Goal: Task Accomplishment & Management: Manage account settings

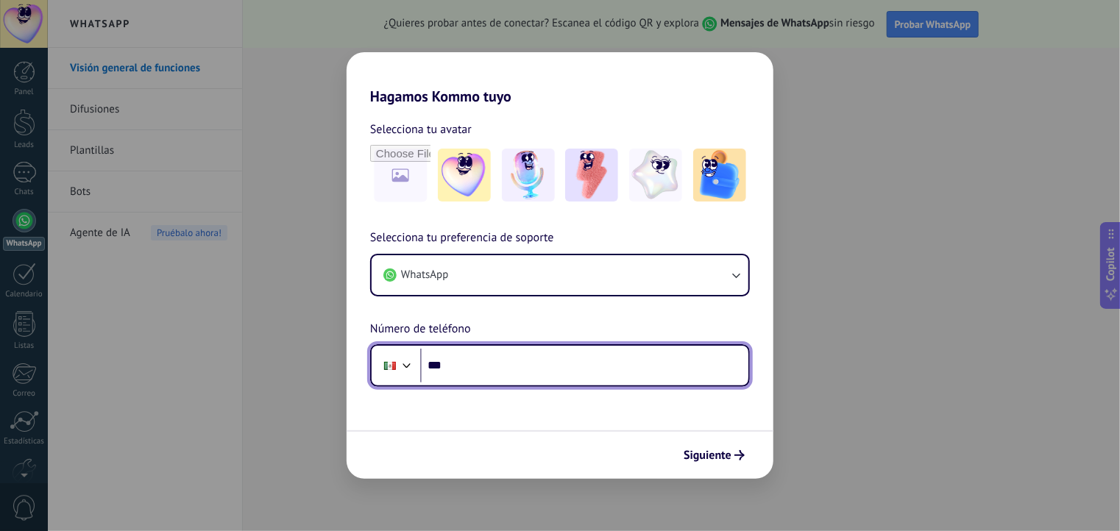
click at [525, 359] on input "***" at bounding box center [584, 366] width 328 height 34
type input "**********"
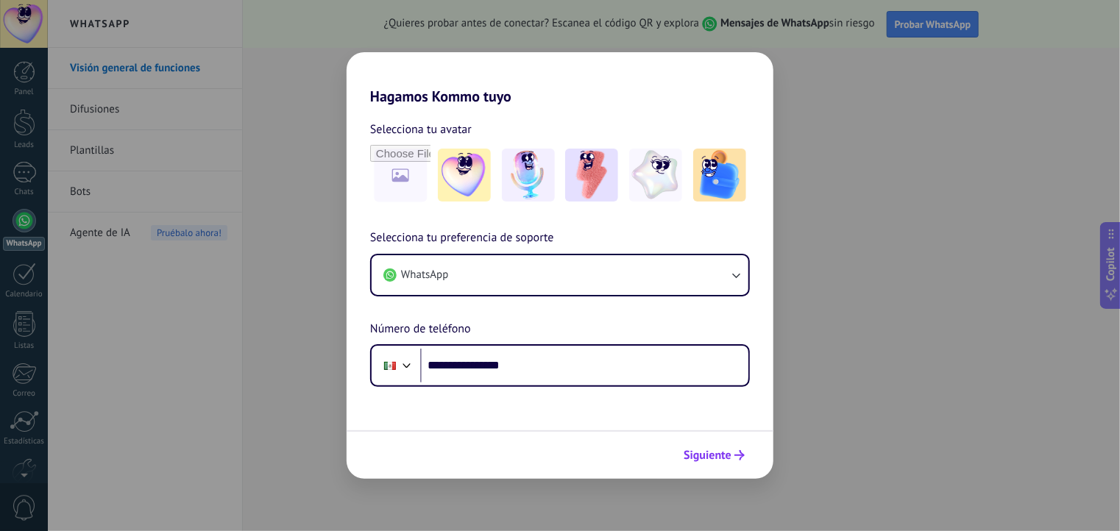
click at [709, 461] on span "Siguiente" at bounding box center [708, 455] width 48 height 10
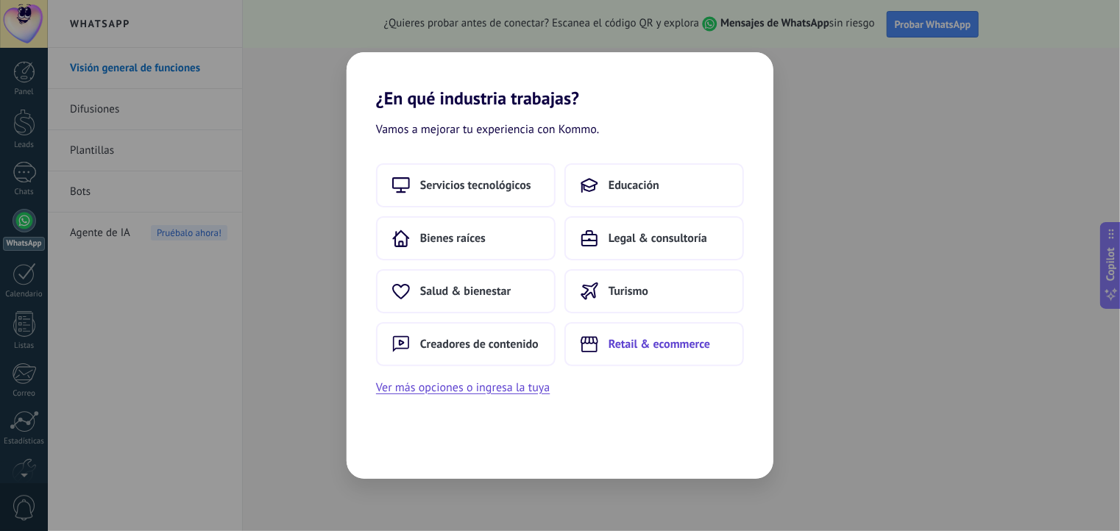
click at [653, 344] on span "Retail & ecommerce" at bounding box center [660, 344] width 102 height 15
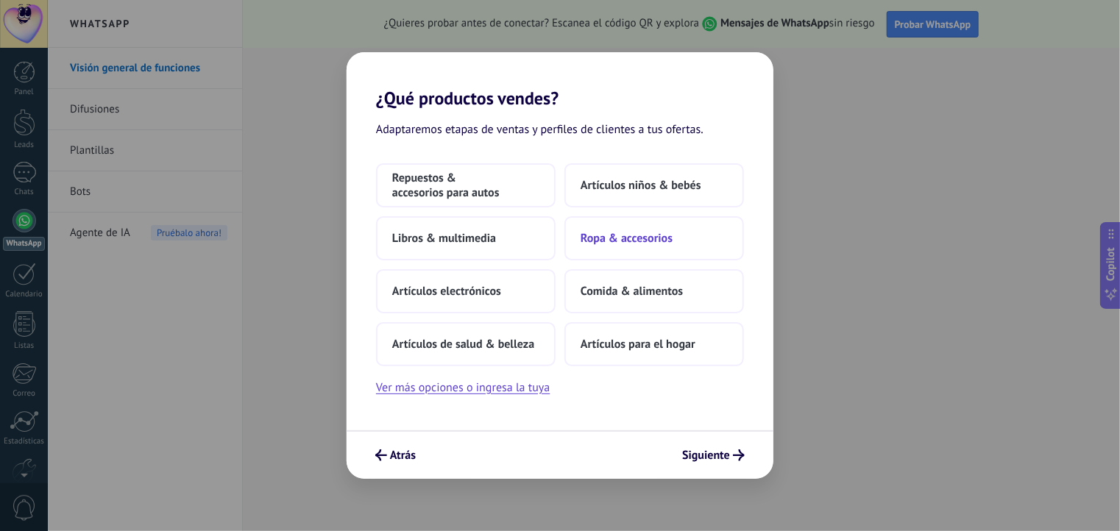
click at [615, 233] on span "Ropa & accesorios" at bounding box center [627, 238] width 92 height 15
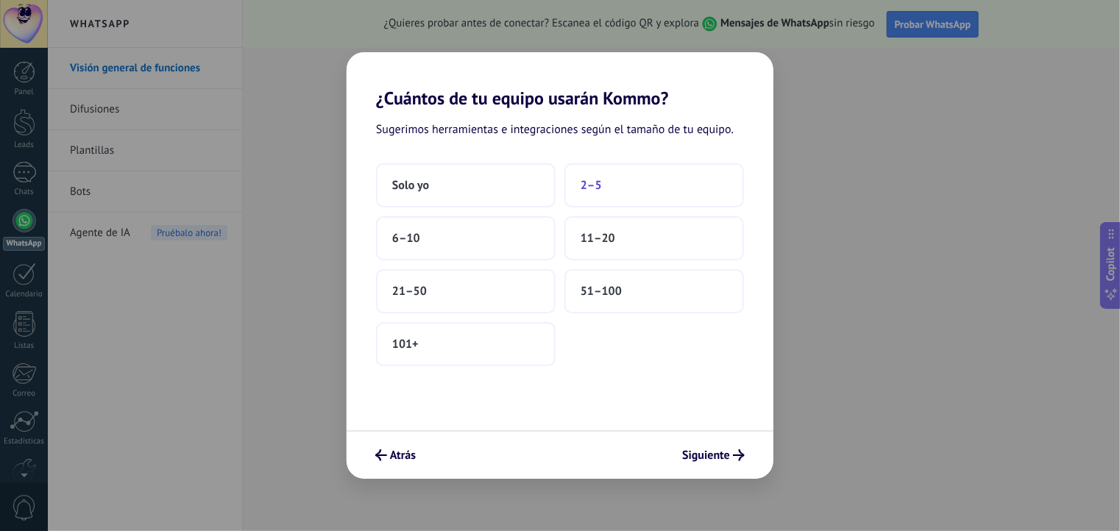
click at [620, 186] on button "2–5" at bounding box center [654, 185] width 180 height 44
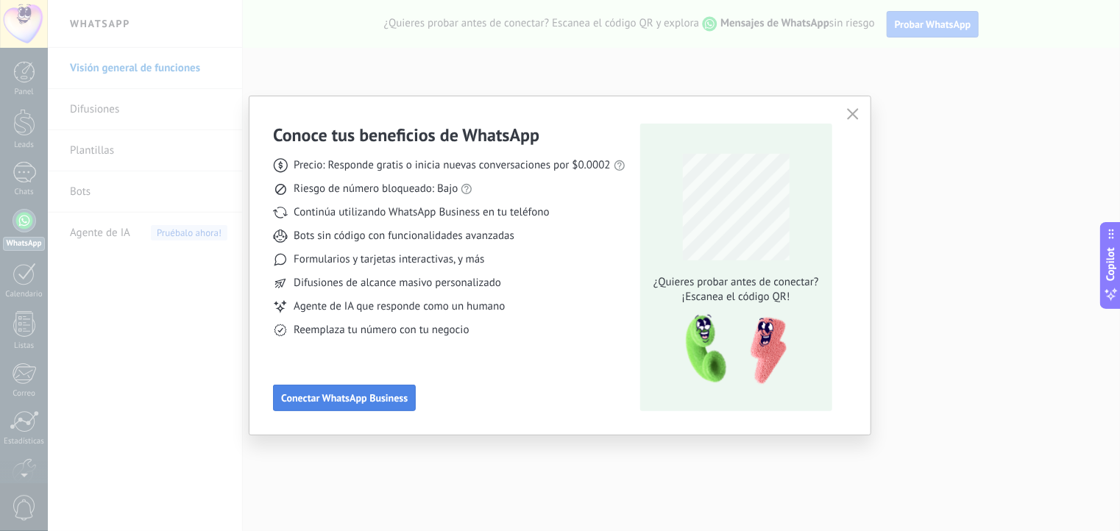
click at [324, 393] on span "Conectar WhatsApp Business" at bounding box center [344, 398] width 127 height 10
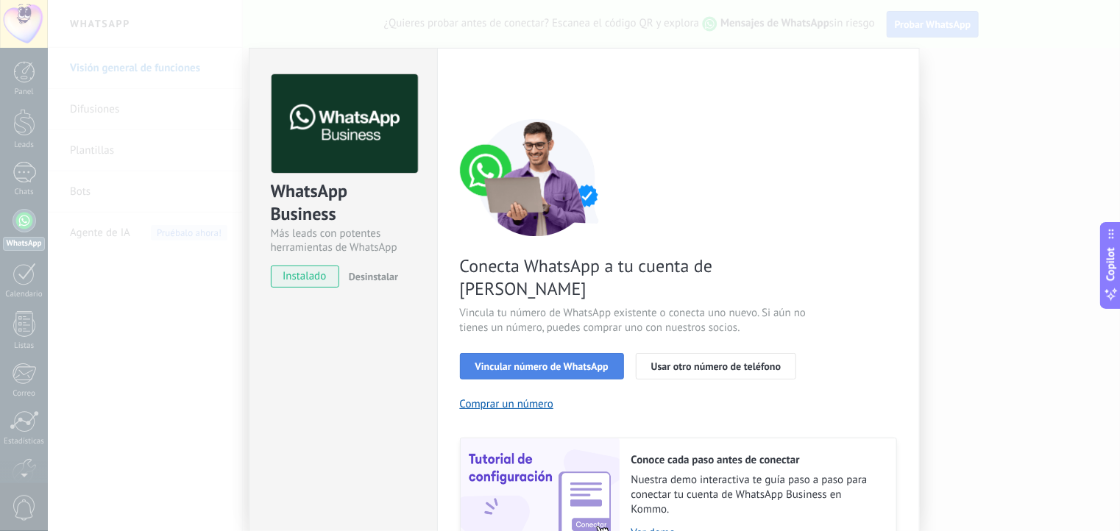
click at [554, 361] on span "Vincular número de WhatsApp" at bounding box center [541, 366] width 133 height 10
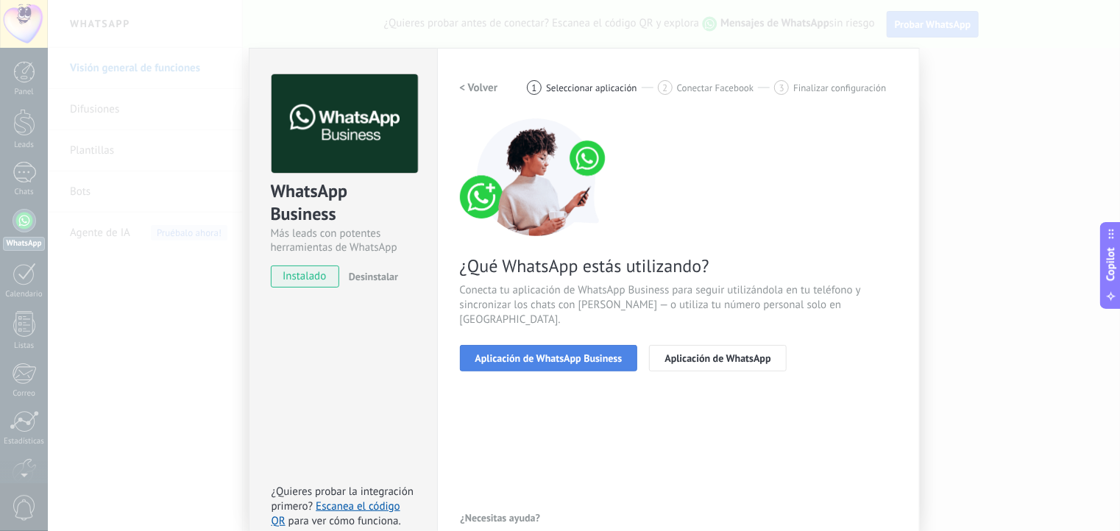
click at [544, 353] on span "Aplicación de WhatsApp Business" at bounding box center [548, 358] width 147 height 10
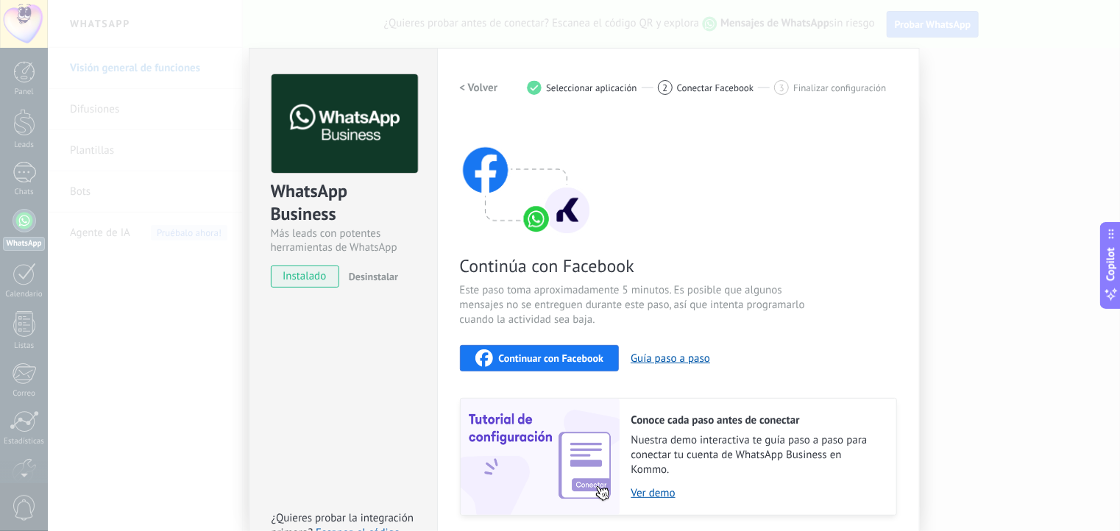
click at [976, 110] on div "WhatsApp Business Más leads con potentes herramientas de WhatsApp instalado Des…" at bounding box center [584, 265] width 1072 height 531
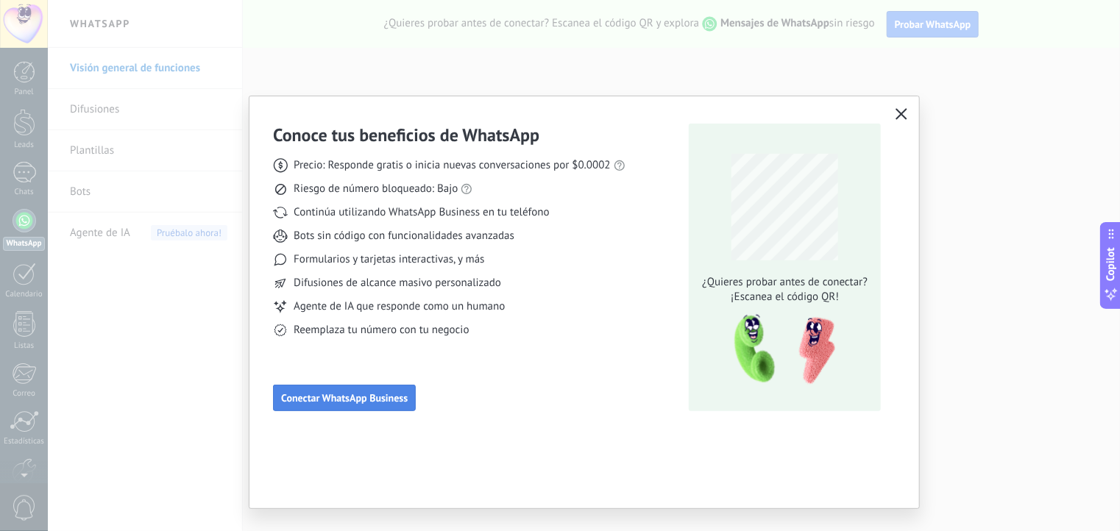
click at [321, 398] on span "Conectar WhatsApp Business" at bounding box center [344, 398] width 127 height 10
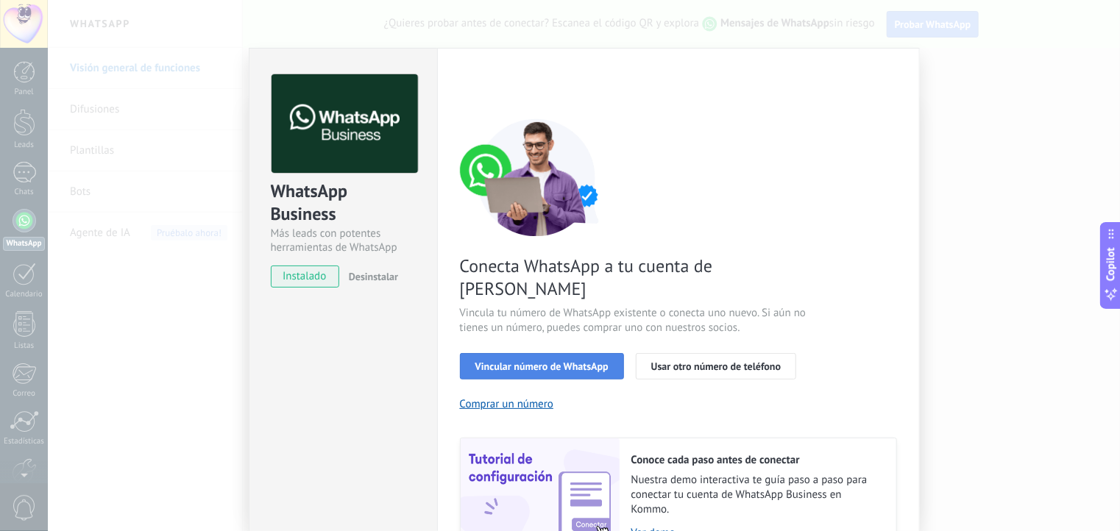
click at [497, 361] on span "Vincular número de WhatsApp" at bounding box center [541, 366] width 133 height 10
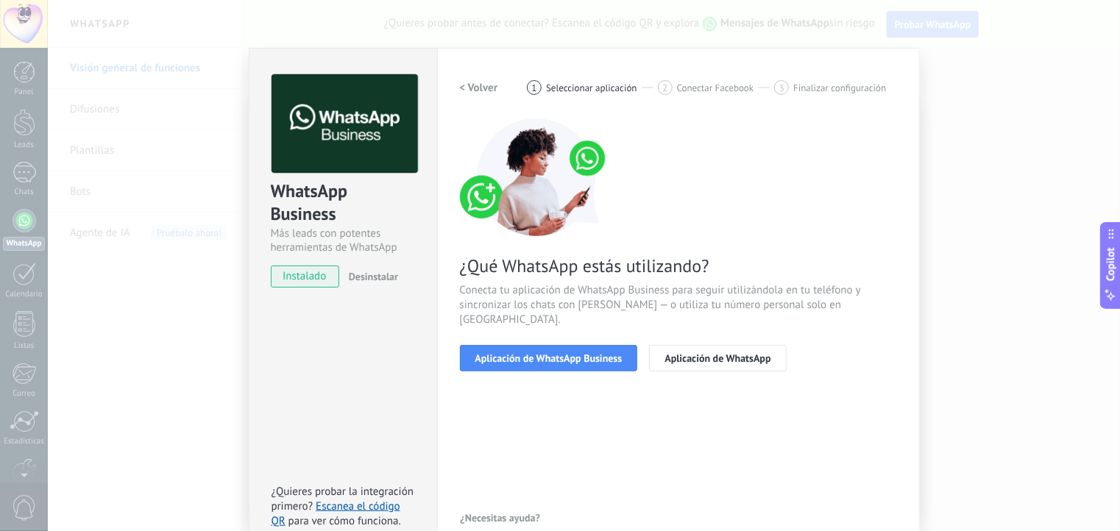
click at [497, 353] on span "Aplicación de WhatsApp Business" at bounding box center [548, 358] width 147 height 10
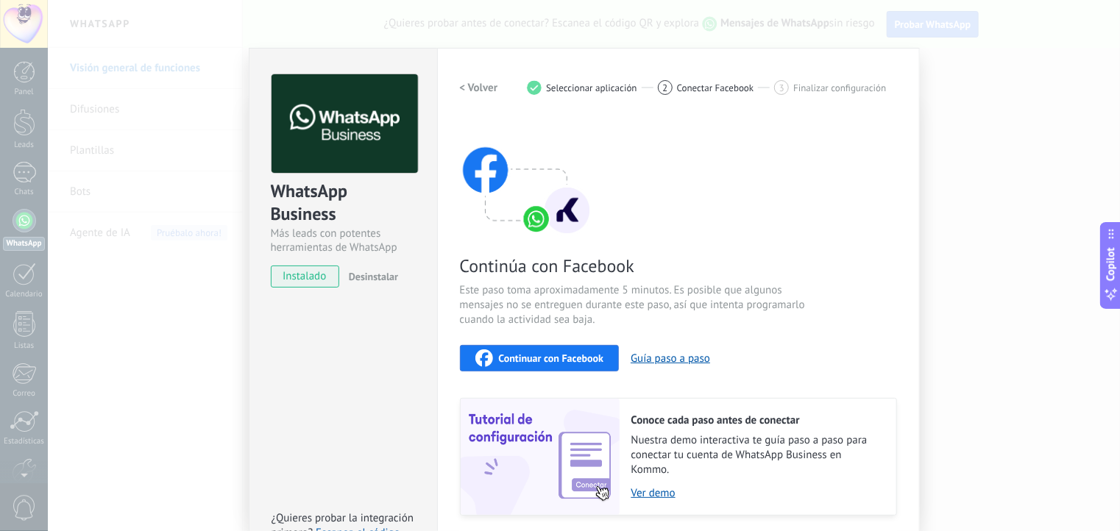
click at [523, 355] on span "Continuar con Facebook" at bounding box center [551, 358] width 105 height 10
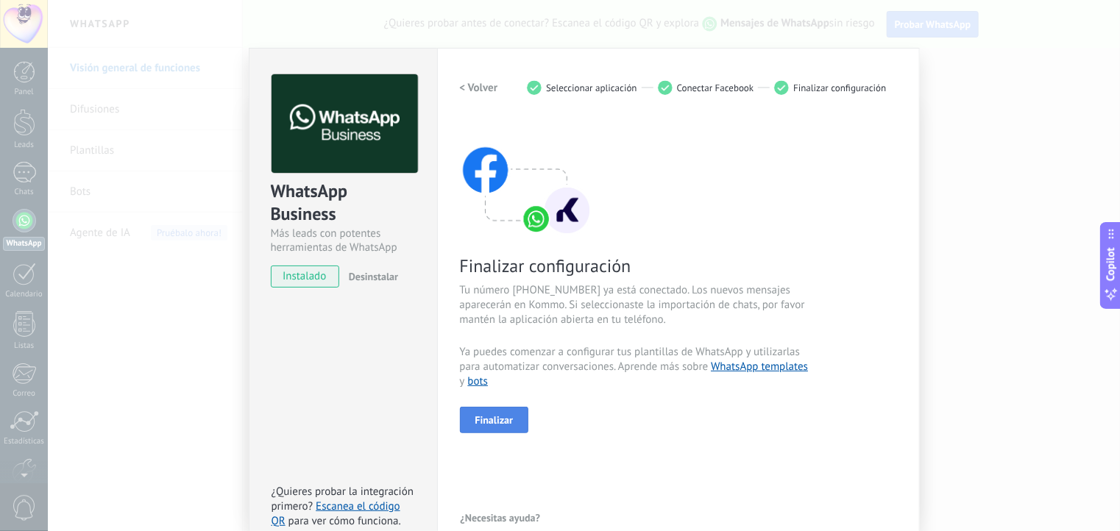
click at [493, 416] on span "Finalizar" at bounding box center [494, 420] width 38 height 10
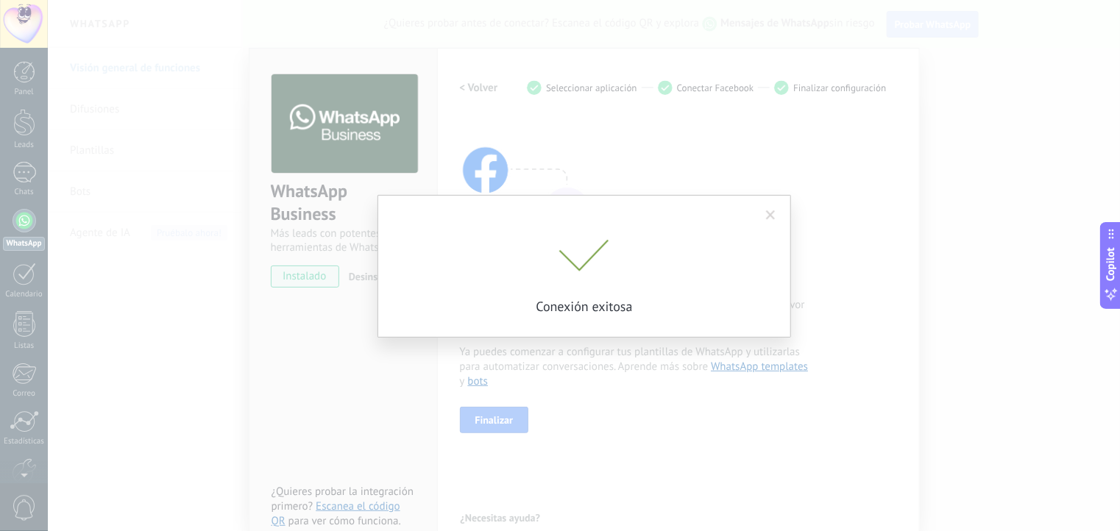
click at [768, 215] on span at bounding box center [771, 215] width 10 height 10
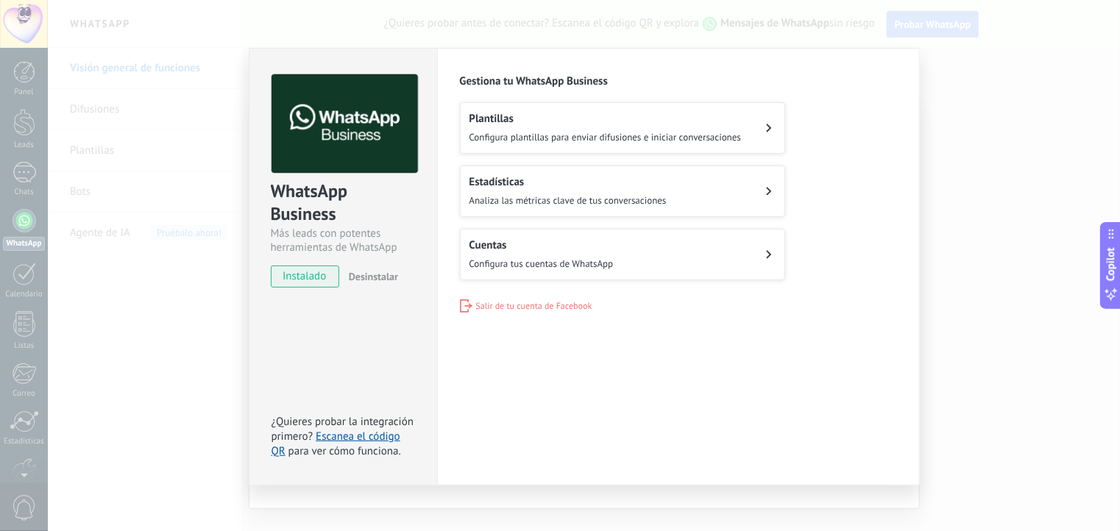
click at [1086, 241] on div "WhatsApp Business Más leads con potentes herramientas de WhatsApp instalado Des…" at bounding box center [584, 265] width 1072 height 531
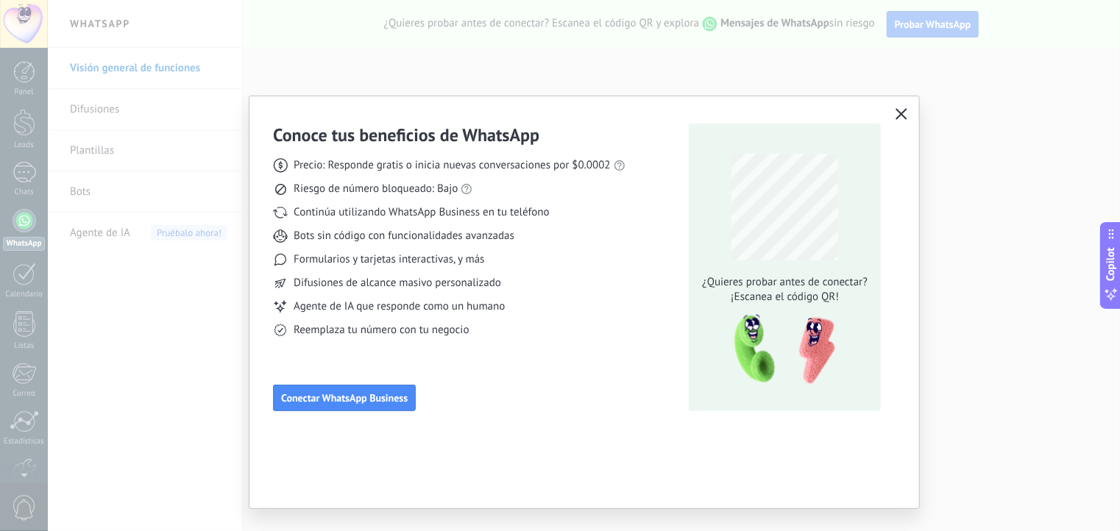
click at [899, 116] on use "button" at bounding box center [901, 114] width 11 height 11
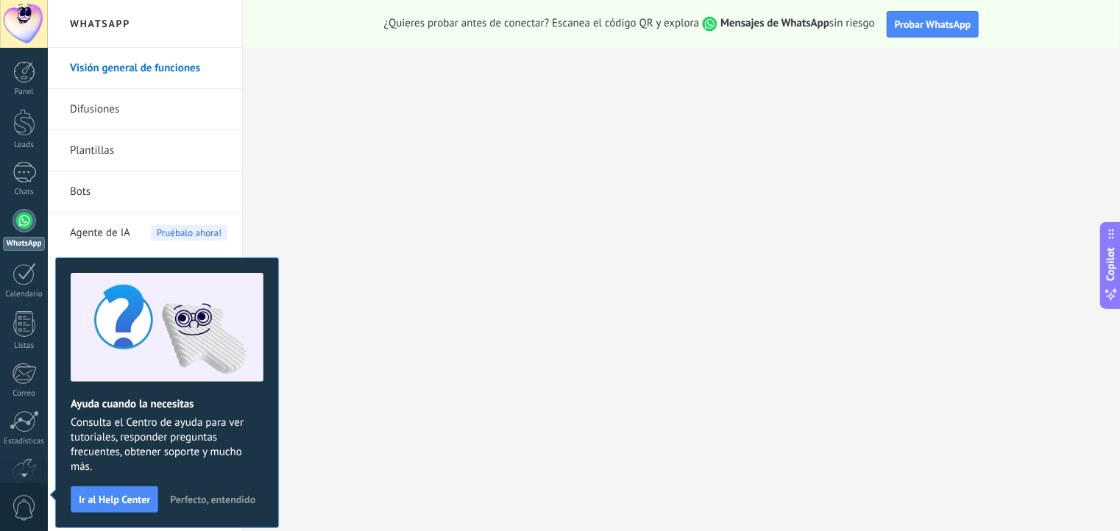
click at [207, 502] on span "Perfecto, entendido" at bounding box center [212, 499] width 85 height 10
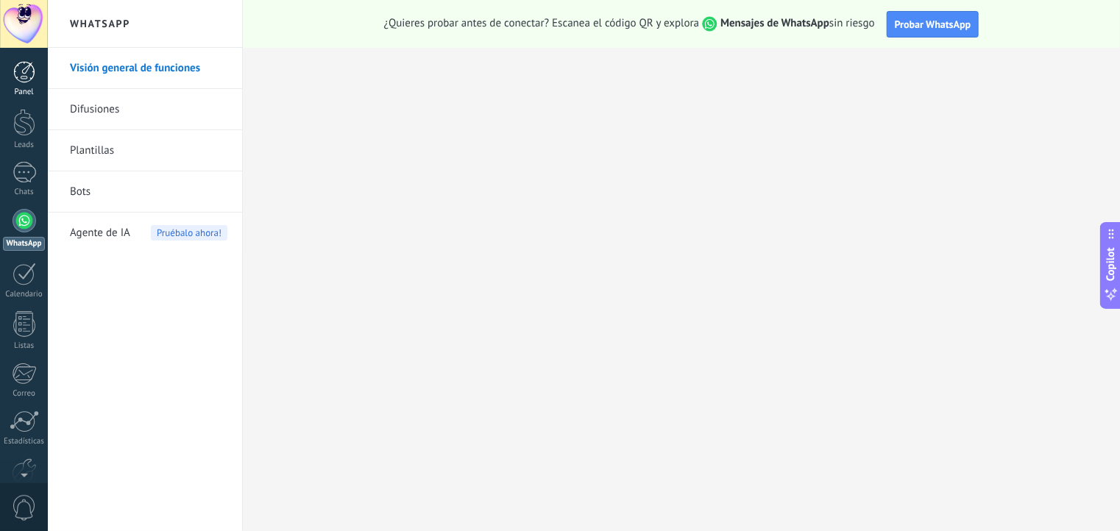
click at [24, 84] on link "Panel" at bounding box center [24, 79] width 48 height 36
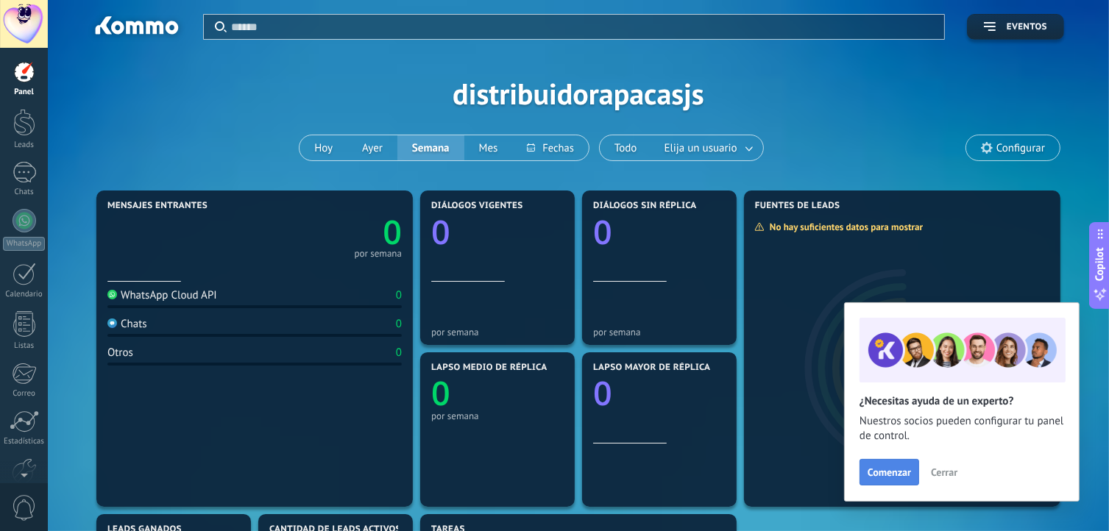
click at [891, 475] on span "Comenzar" at bounding box center [889, 472] width 43 height 10
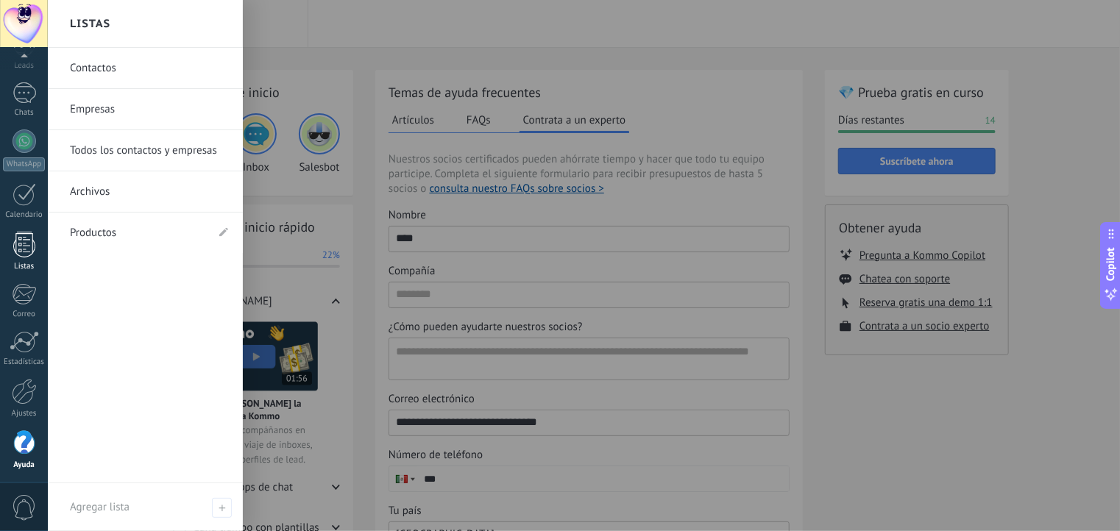
click at [27, 238] on div at bounding box center [24, 245] width 22 height 26
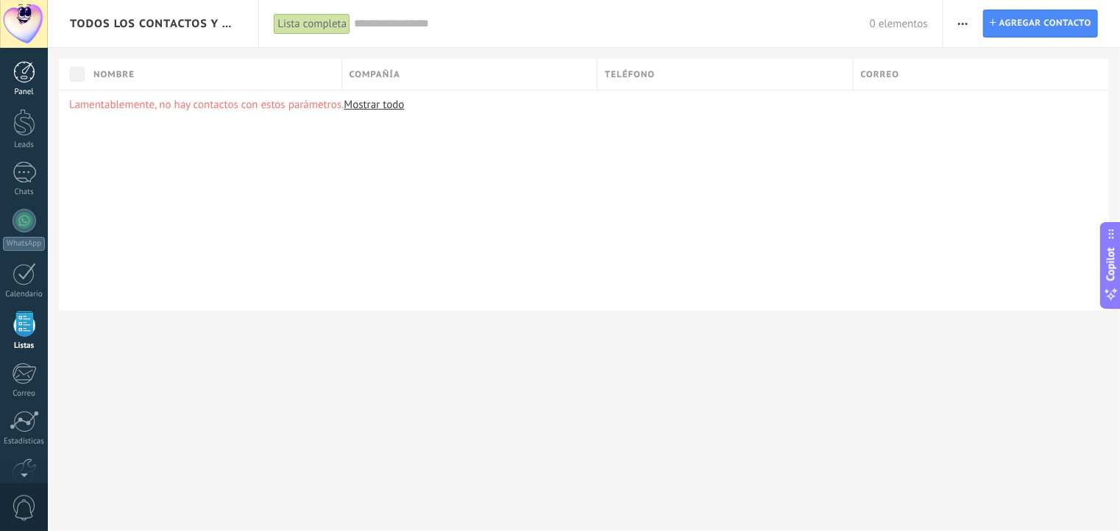
click at [24, 91] on div "Panel" at bounding box center [24, 93] width 43 height 10
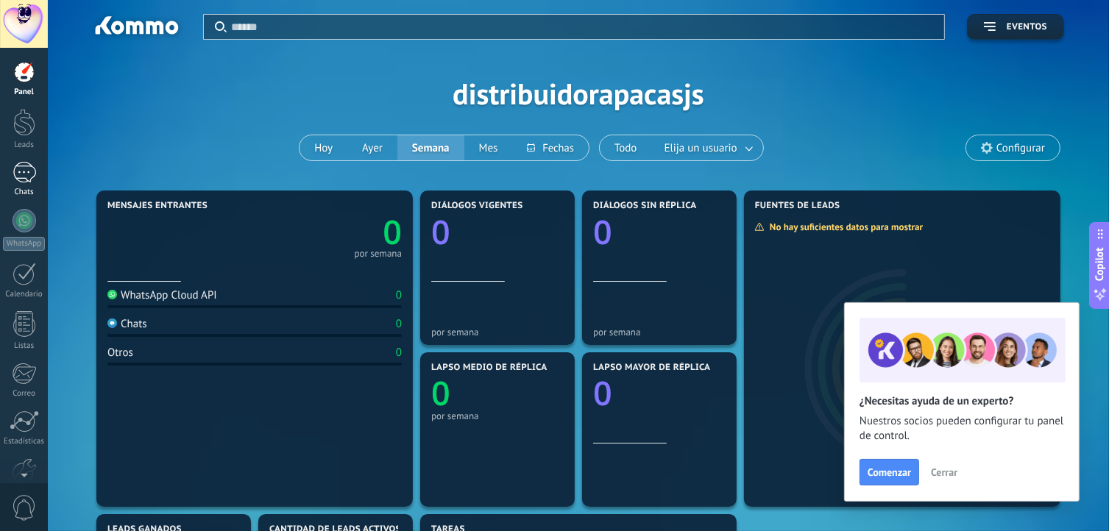
click at [15, 186] on link "Chats" at bounding box center [24, 179] width 48 height 35
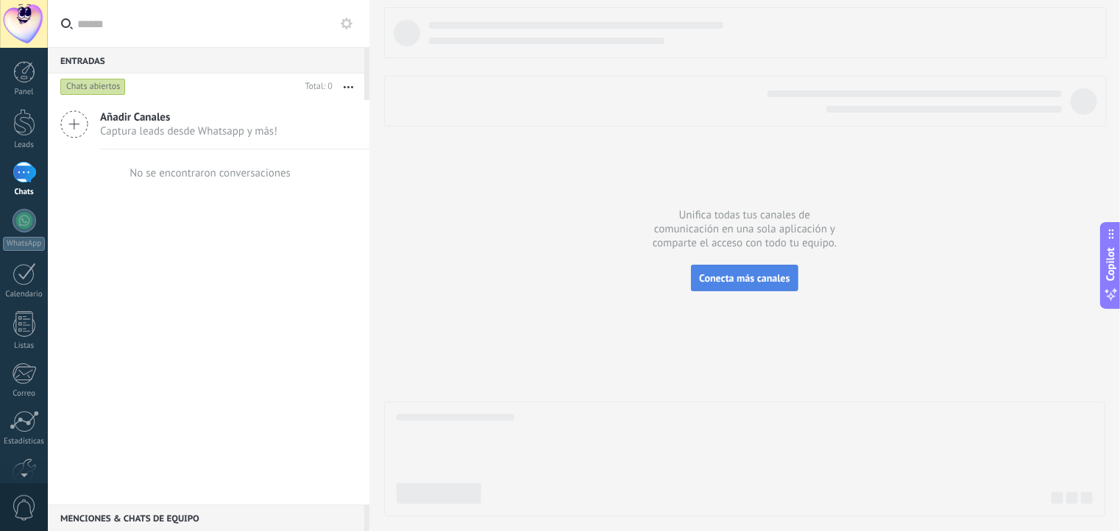
click at [738, 277] on span "Conecta más canales" at bounding box center [744, 278] width 91 height 13
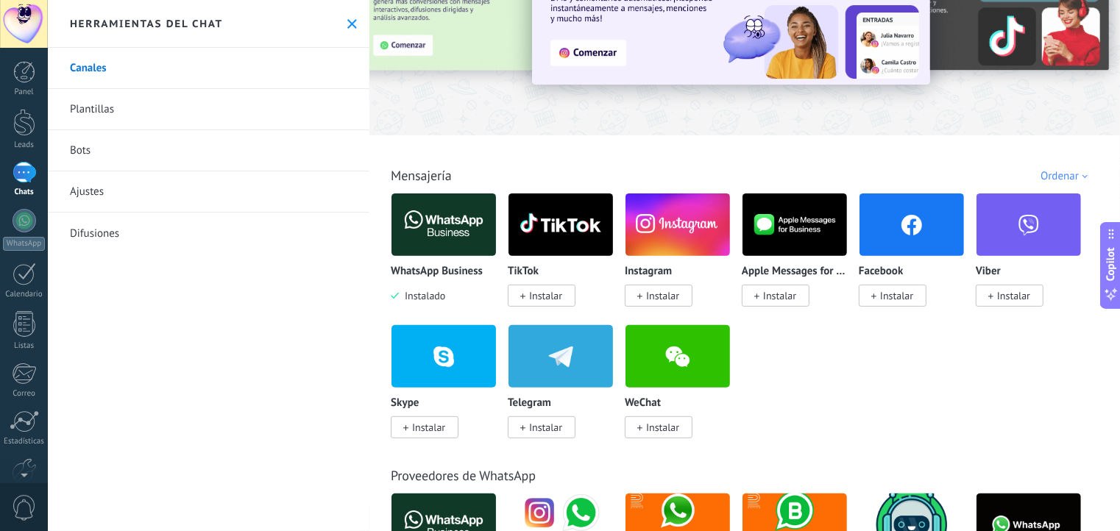
scroll to position [106, 0]
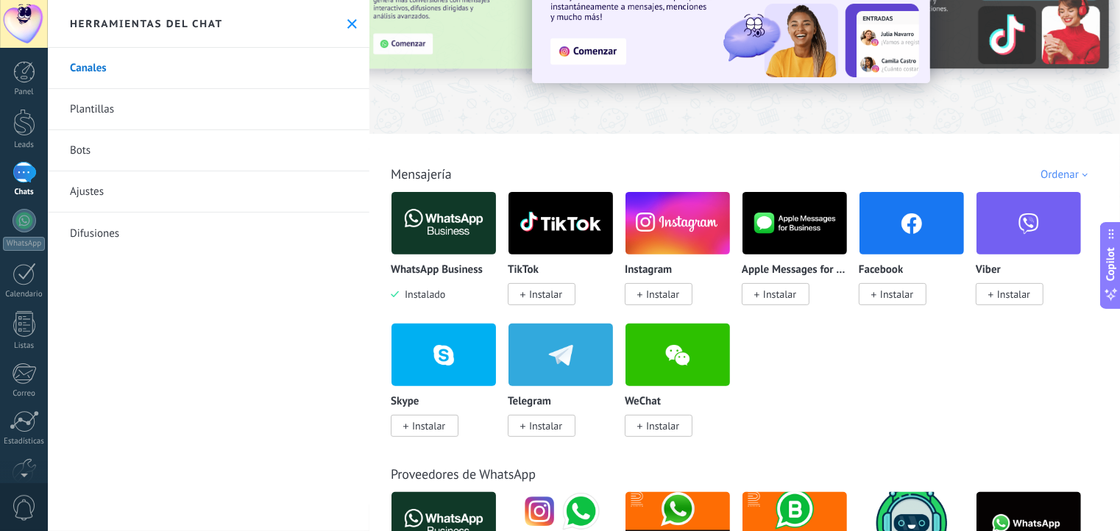
click at [667, 292] on span "Instalar" at bounding box center [662, 294] width 33 height 13
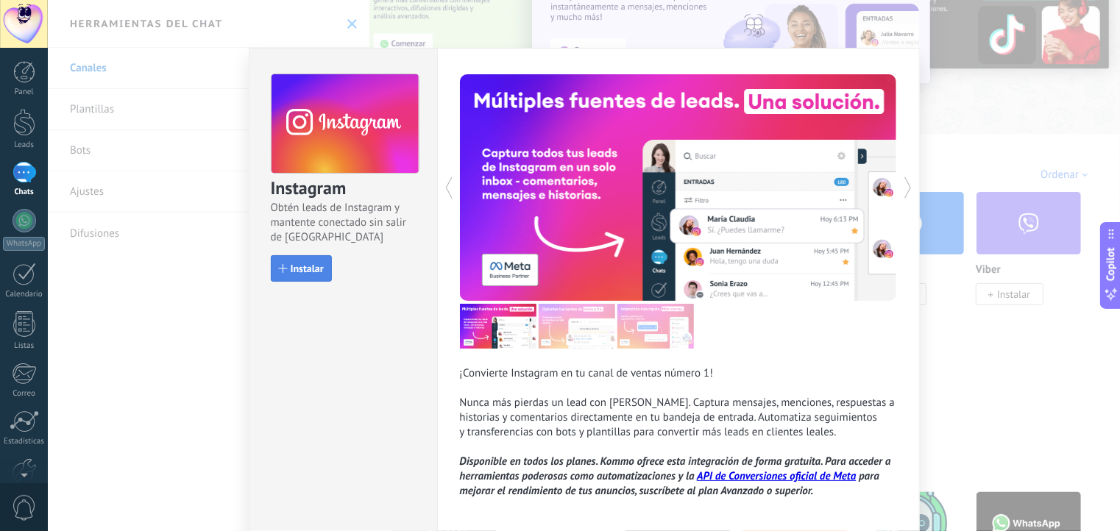
click at [314, 266] on span "Instalar" at bounding box center [307, 268] width 33 height 10
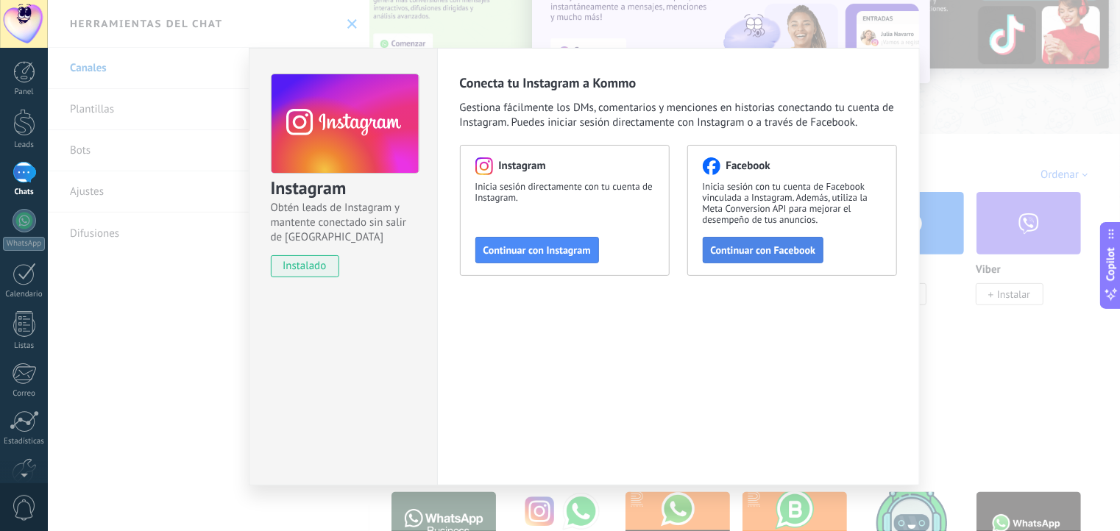
click at [795, 258] on button "Continuar con Facebook" at bounding box center [763, 250] width 121 height 26
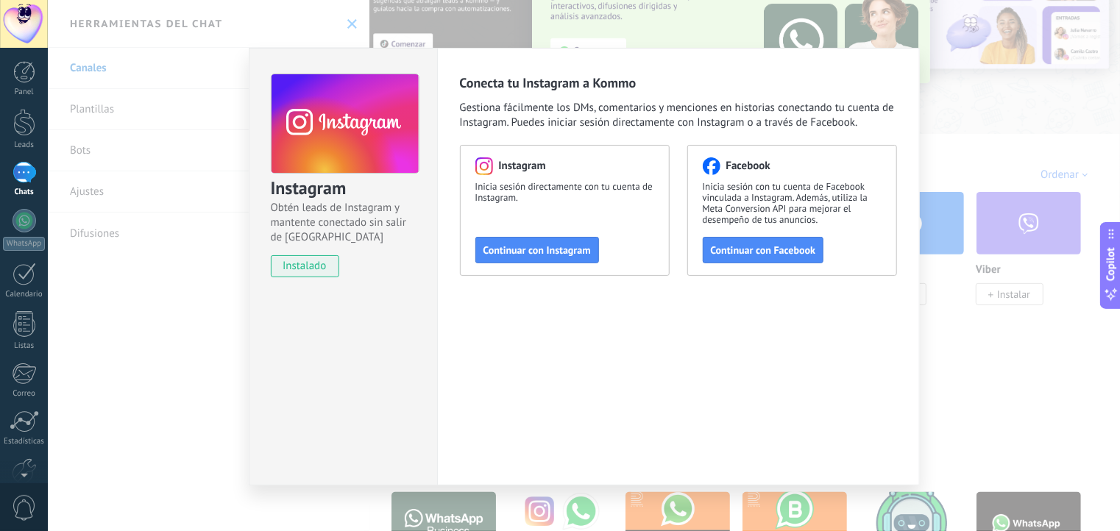
click at [567, 23] on div "Instagram Obtén leads de Instagram y mantente conectado sin salir de Kommo inst…" at bounding box center [584, 265] width 1072 height 531
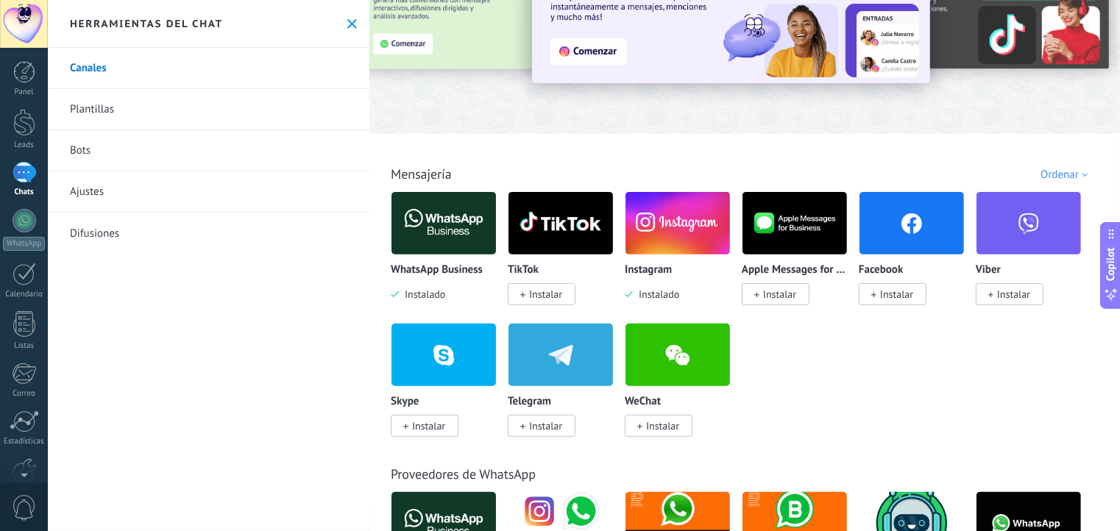
click at [891, 291] on span "Instalar" at bounding box center [896, 294] width 33 height 13
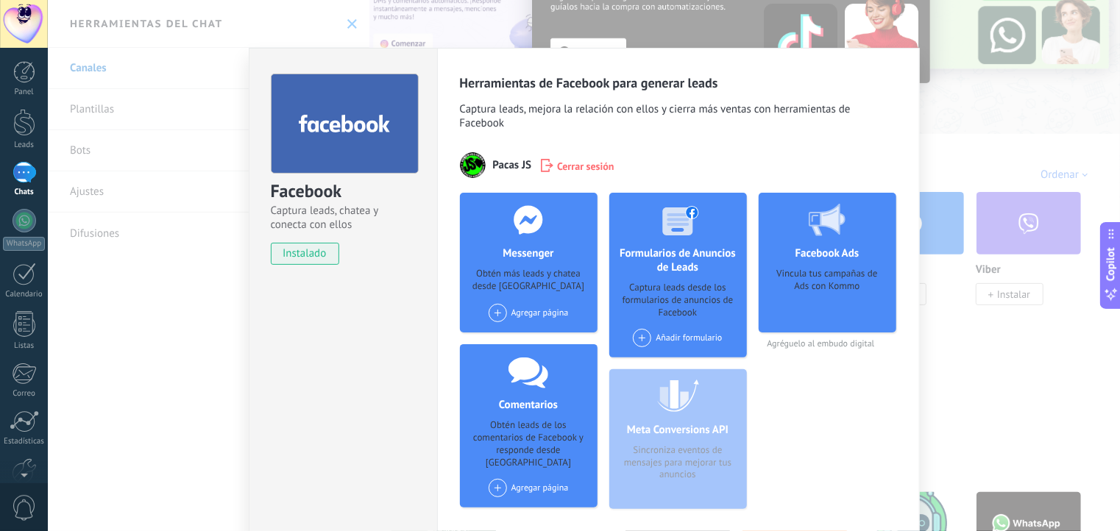
click at [496, 310] on span at bounding box center [498, 313] width 18 height 18
click at [494, 340] on div at bounding box center [501, 341] width 18 height 18
click at [495, 313] on span at bounding box center [498, 313] width 18 height 18
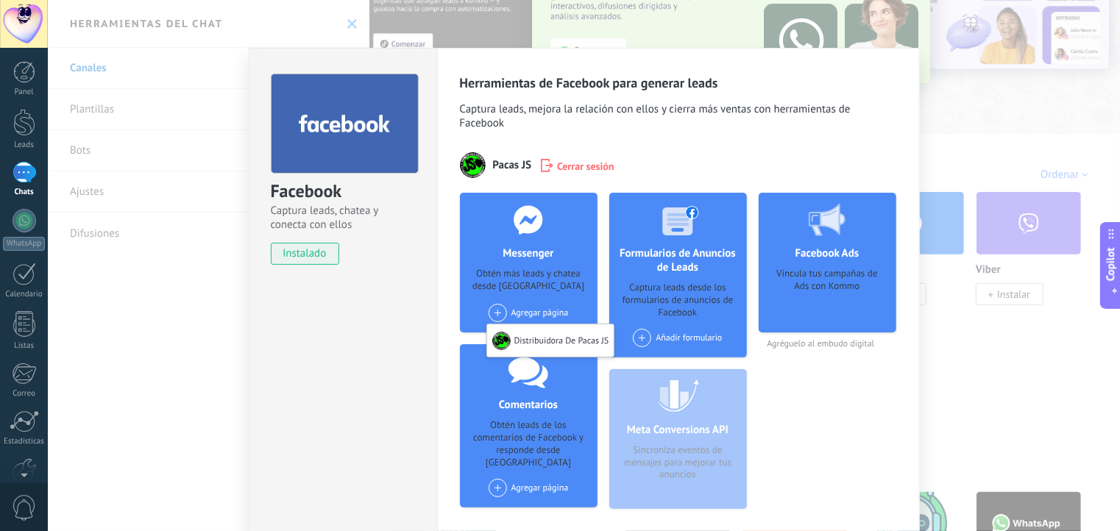
click at [528, 333] on div "Agregar página Distribuidora De Pacas JS" at bounding box center [528, 318] width 97 height 29
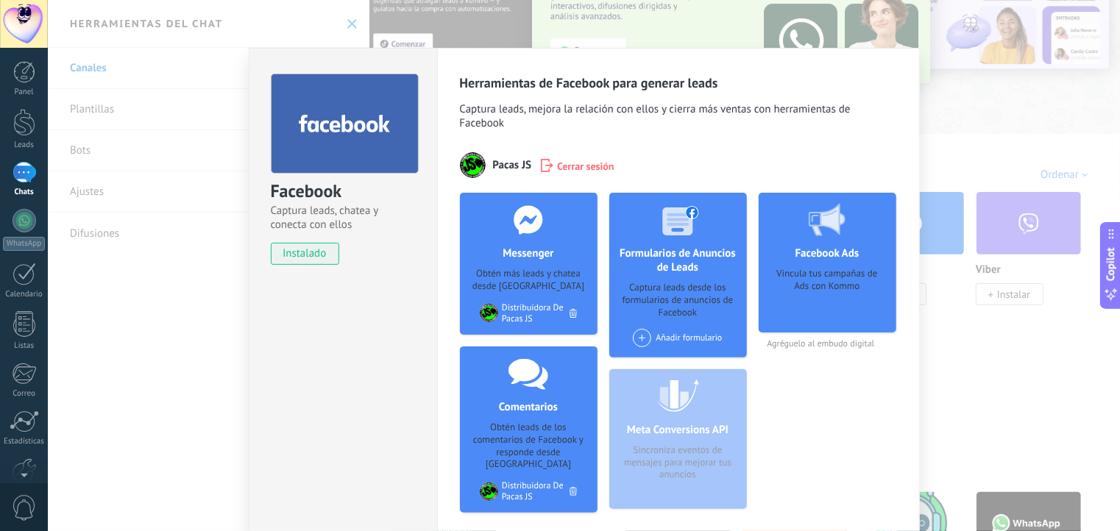
click at [939, 316] on div "Facebook Captura leads, chatea y conecta con ellos instalado Desinstalar Herram…" at bounding box center [584, 265] width 1072 height 531
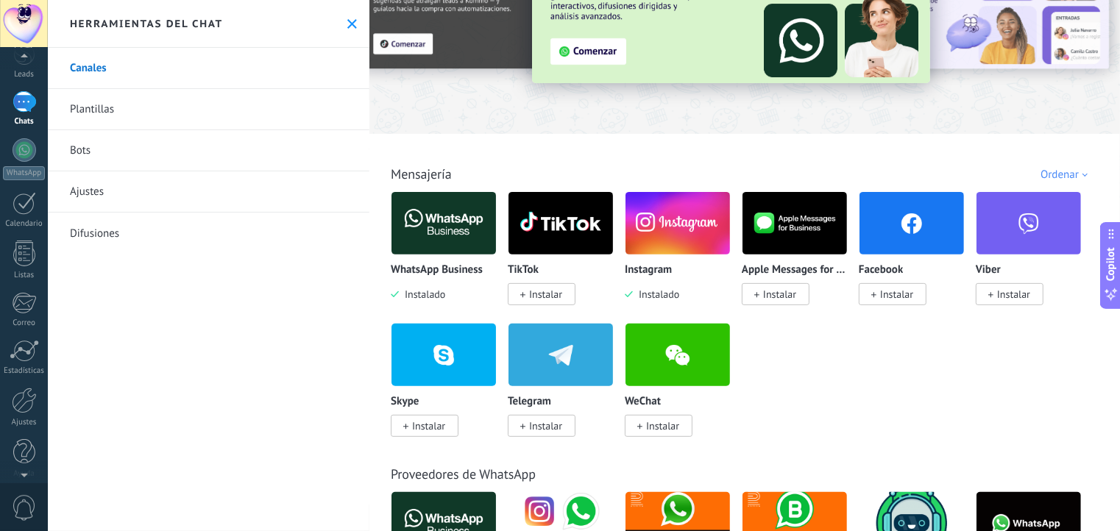
scroll to position [79, 0]
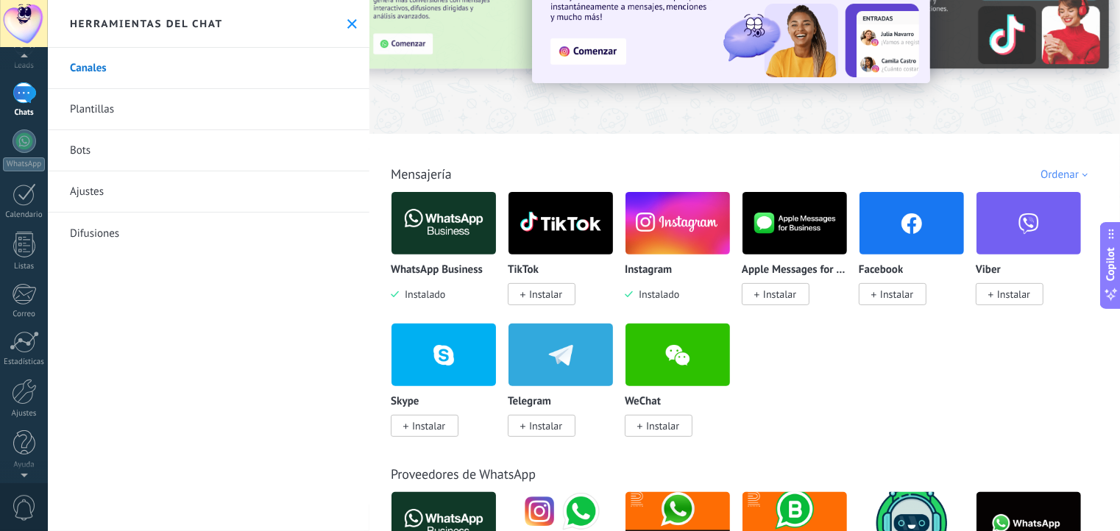
click at [24, 480] on div at bounding box center [24, 472] width 48 height 22
click at [28, 229] on div at bounding box center [25, 221] width 24 height 24
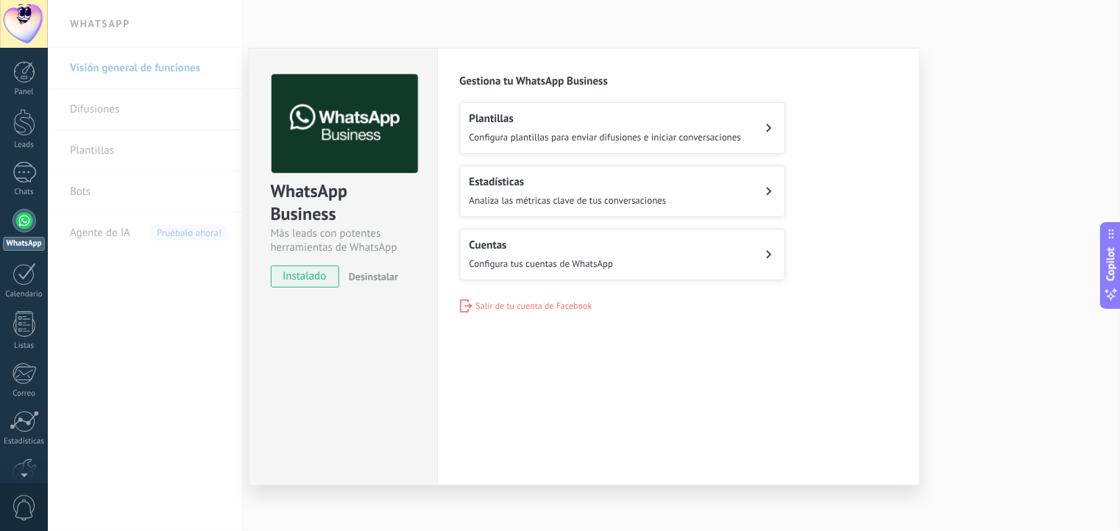
click at [497, 133] on span "Configura plantillas para enviar difusiones e iniciar conversaciones" at bounding box center [605, 137] width 272 height 13
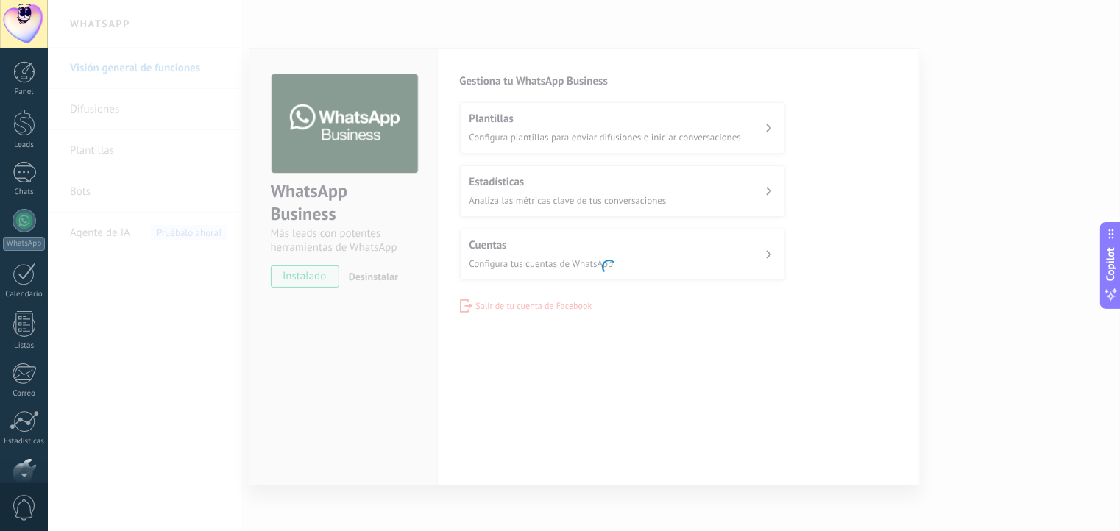
scroll to position [79, 0]
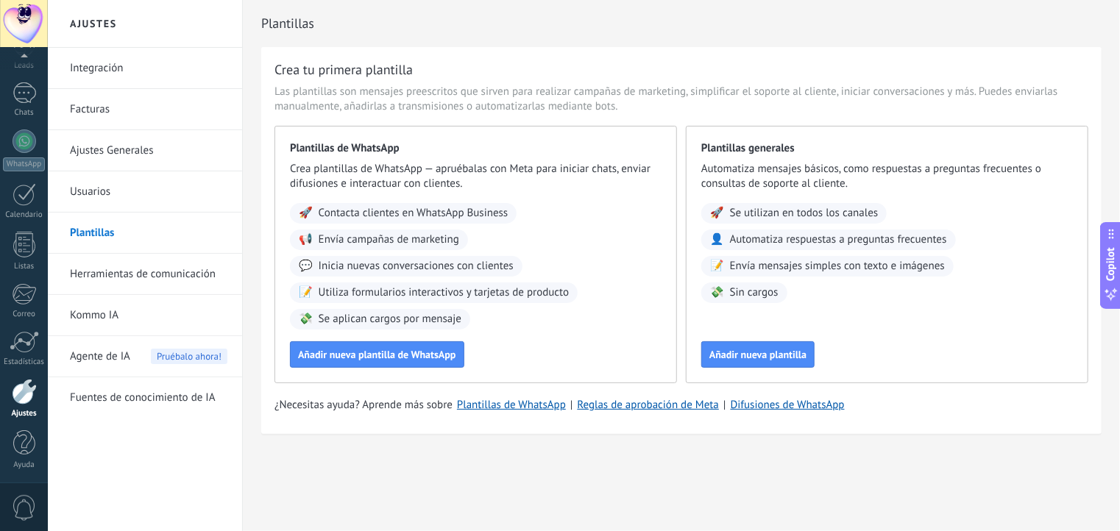
click at [99, 196] on link "Usuarios" at bounding box center [148, 191] width 157 height 41
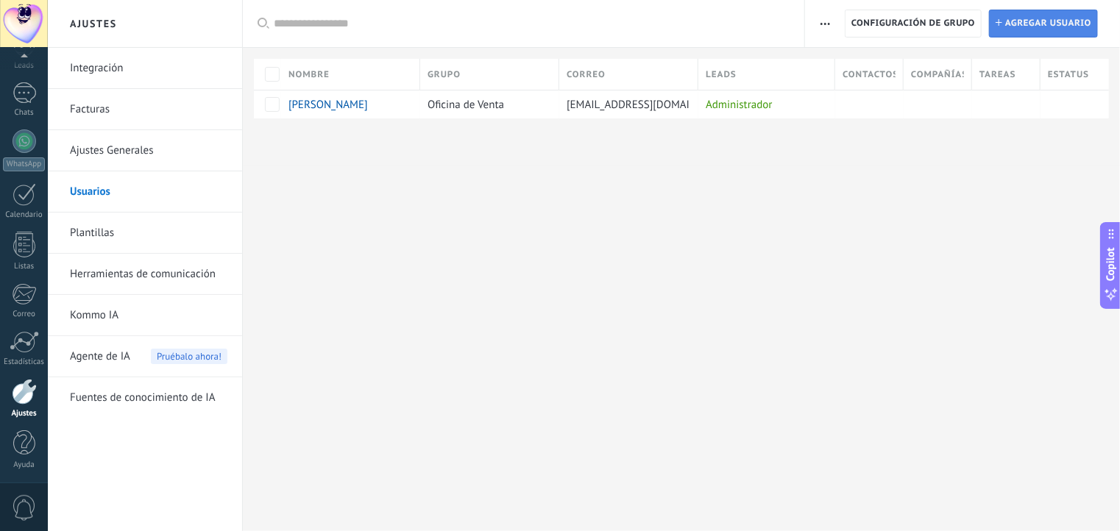
click at [1021, 24] on span "Agregar usuario" at bounding box center [1048, 23] width 86 height 26
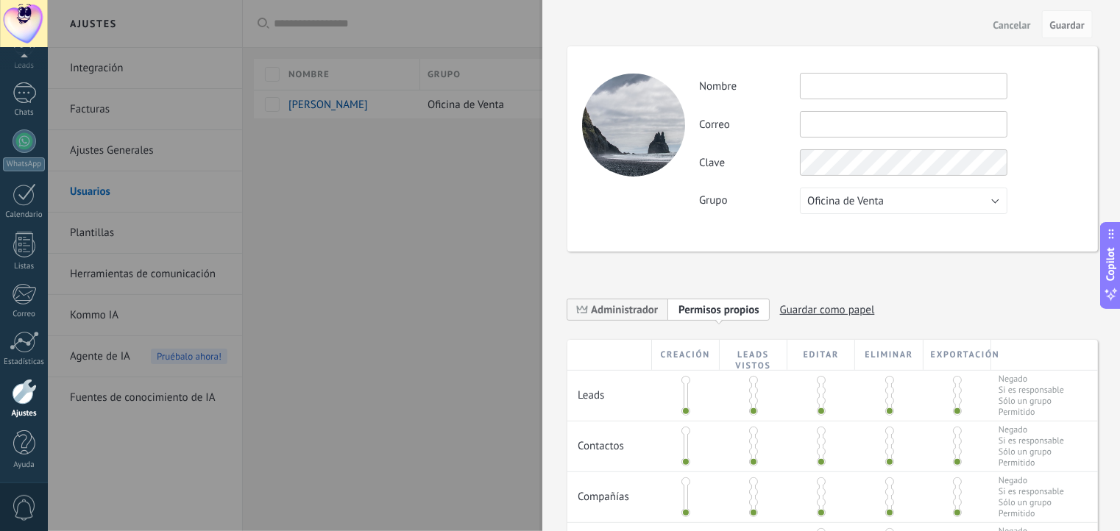
click at [833, 86] on input "text" at bounding box center [903, 86] width 207 height 26
type input "*********"
click at [815, 125] on input "text" at bounding box center [903, 124] width 207 height 26
click at [748, 280] on div "**********" at bounding box center [832, 419] width 531 height 804
click at [833, 206] on span "Oficina de Venta" at bounding box center [845, 201] width 77 height 14
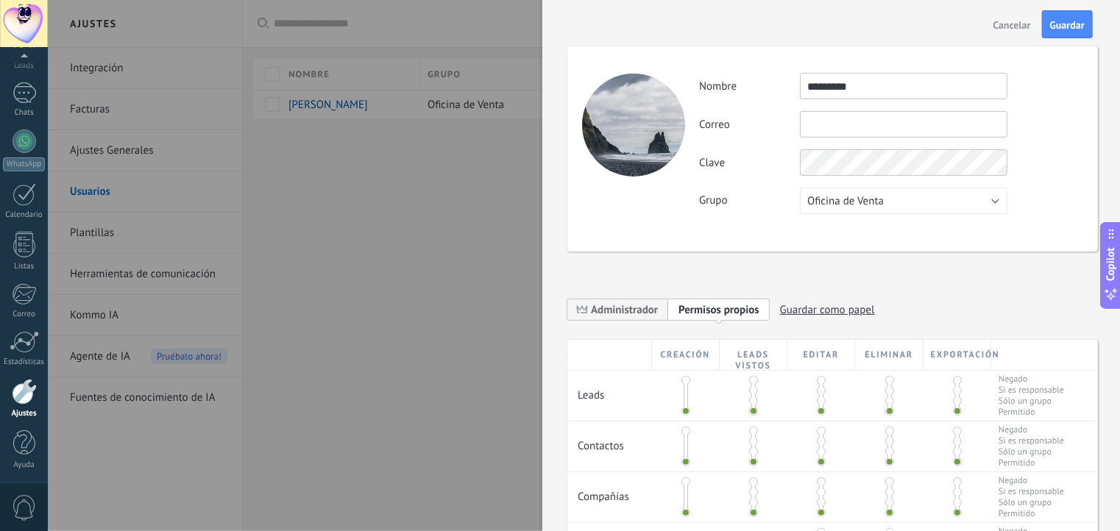
click at [759, 199] on label "Grupo" at bounding box center [749, 201] width 101 height 14
click at [833, 121] on input "text" at bounding box center [903, 124] width 207 height 26
click at [847, 139] on div "Actividad Nombre ********* Correo No puedes editar este correo porque el usuari…" at bounding box center [890, 143] width 383 height 141
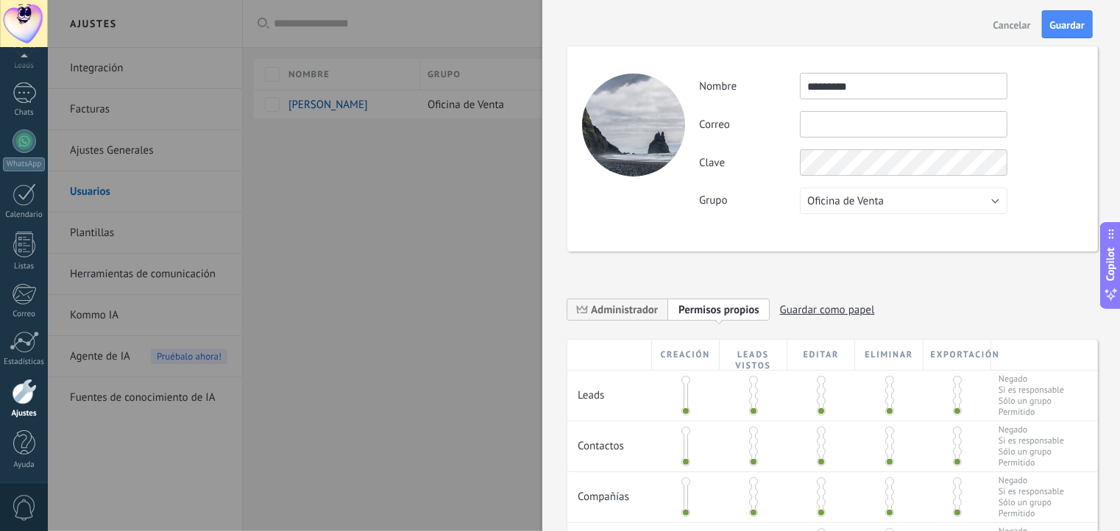
click at [848, 143] on div "Actividad Nombre ********* Correo No puedes editar este correo porque el usuari…" at bounding box center [890, 143] width 383 height 141
click at [617, 311] on span "Administrador" at bounding box center [624, 310] width 67 height 14
click at [677, 310] on span "Personalizar permisos Permisos propios" at bounding box center [730, 309] width 124 height 23
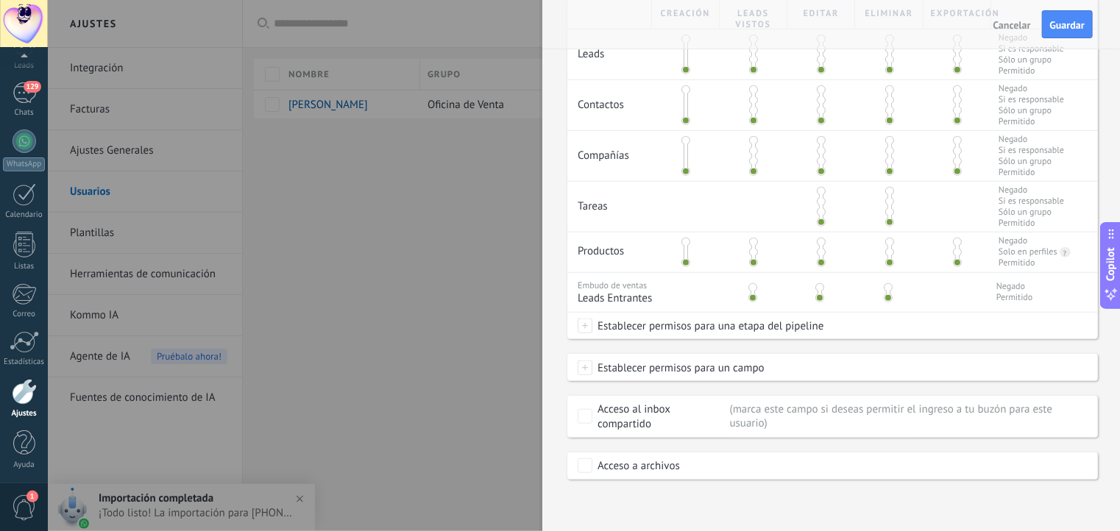
click at [311, 335] on div at bounding box center [560, 265] width 1120 height 531
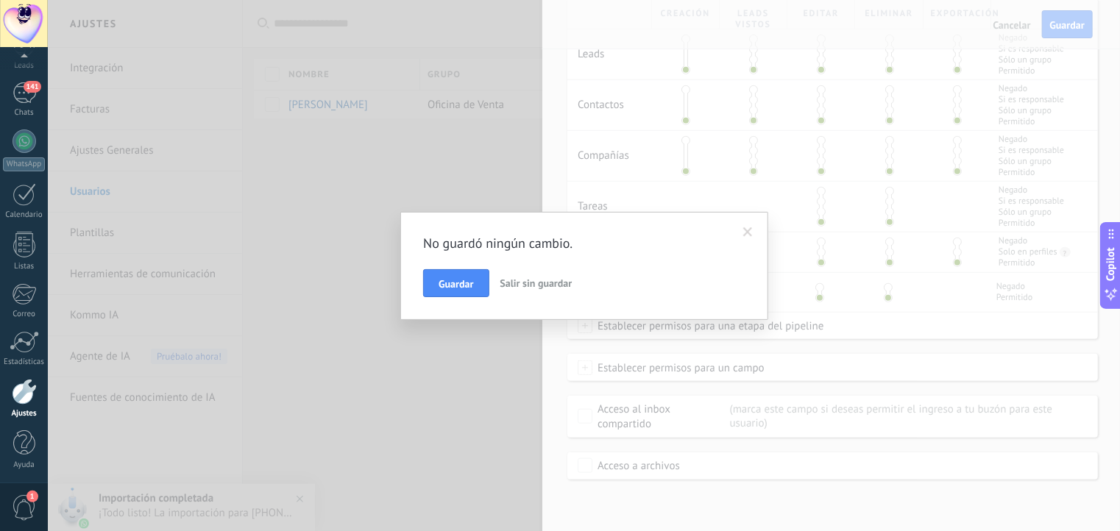
click at [518, 278] on span "Salir sin guardar" at bounding box center [536, 283] width 72 height 13
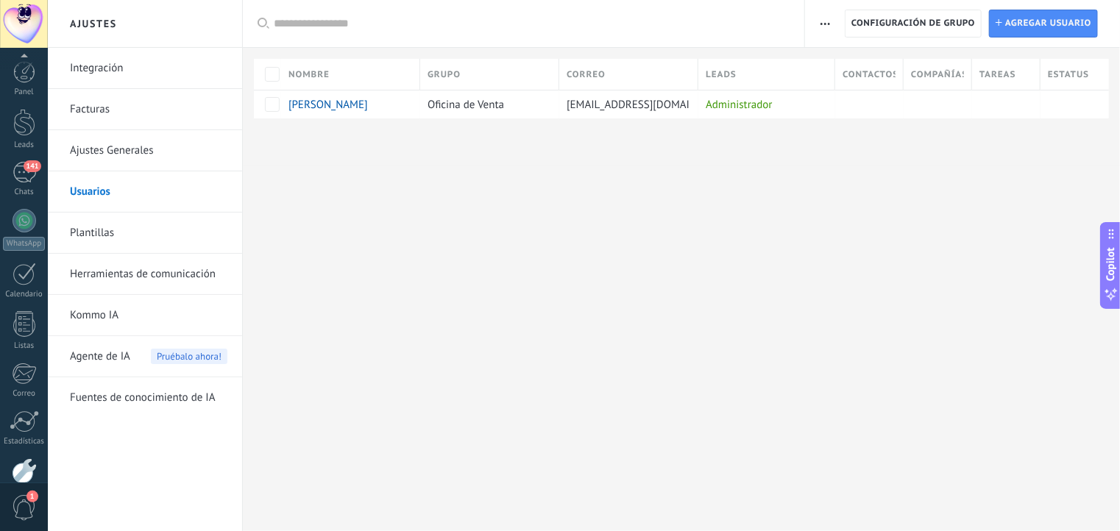
scroll to position [79, 0]
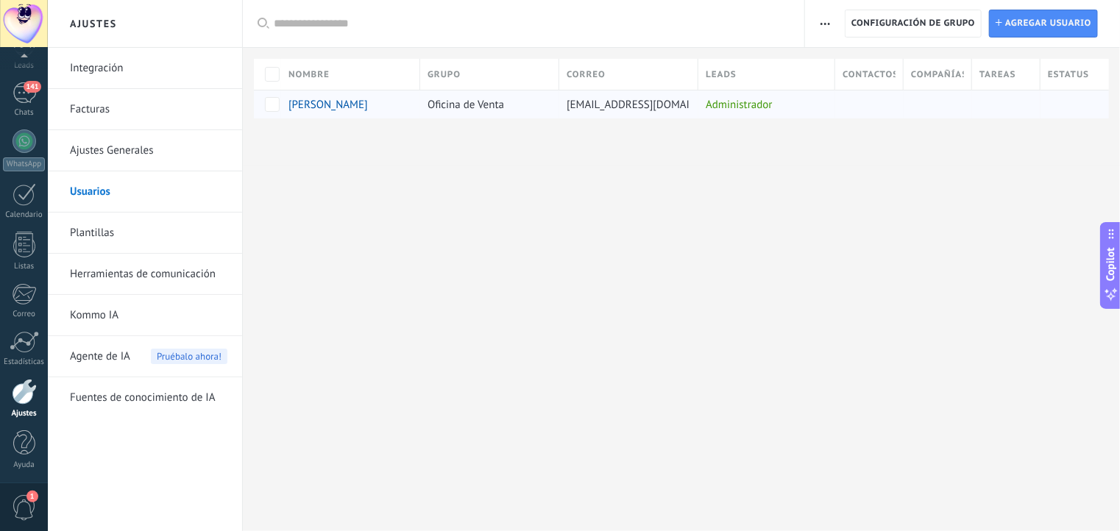
click at [433, 101] on span "Oficina de Venta" at bounding box center [466, 105] width 77 height 14
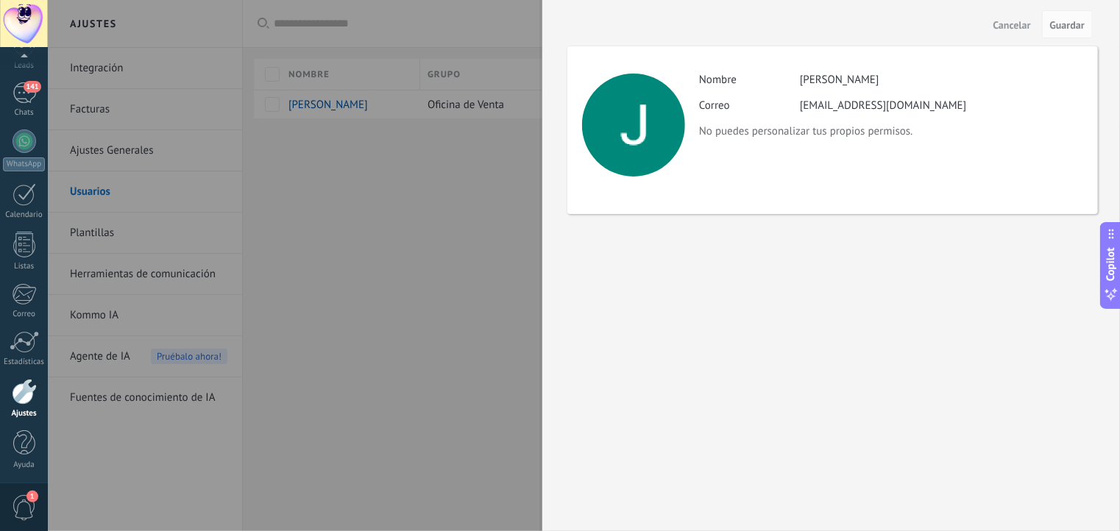
click at [812, 130] on p "No puedes personalizar tus propios permisos." at bounding box center [890, 131] width 383 height 14
click at [367, 232] on div at bounding box center [560, 265] width 1120 height 531
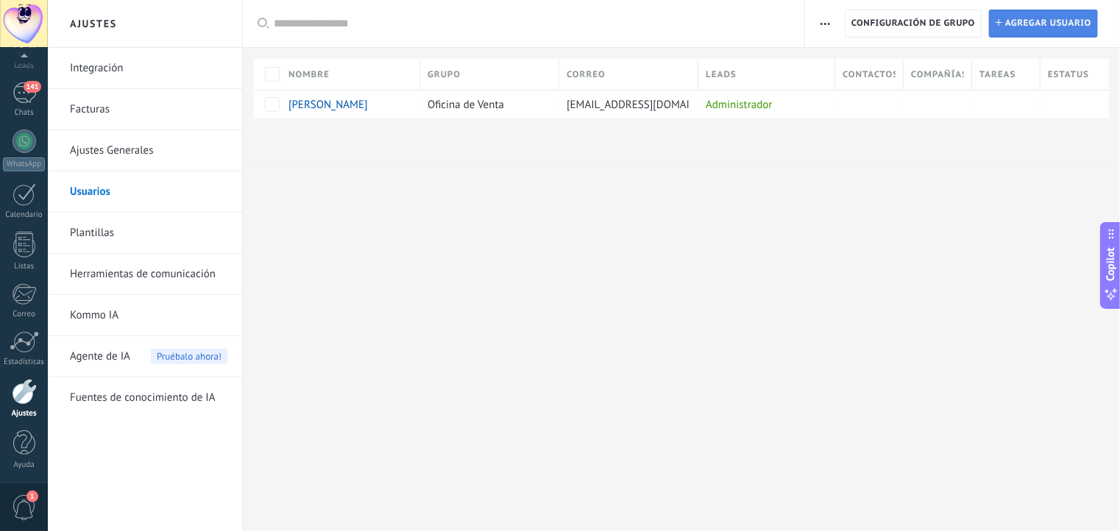
click at [1041, 34] on span "Agregar usuario" at bounding box center [1048, 23] width 86 height 26
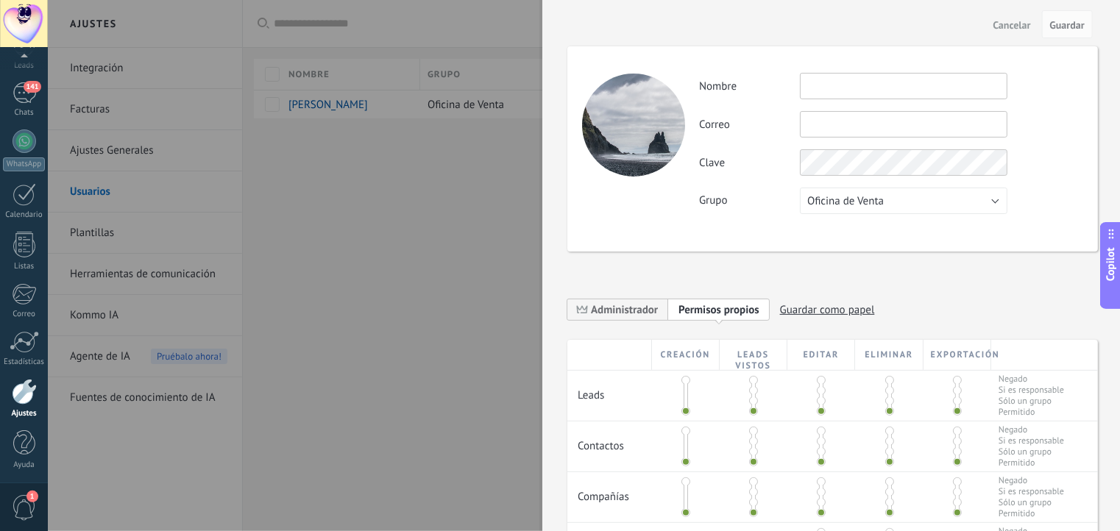
click at [837, 103] on div "Actividad Nombre Correo No puedes editar este correo porque el usuario tiene la…" at bounding box center [890, 143] width 383 height 141
click at [834, 118] on input "text" at bounding box center [903, 124] width 207 height 26
type input "*"
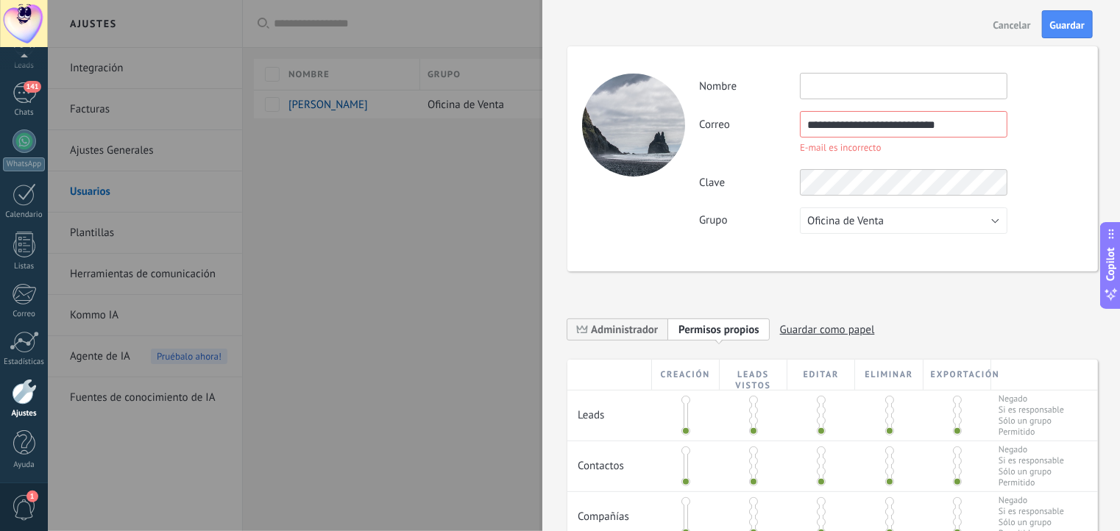
type input "**********"
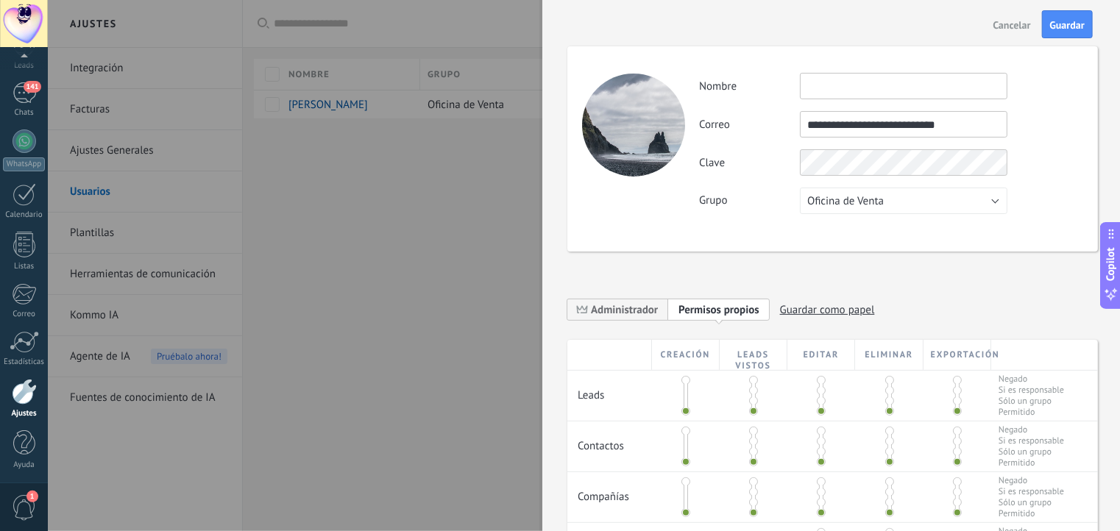
click at [823, 88] on input "text" at bounding box center [903, 86] width 207 height 26
type input "*"
type input "*********"
click at [898, 266] on div "**********" at bounding box center [832, 419] width 531 height 804
click at [1058, 30] on span "Guardar" at bounding box center [1067, 25] width 35 height 10
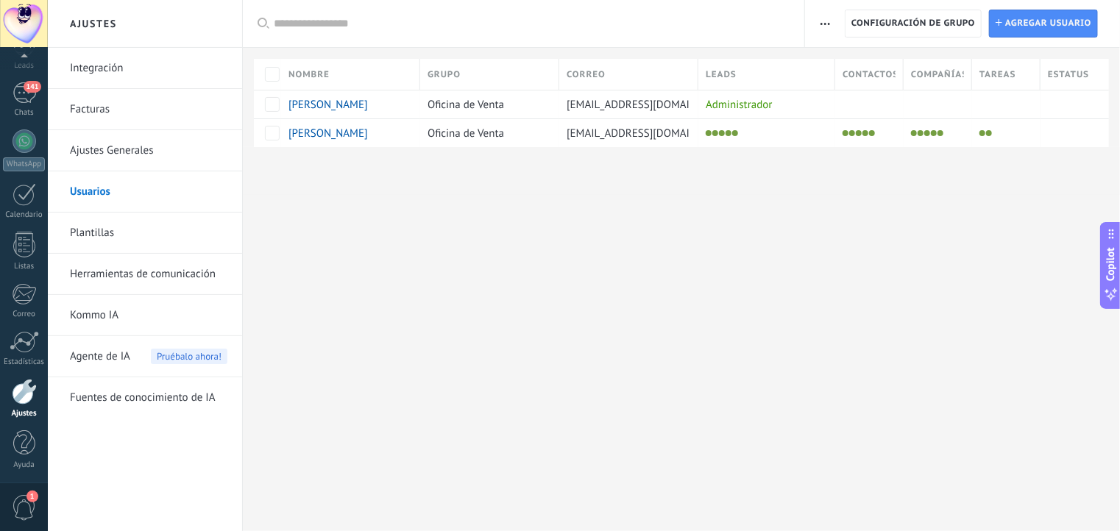
click at [568, 227] on div "Ajustes Integración Facturas Ajustes Generales Usuarios Plantillas Herramientas…" at bounding box center [584, 265] width 1072 height 531
click at [19, 149] on div at bounding box center [25, 142] width 24 height 24
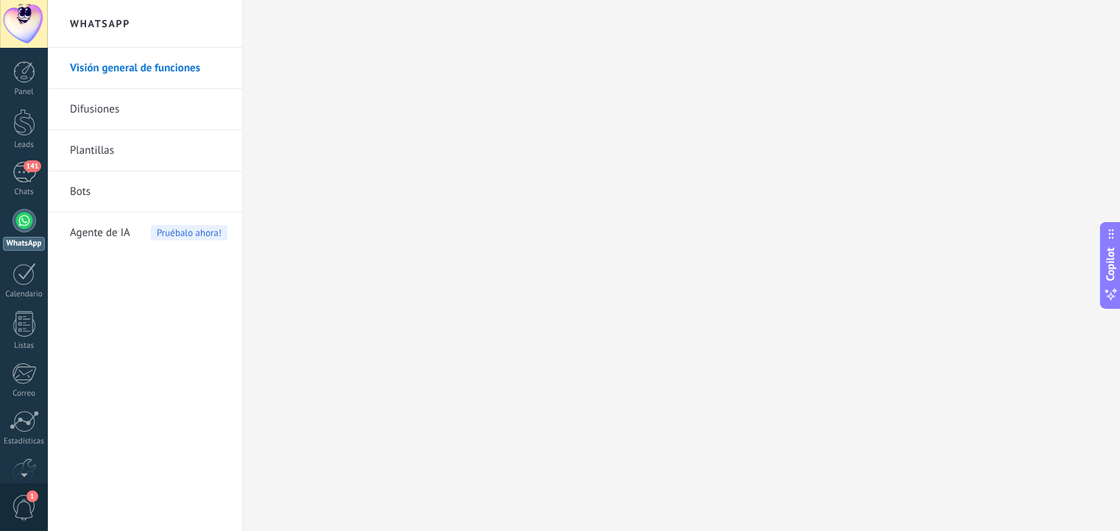
click at [99, 116] on link "Difusiones" at bounding box center [148, 109] width 157 height 41
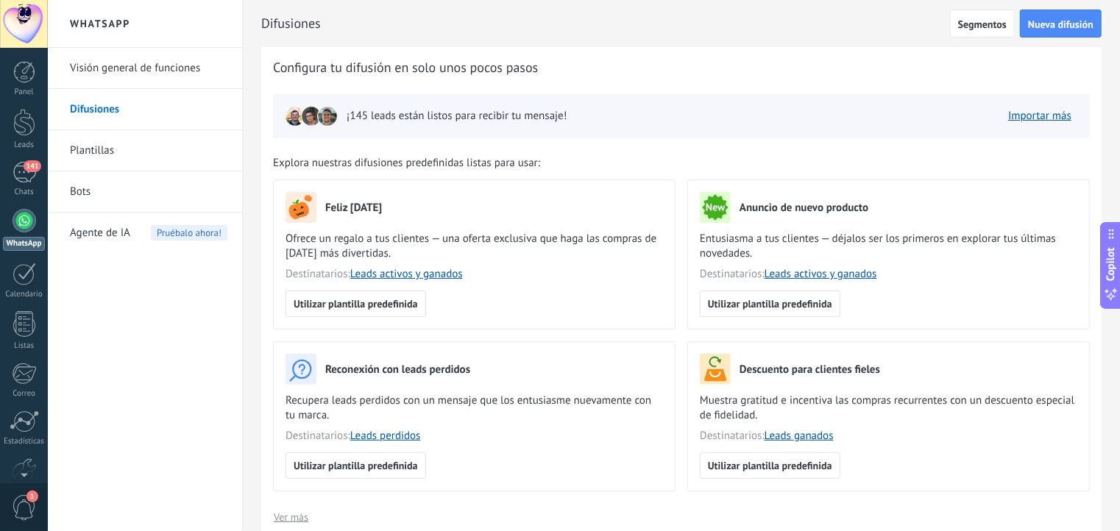
click at [92, 142] on link "Plantillas" at bounding box center [148, 150] width 157 height 41
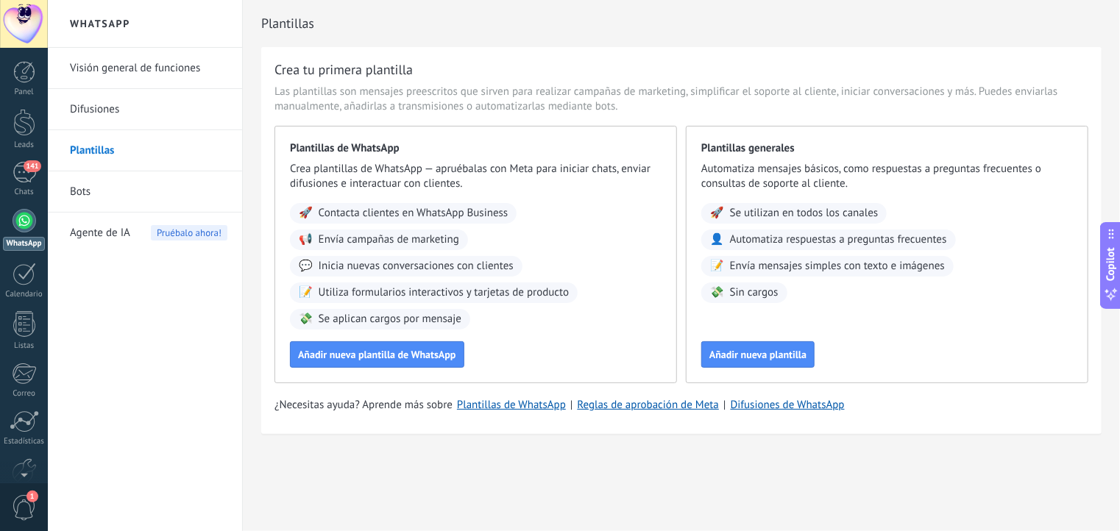
click at [123, 228] on span "Agente de IA" at bounding box center [100, 233] width 60 height 41
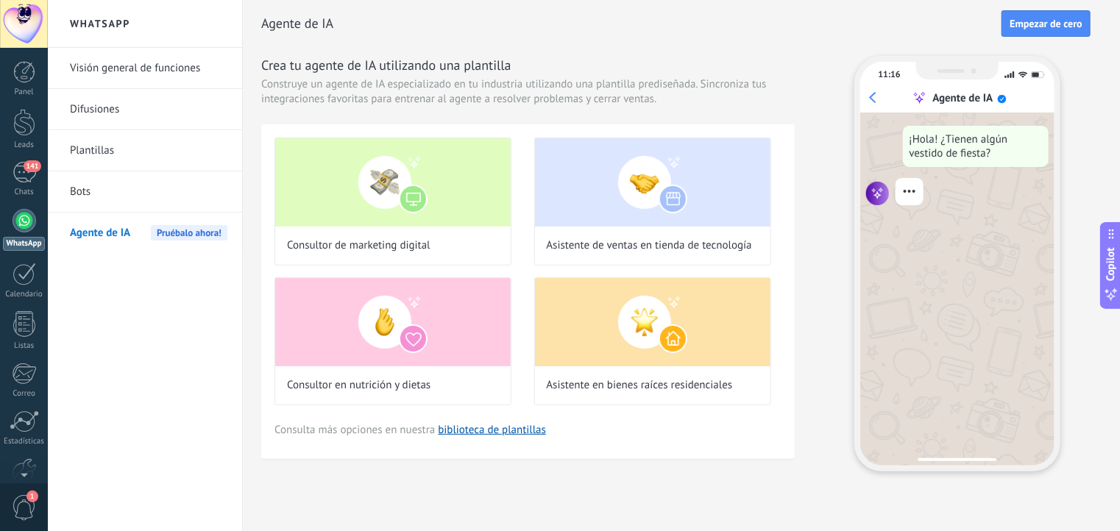
click at [104, 70] on link "Visión general de funciones" at bounding box center [148, 68] width 157 height 41
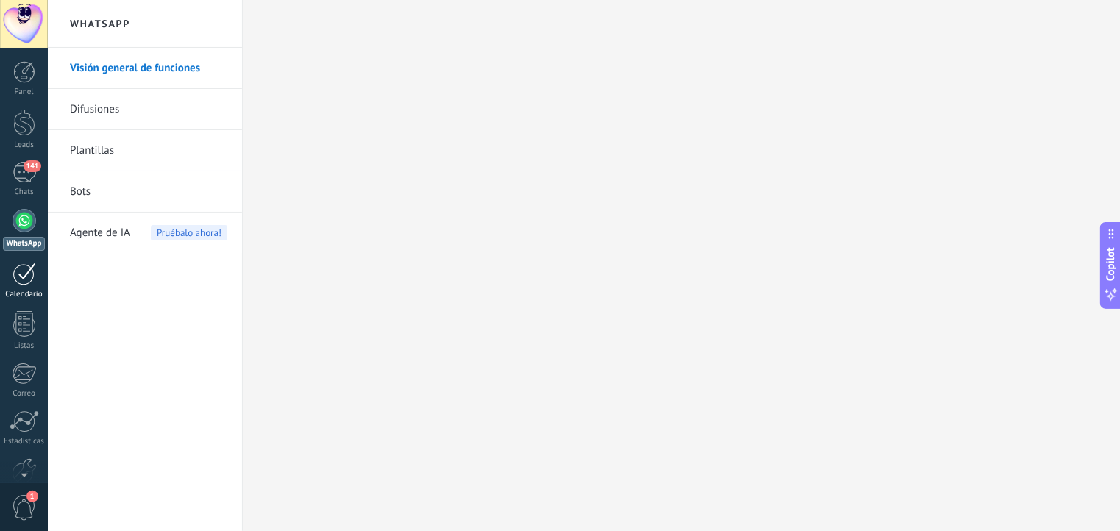
click at [23, 274] on div at bounding box center [25, 274] width 24 height 23
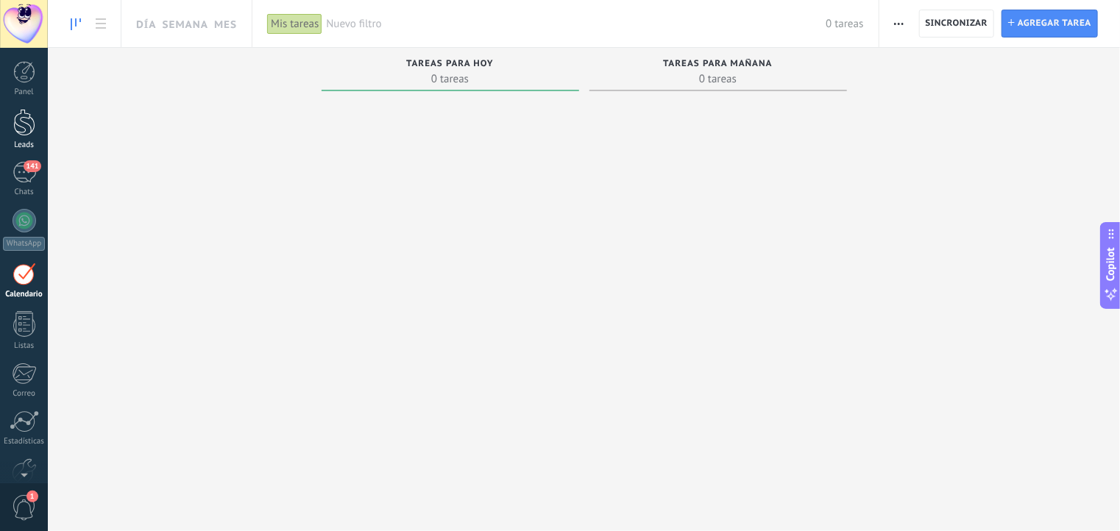
click at [9, 121] on link "Leads" at bounding box center [24, 129] width 48 height 41
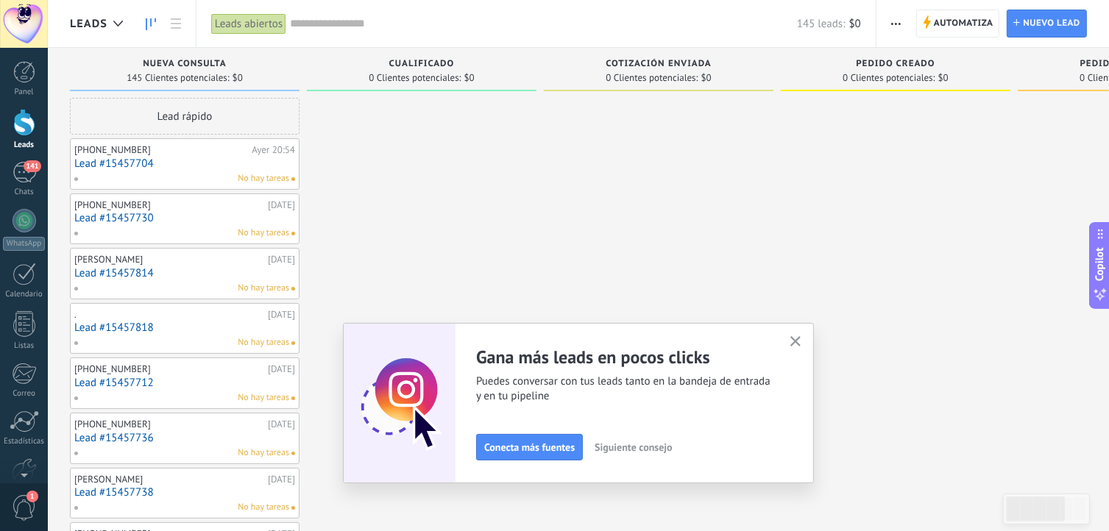
click at [203, 168] on link "Lead #15457704" at bounding box center [184, 163] width 221 height 13
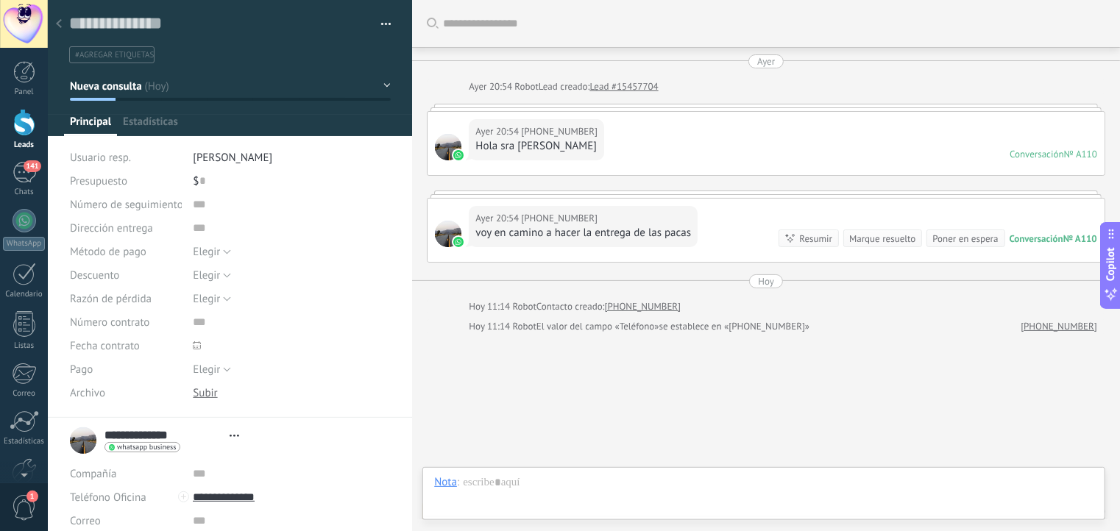
scroll to position [57, 0]
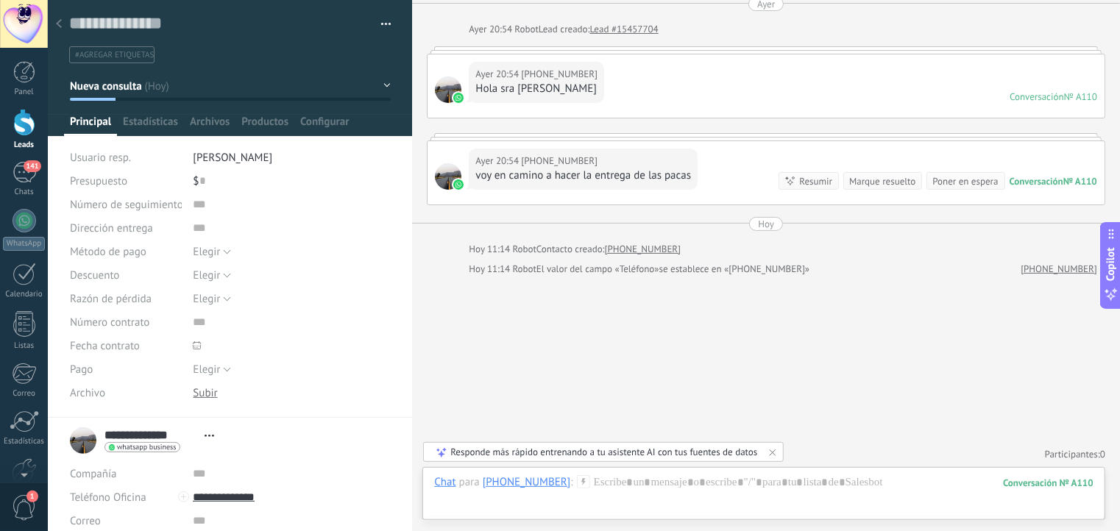
click at [581, 155] on span "[PHONE_NUMBER]" at bounding box center [559, 161] width 77 height 15
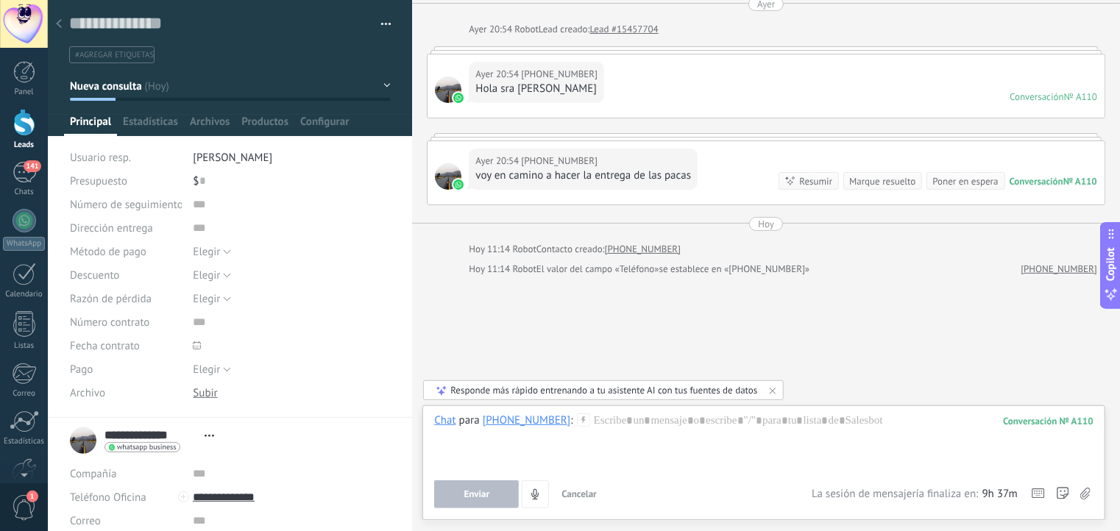
click at [61, 24] on icon at bounding box center [59, 23] width 6 height 9
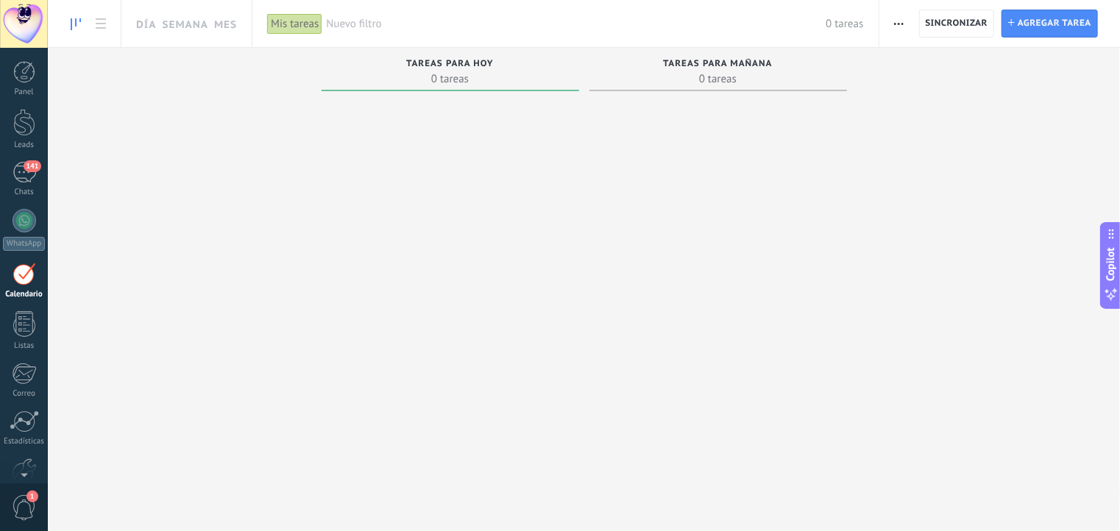
click at [18, 287] on link "Calendario" at bounding box center [24, 281] width 48 height 37
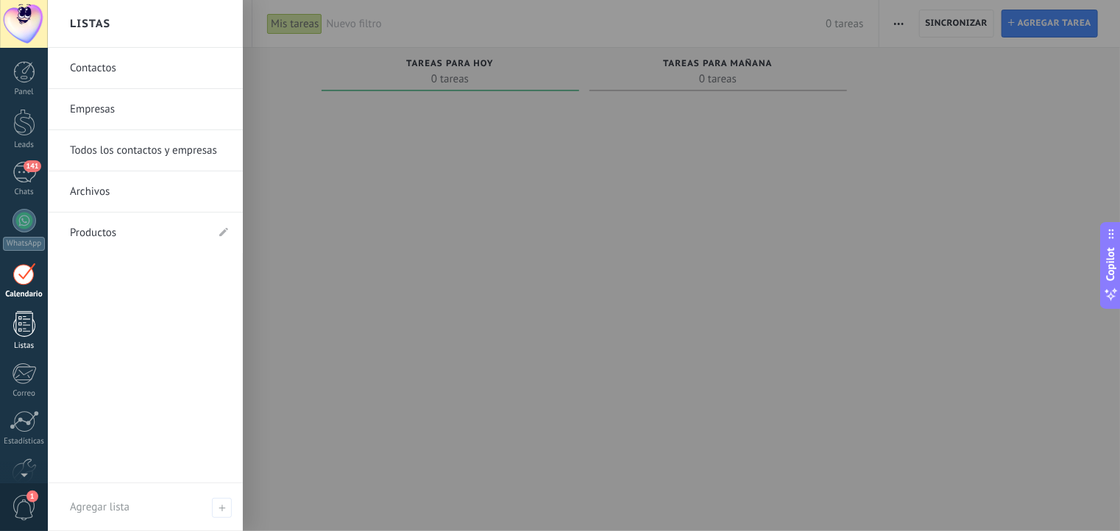
click at [30, 330] on div at bounding box center [24, 324] width 22 height 26
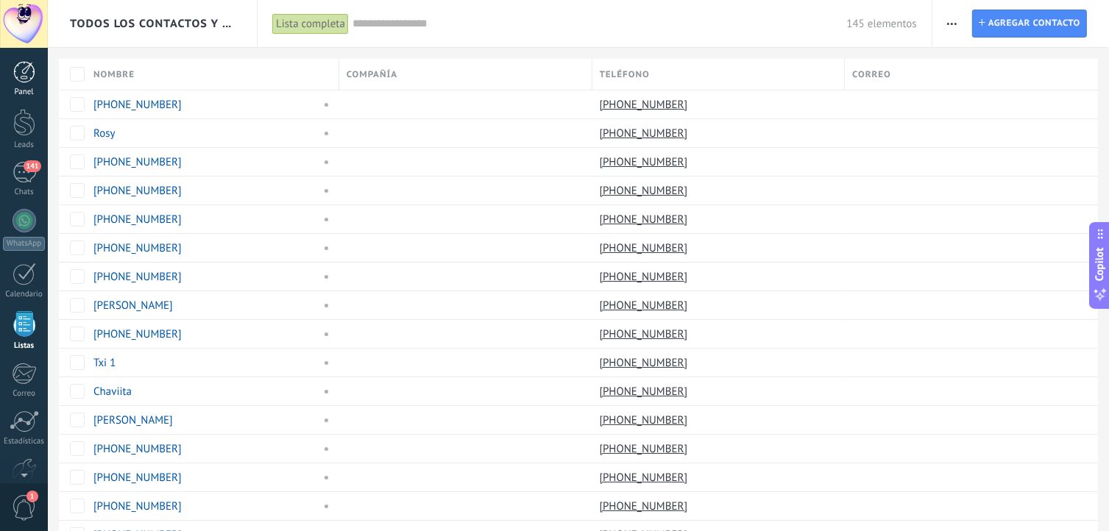
click at [26, 71] on div at bounding box center [24, 72] width 22 height 22
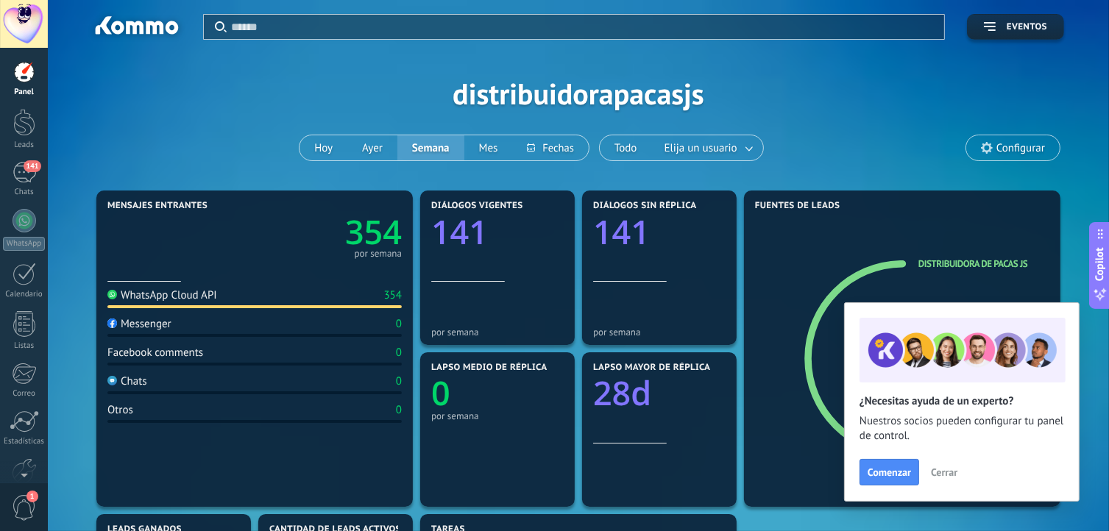
click at [942, 467] on span "Cerrar" at bounding box center [944, 472] width 26 height 10
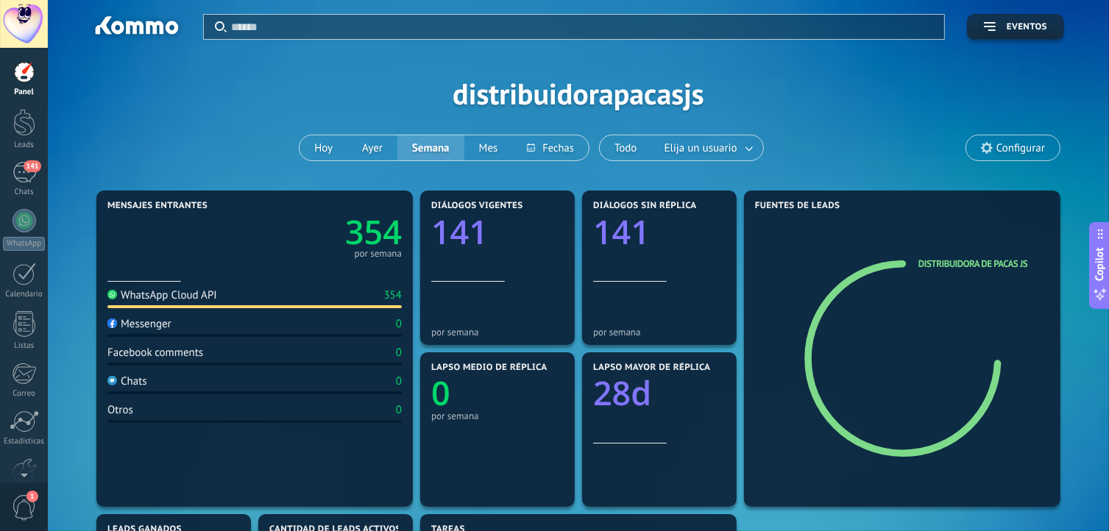
click at [21, 500] on span "1" at bounding box center [24, 508] width 25 height 26
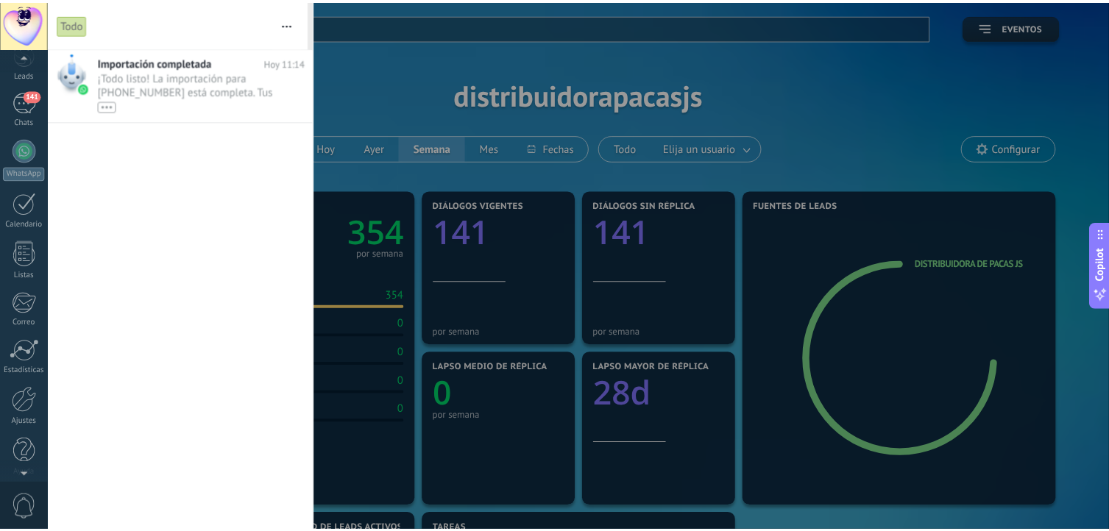
scroll to position [79, 0]
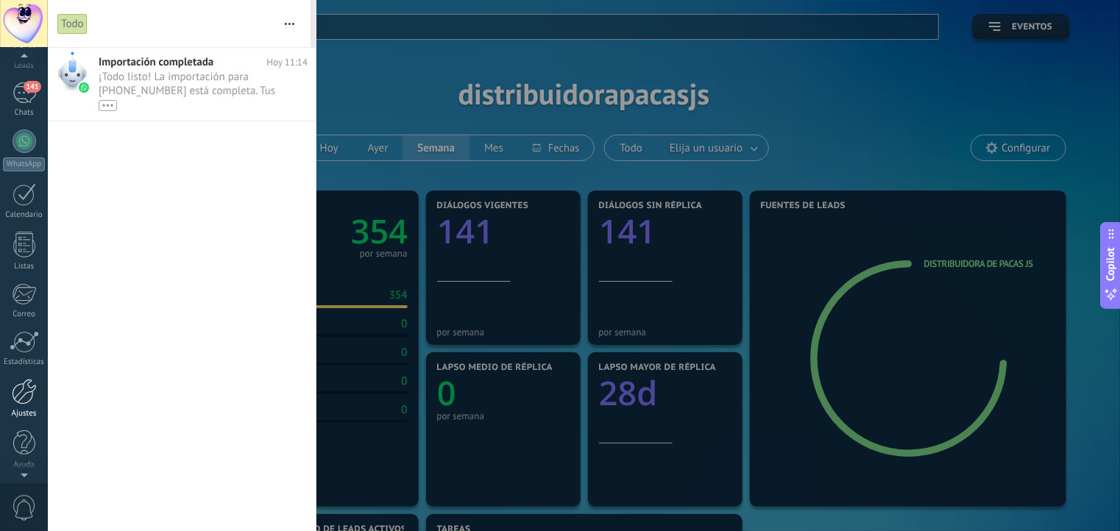
click at [21, 409] on div "Ajustes" at bounding box center [24, 414] width 43 height 10
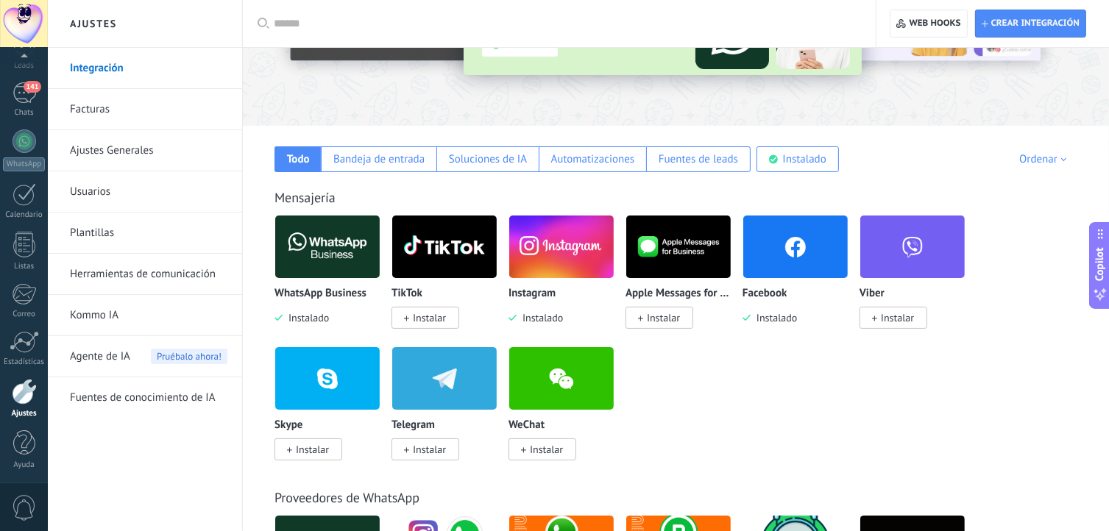
scroll to position [161, 0]
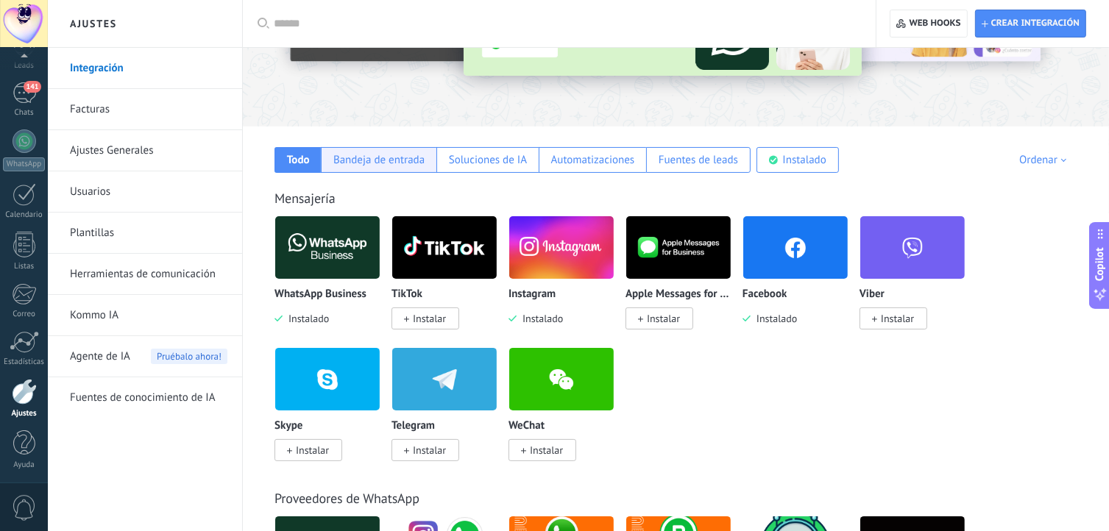
click at [358, 154] on div "Bandeja de entrada" at bounding box center [378, 160] width 91 height 14
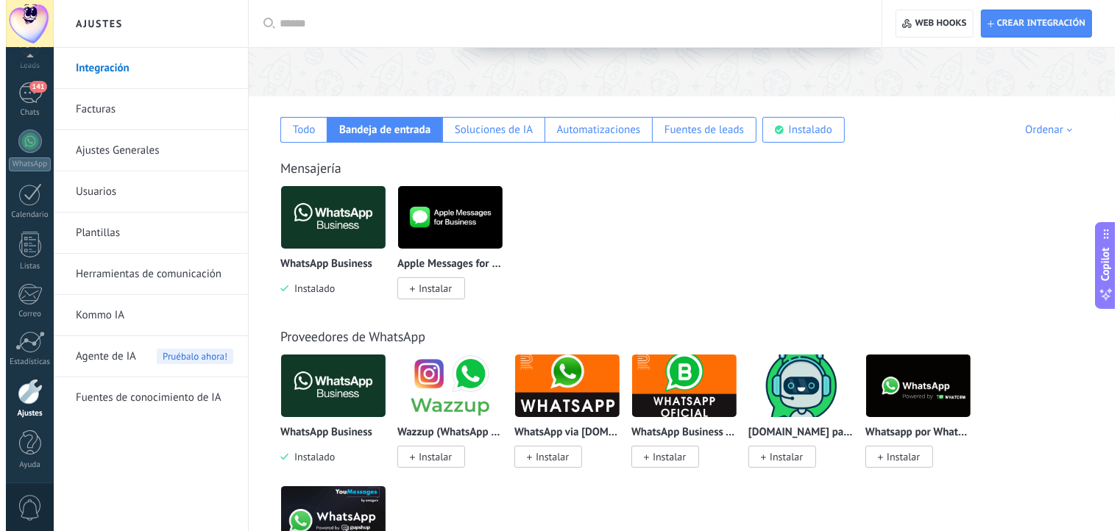
scroll to position [0, 0]
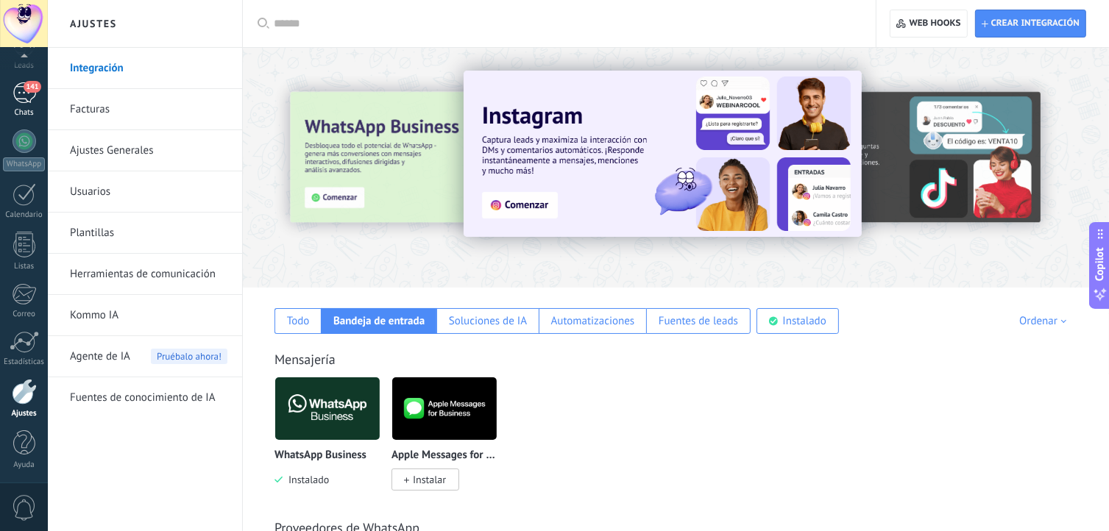
click at [21, 108] on div "Chats" at bounding box center [24, 113] width 43 height 10
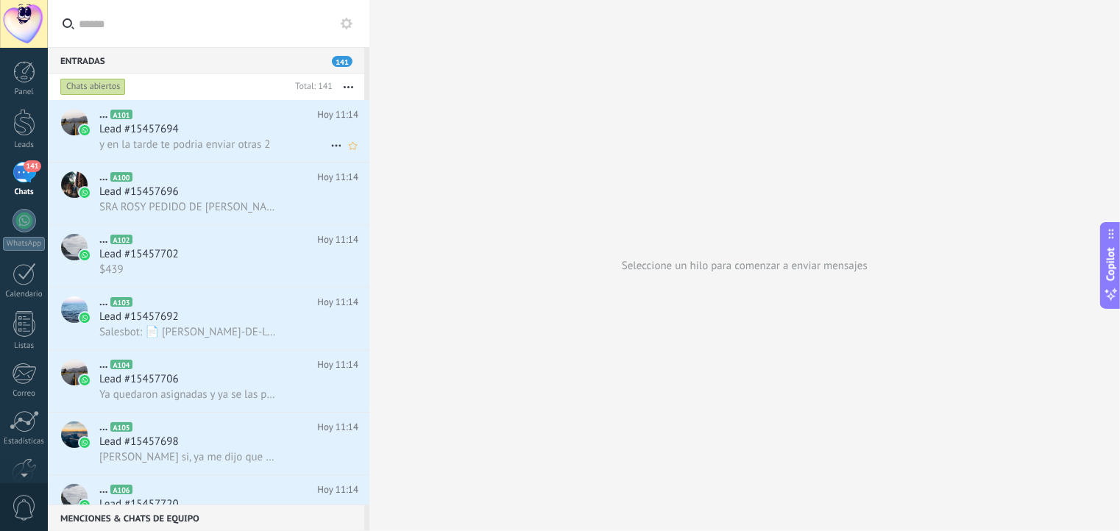
click at [199, 146] on span "y en la tarde te podria enviar otras 2" at bounding box center [184, 145] width 171 height 14
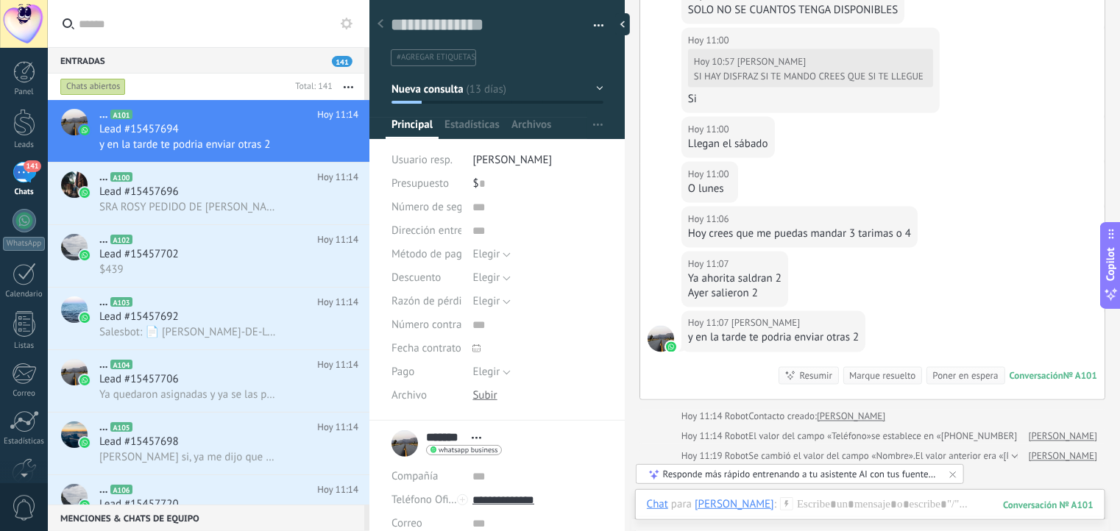
scroll to position [1262, 0]
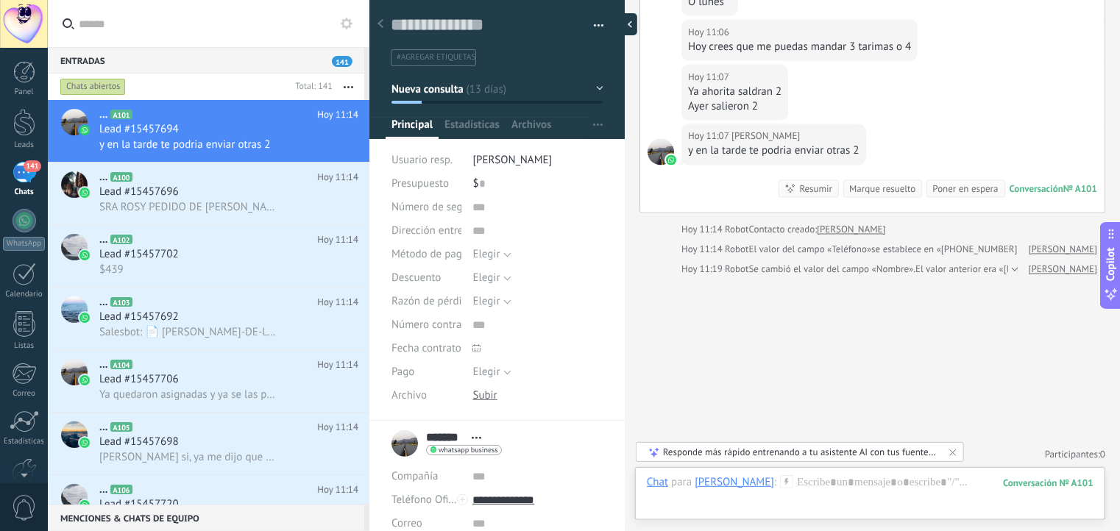
click at [624, 24] on div at bounding box center [626, 24] width 22 height 22
type textarea "**********"
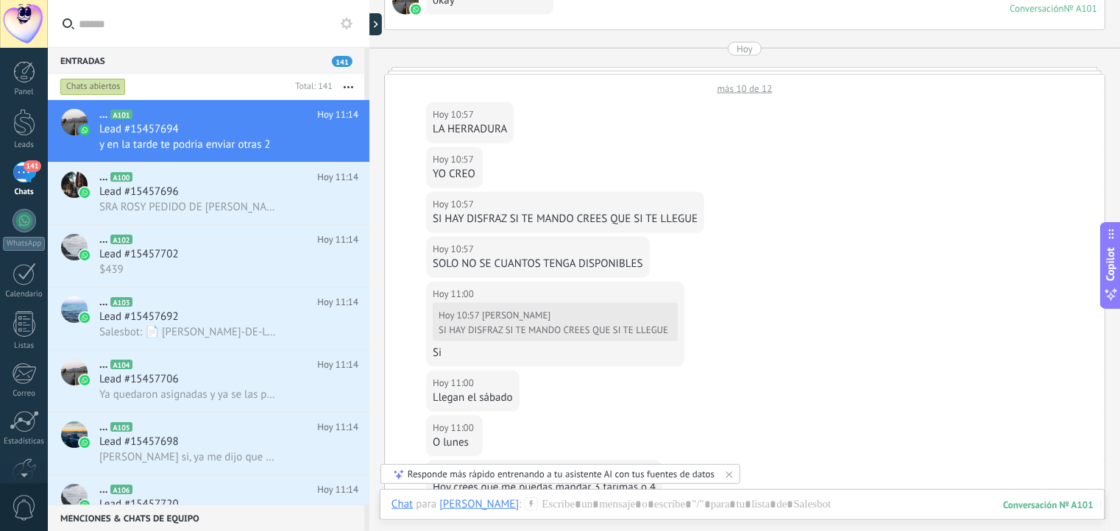
scroll to position [820, 0]
click at [24, 347] on div "Listas" at bounding box center [24, 346] width 43 height 10
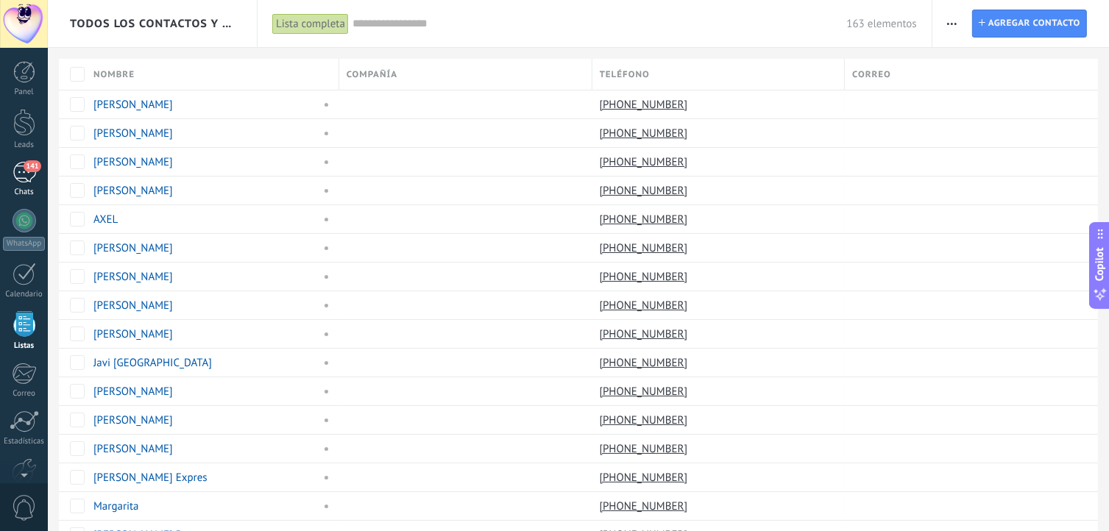
click at [26, 176] on div "141" at bounding box center [25, 172] width 24 height 21
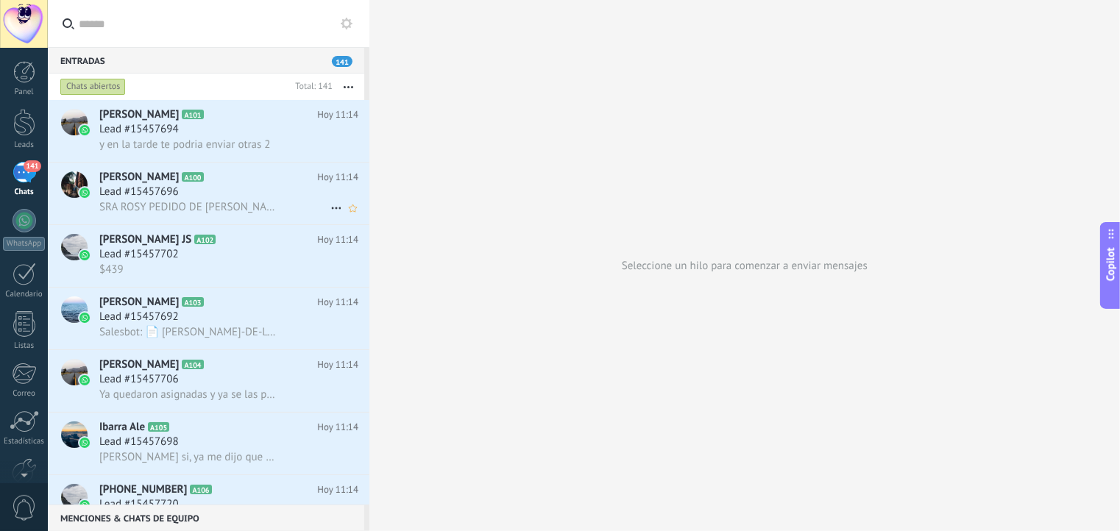
click at [207, 204] on span "SRA ROSY PEDIDO DE [PERSON_NAME] 1 ADULT WINTER 1 PLAYERA MANGA LARGA HOMBRE AL…" at bounding box center [188, 207] width 178 height 14
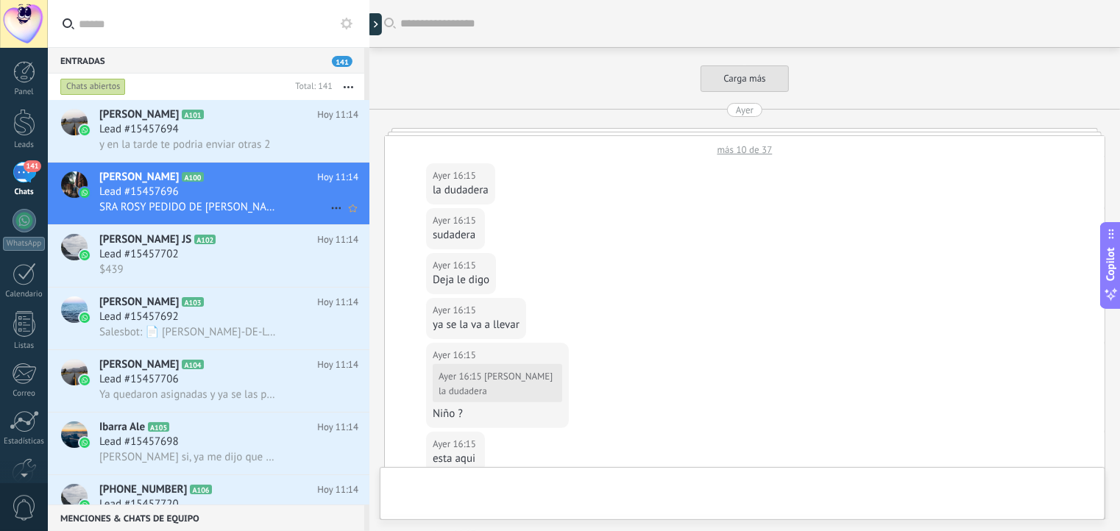
scroll to position [604, 0]
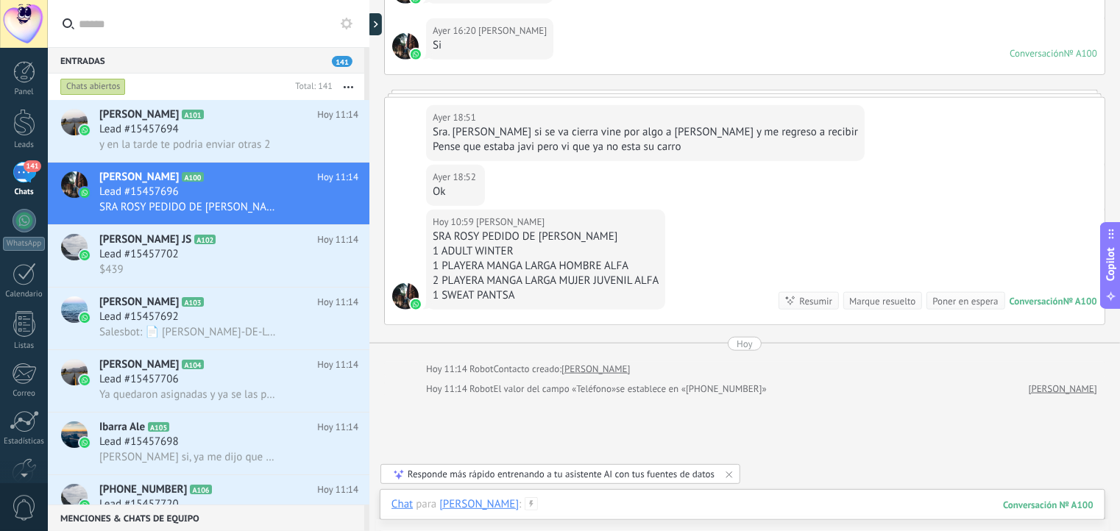
click at [673, 502] on div at bounding box center [742, 519] width 702 height 44
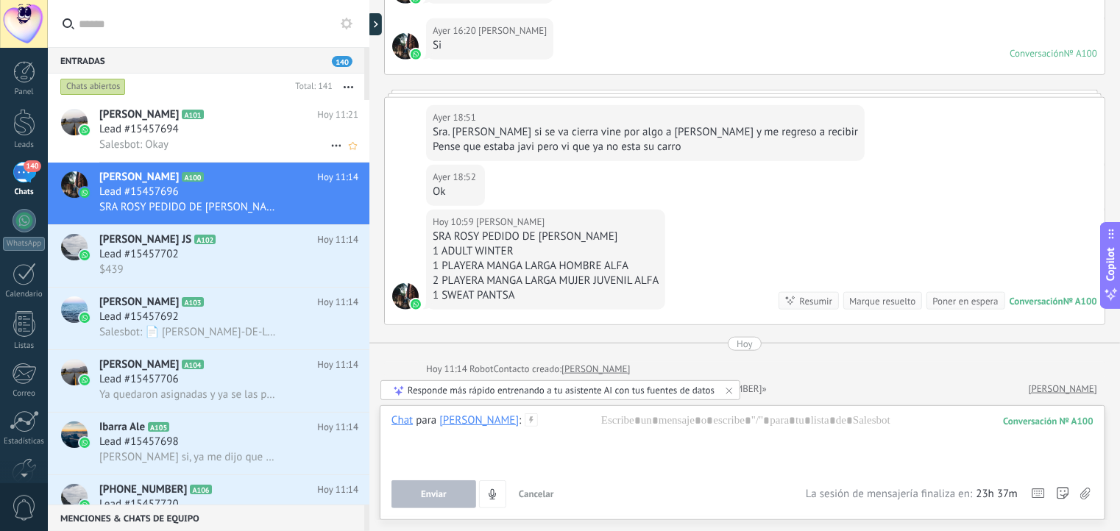
click at [151, 145] on span "Salesbot: Okay" at bounding box center [133, 145] width 69 height 14
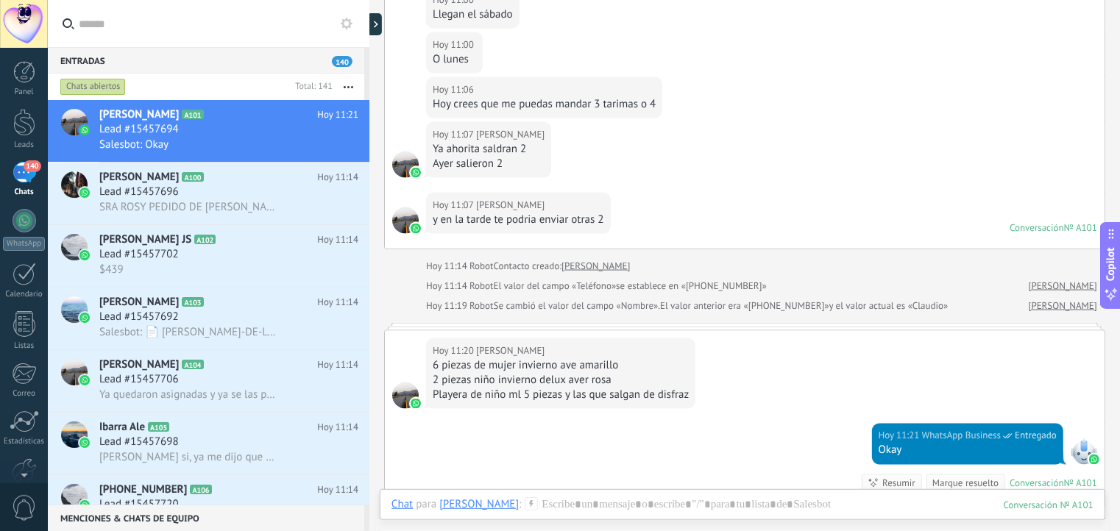
scroll to position [1226, 0]
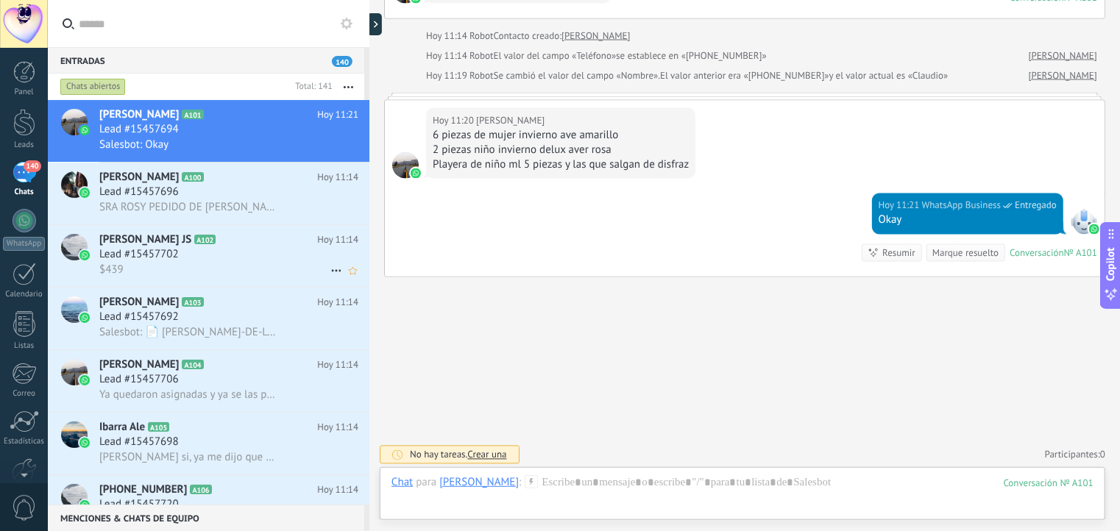
click at [247, 265] on div "$439" at bounding box center [228, 269] width 259 height 15
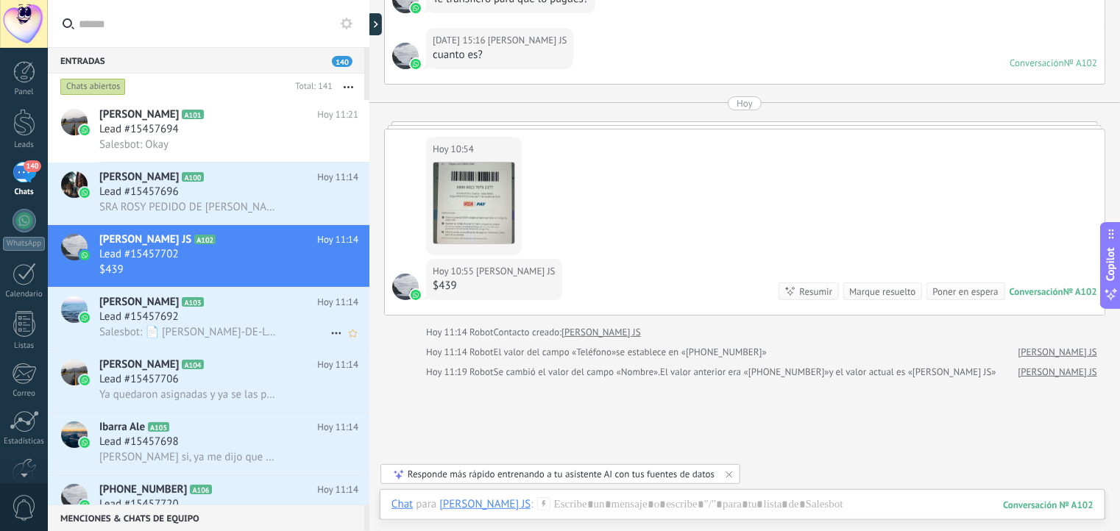
click at [249, 344] on div "[PERSON_NAME] A103 Hoy 11:14 Lead #15457692 Salesbot: 📄 [PERSON_NAME]-DE-LOURDE…" at bounding box center [234, 319] width 270 height 62
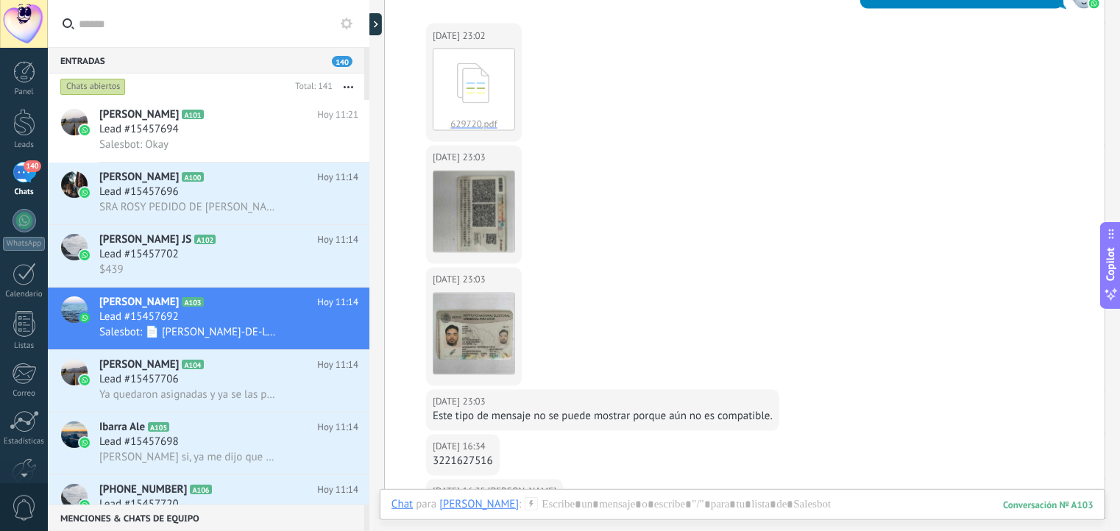
click at [347, 27] on use at bounding box center [347, 24] width 12 height 12
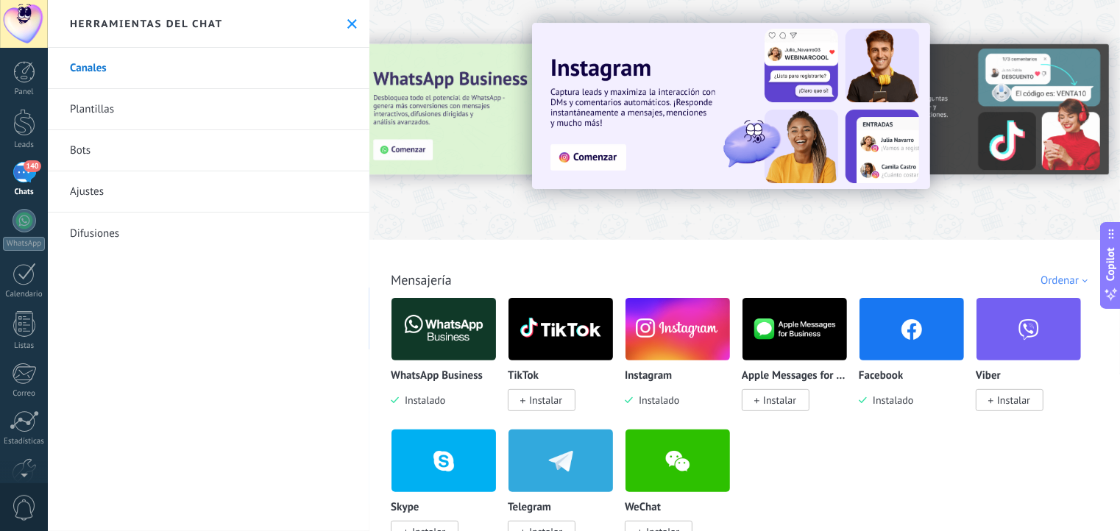
click at [194, 102] on link "Plantillas" at bounding box center [209, 109] width 322 height 41
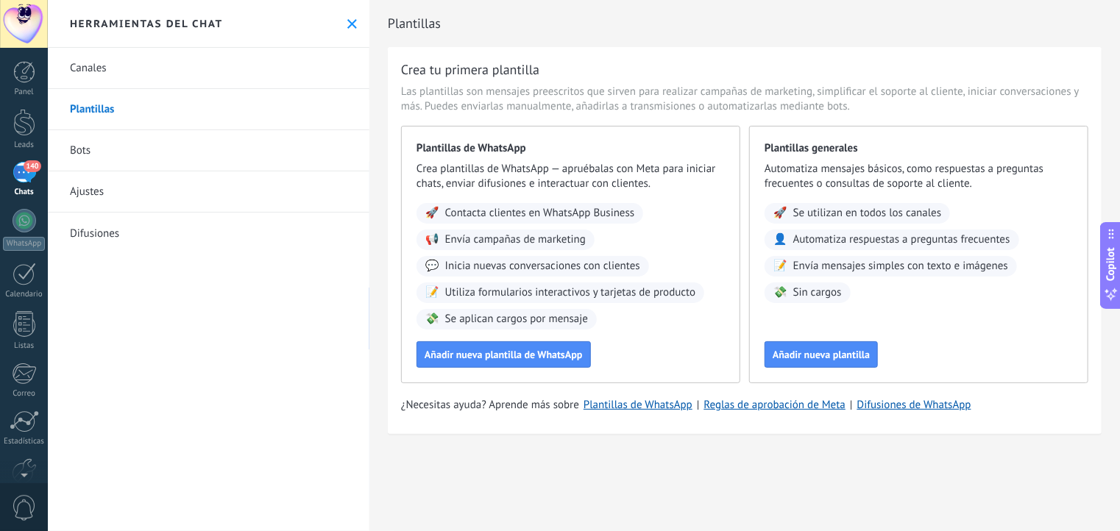
click at [102, 149] on link "Bots" at bounding box center [209, 150] width 322 height 41
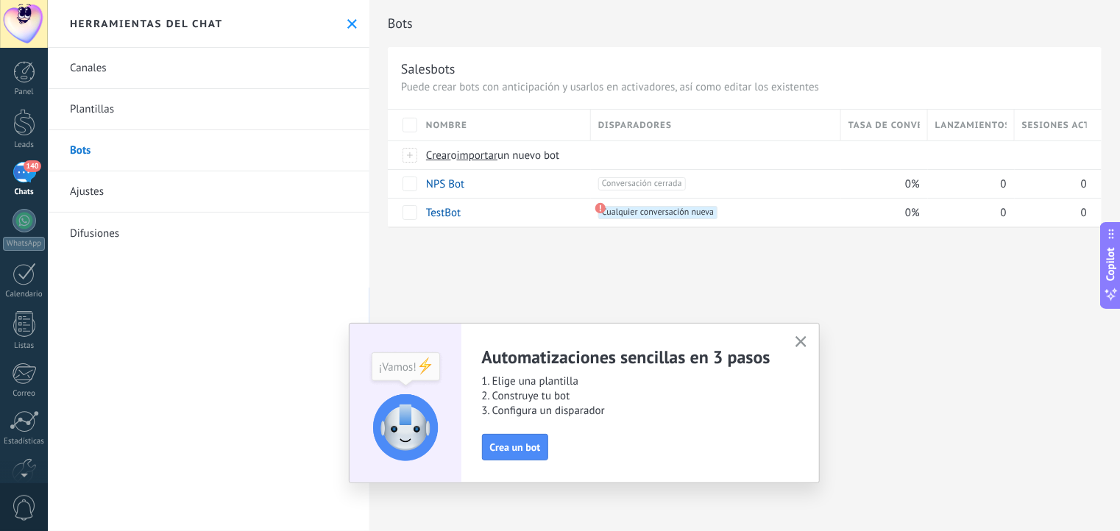
click at [112, 70] on link "Canales" at bounding box center [209, 68] width 322 height 41
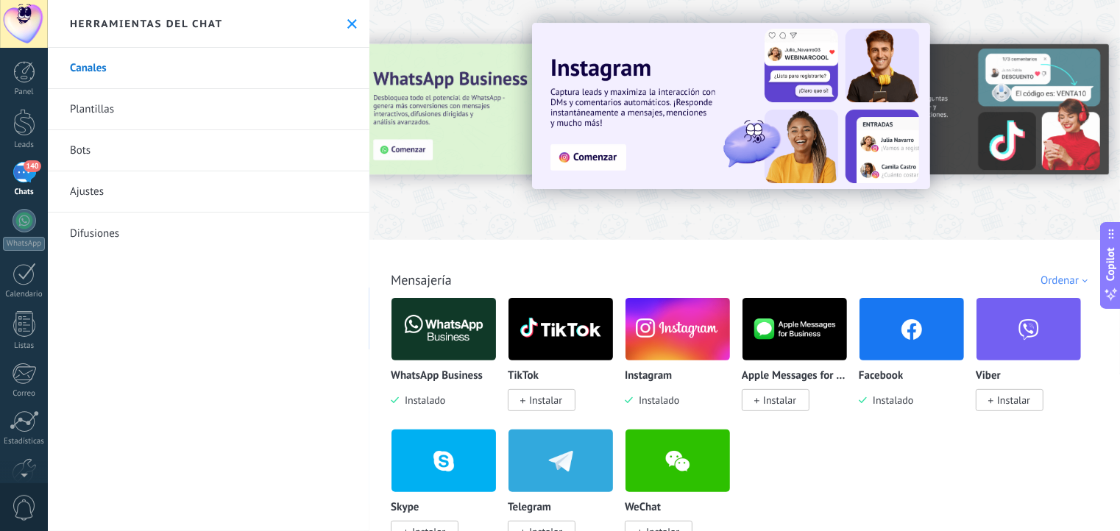
click at [12, 186] on link "140 Chats" at bounding box center [24, 179] width 48 height 35
click at [24, 90] on div "Panel" at bounding box center [24, 93] width 43 height 10
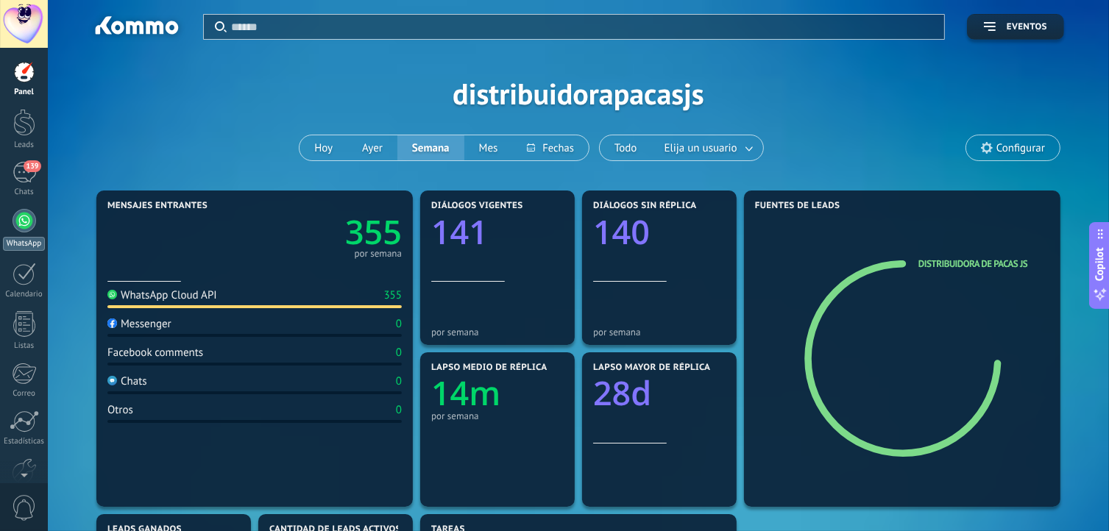
click at [18, 216] on div at bounding box center [25, 221] width 24 height 24
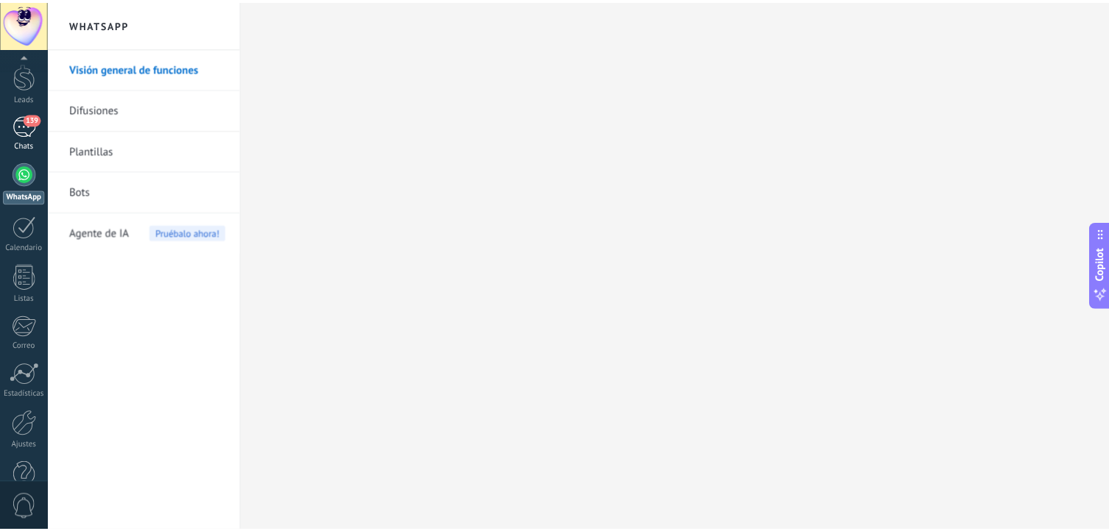
scroll to position [79, 0]
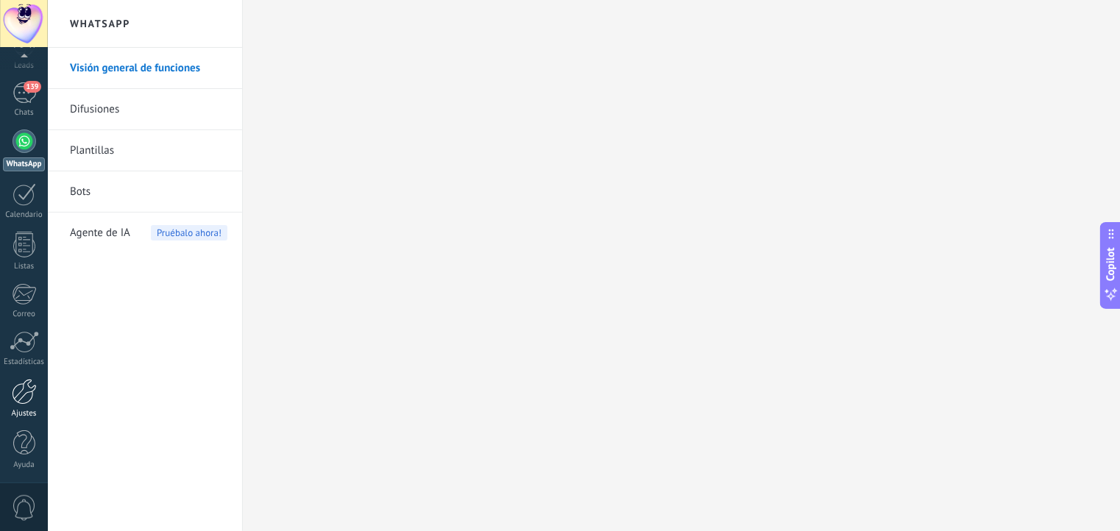
click at [5, 396] on link "Ajustes" at bounding box center [24, 399] width 48 height 40
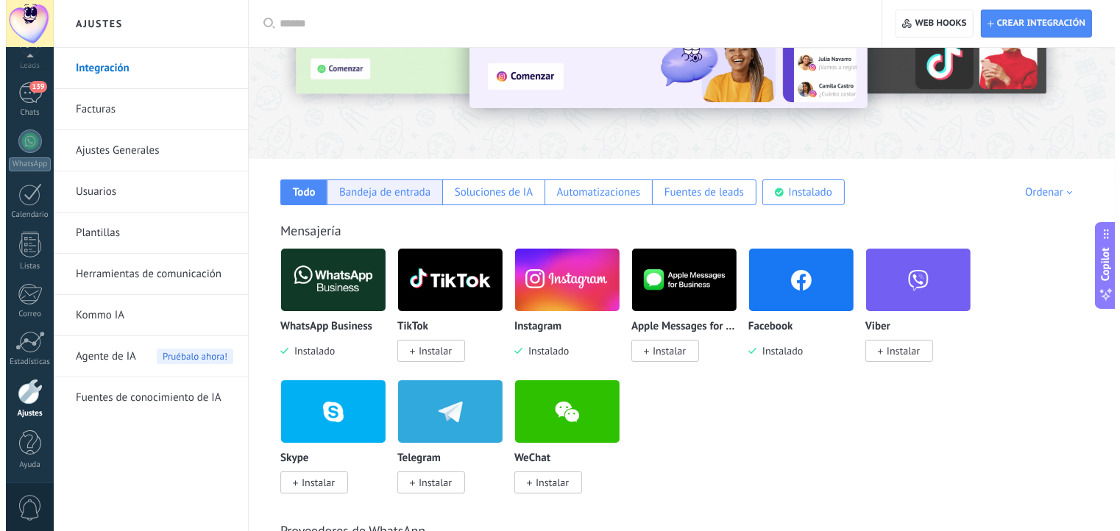
scroll to position [132, 0]
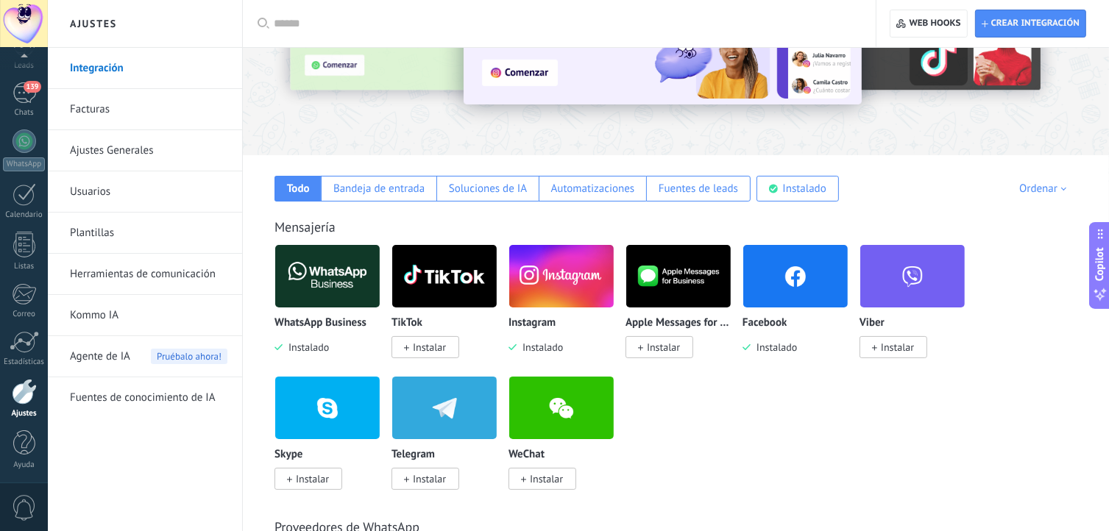
click at [329, 333] on div "WhatsApp Business Instalado" at bounding box center [327, 336] width 106 height 38
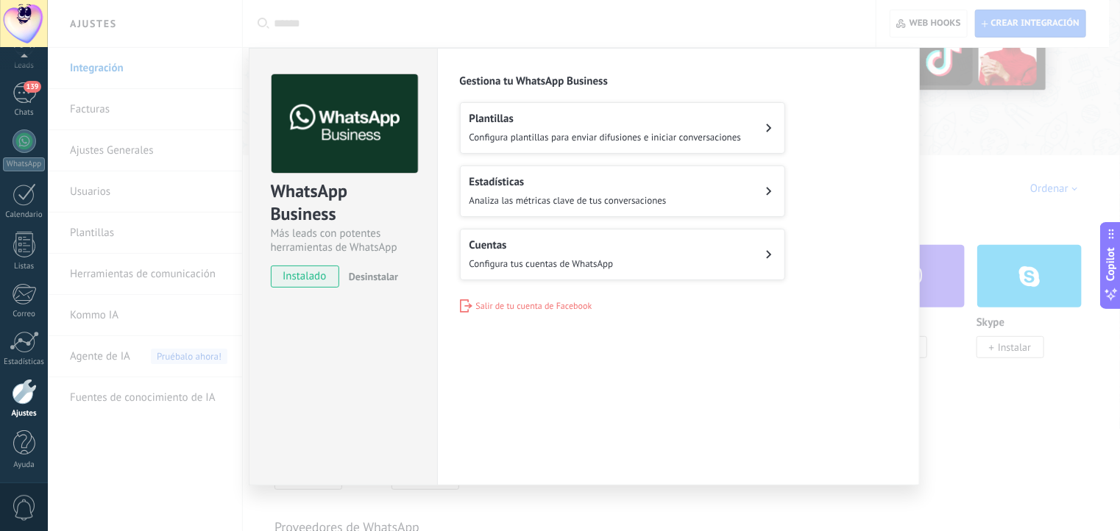
click at [542, 246] on h2 "Cuentas" at bounding box center [541, 245] width 144 height 14
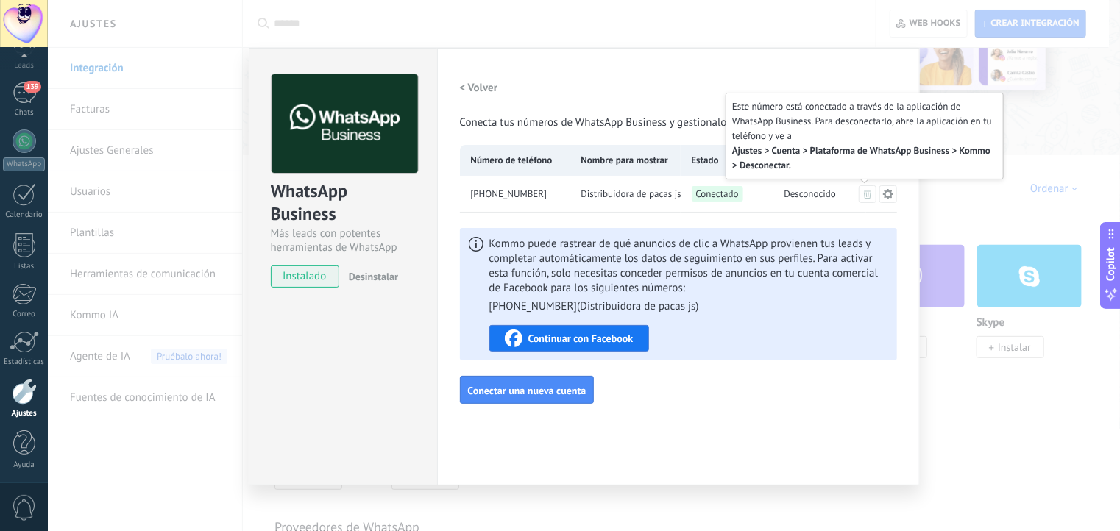
click at [864, 196] on icon at bounding box center [867, 194] width 7 height 9
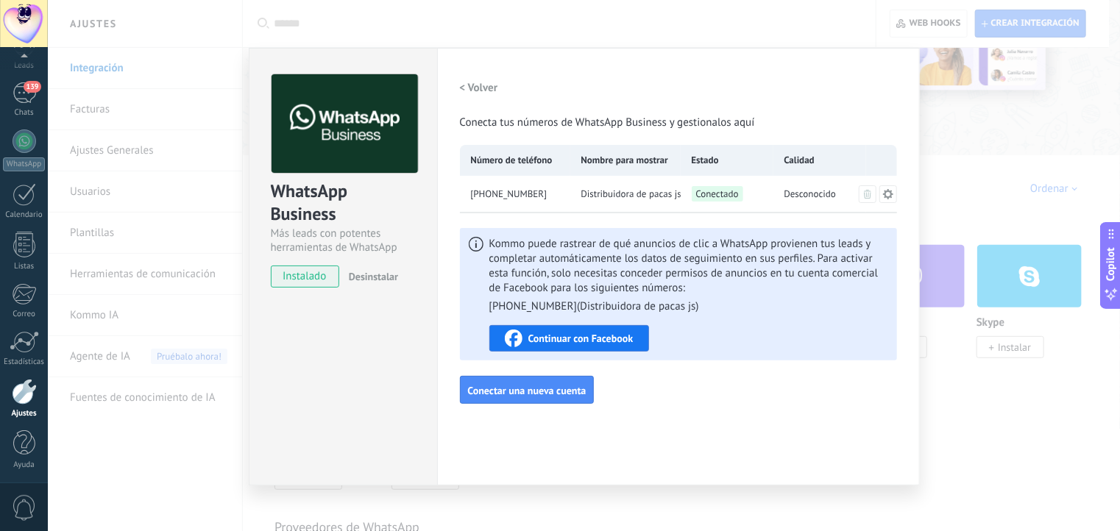
click at [889, 190] on icon at bounding box center [887, 193] width 10 height 10
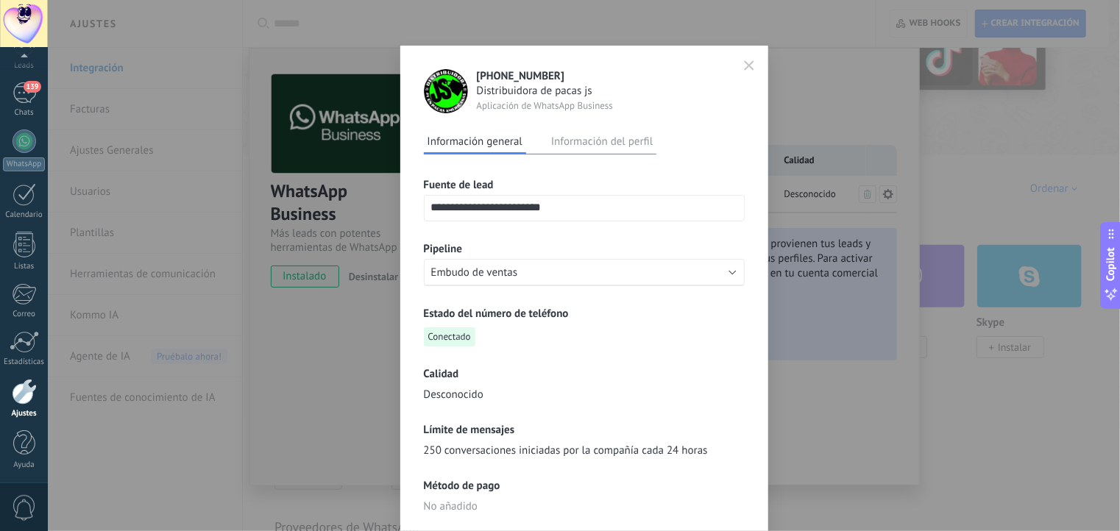
scroll to position [0, 0]
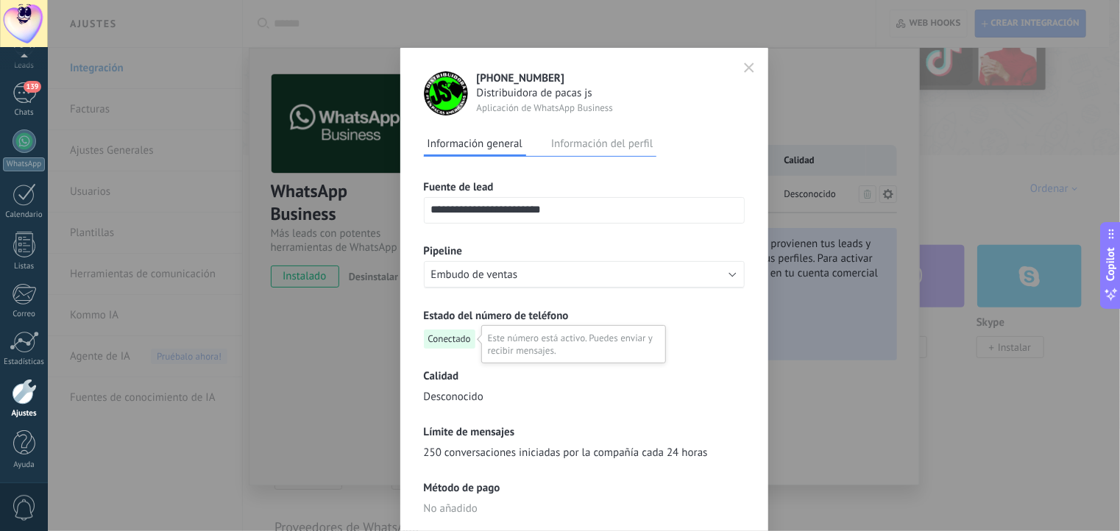
click at [456, 334] on span "Conectado" at bounding box center [450, 339] width 52 height 19
click at [581, 132] on button "Información del perfil" at bounding box center [601, 143] width 109 height 22
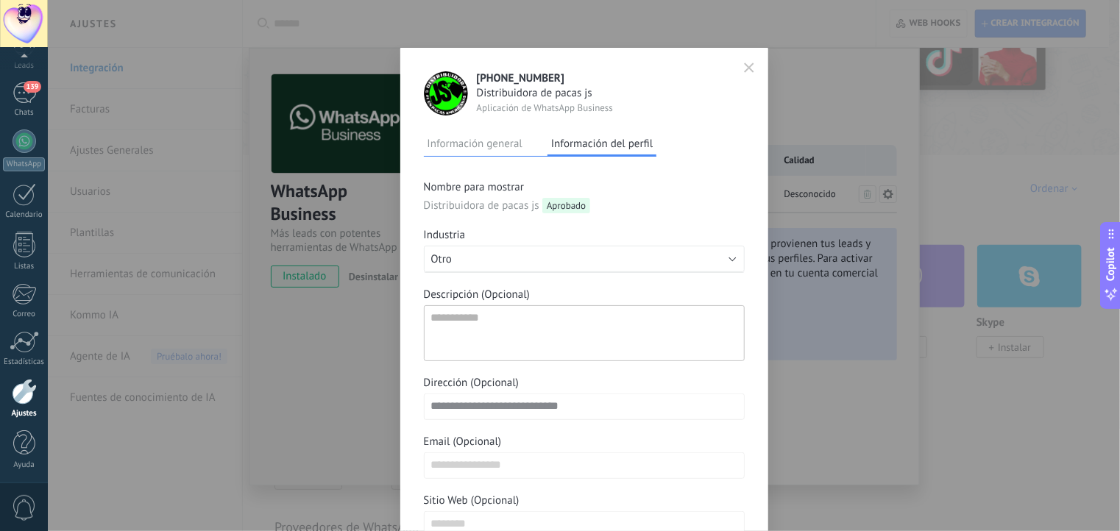
click at [751, 69] on icon "button" at bounding box center [749, 68] width 10 height 10
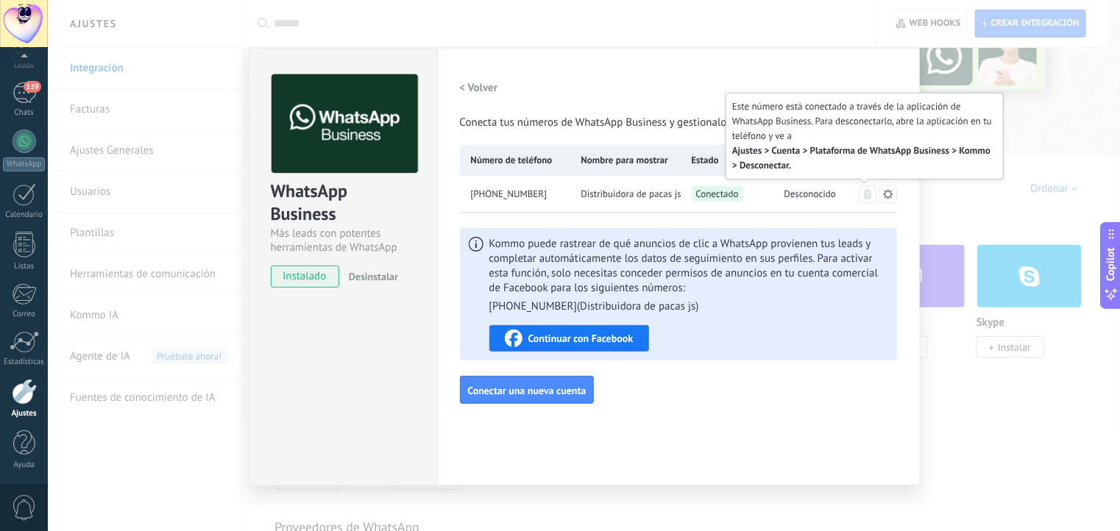
click at [864, 196] on icon at bounding box center [867, 194] width 7 height 9
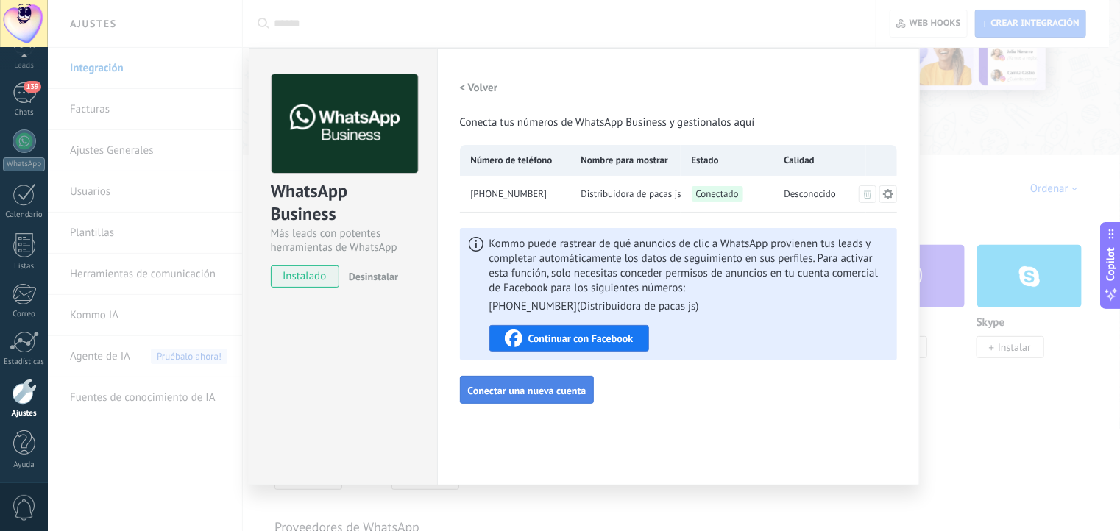
click at [468, 386] on span "Conectar una nueva cuenta" at bounding box center [527, 391] width 118 height 10
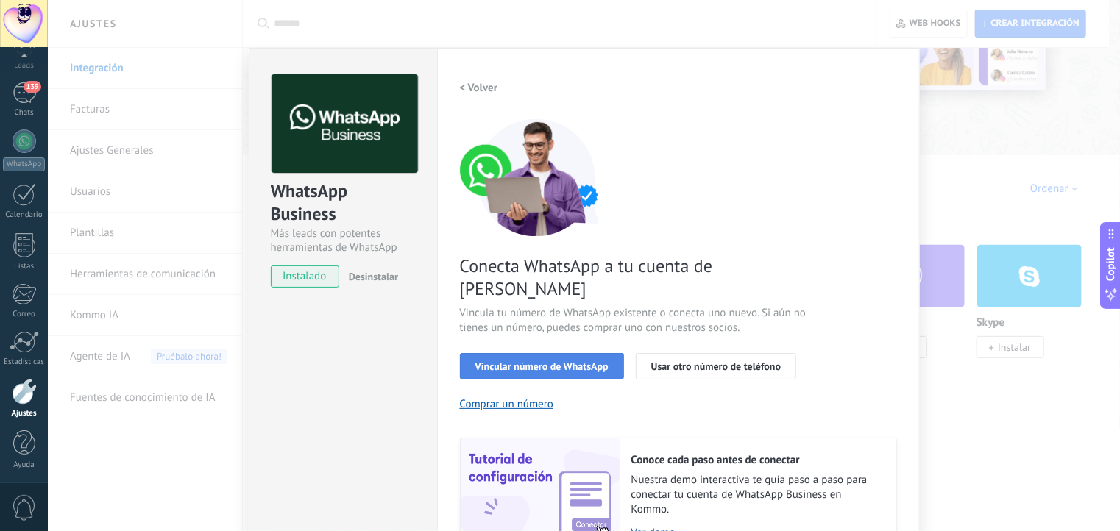
click at [525, 361] on span "Vincular número de WhatsApp" at bounding box center [541, 366] width 133 height 10
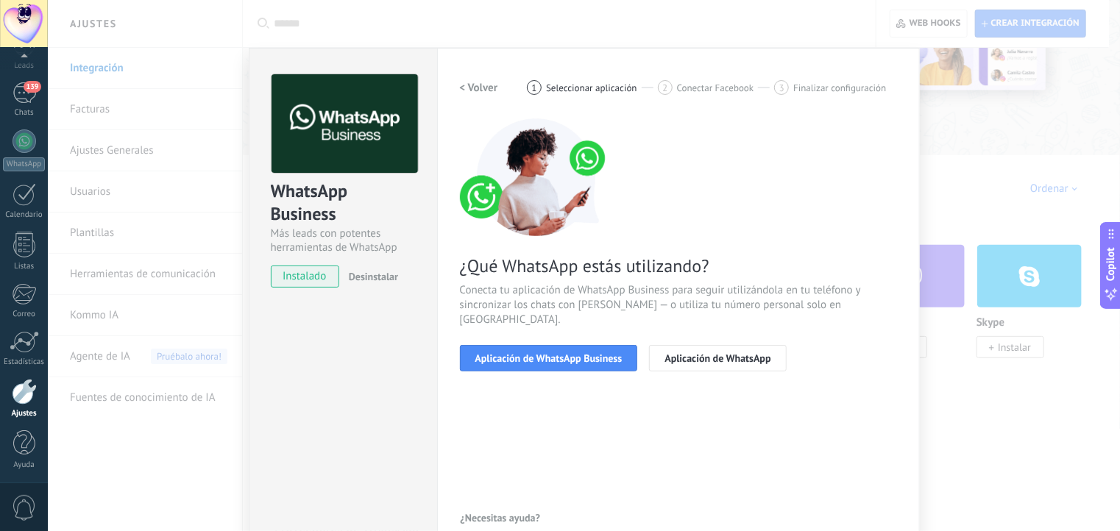
click at [525, 353] on span "Aplicación de WhatsApp Business" at bounding box center [548, 358] width 147 height 10
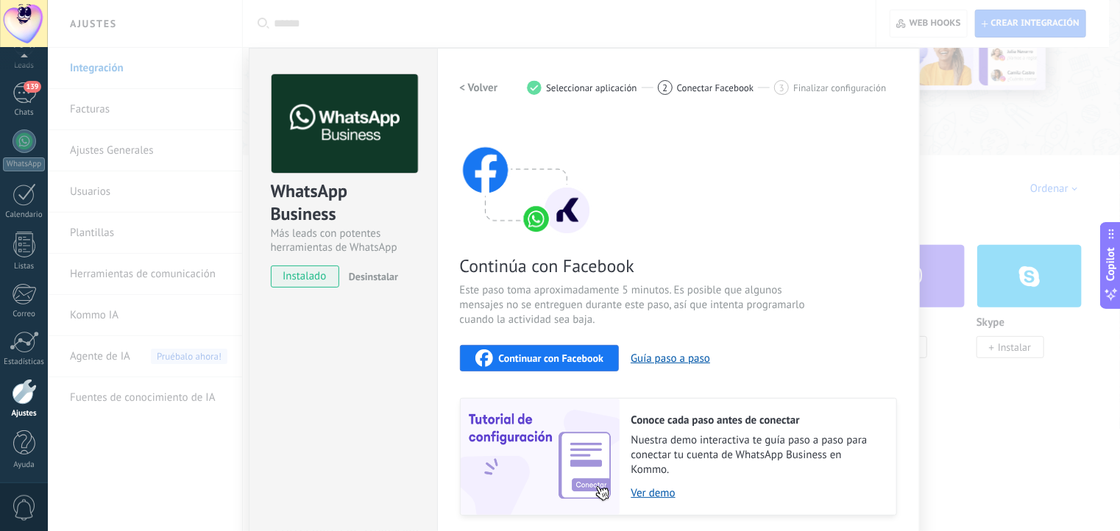
click at [558, 357] on span "Continuar con Facebook" at bounding box center [551, 358] width 105 height 10
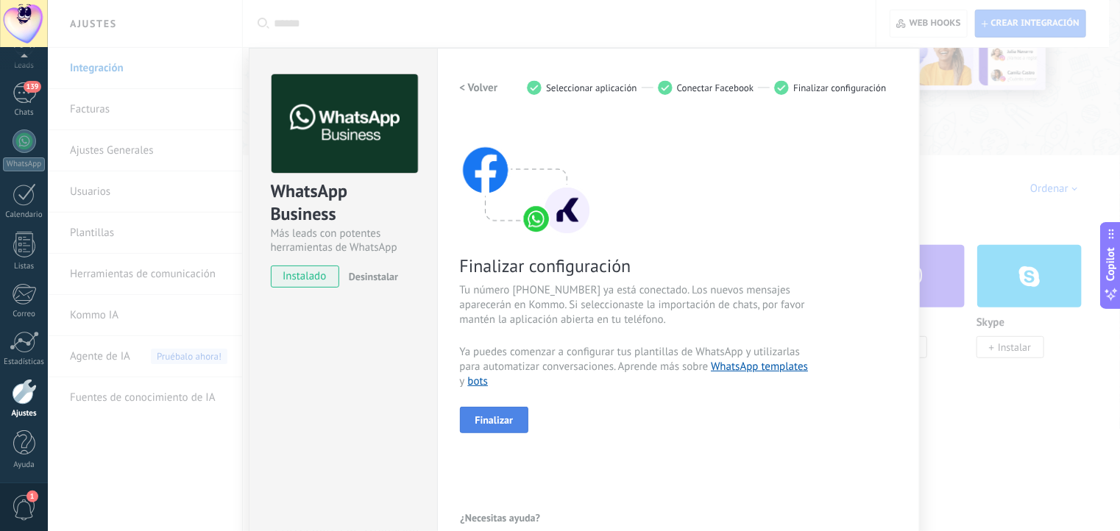
click at [505, 427] on button "Finalizar" at bounding box center [494, 420] width 69 height 26
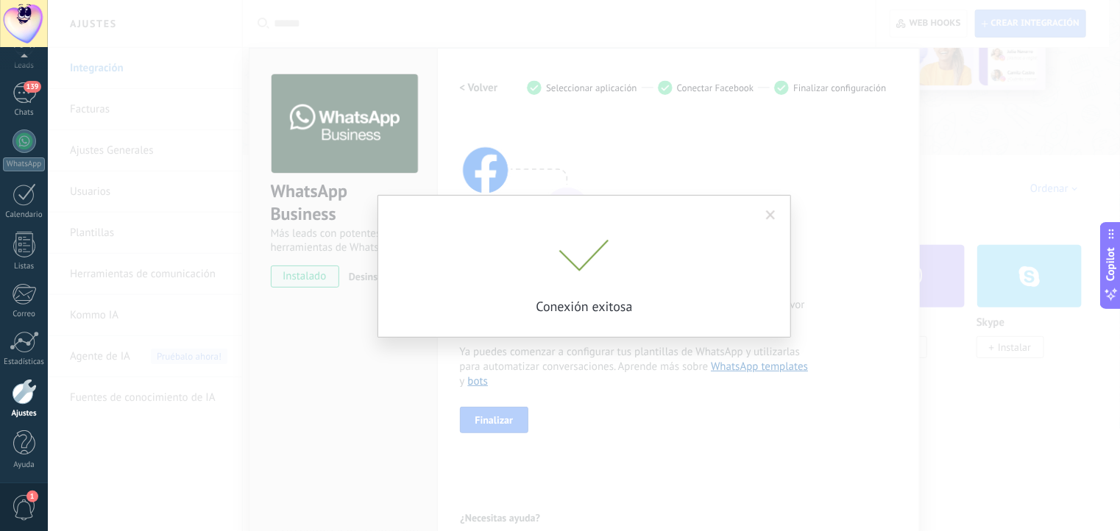
click at [766, 210] on span at bounding box center [771, 215] width 24 height 25
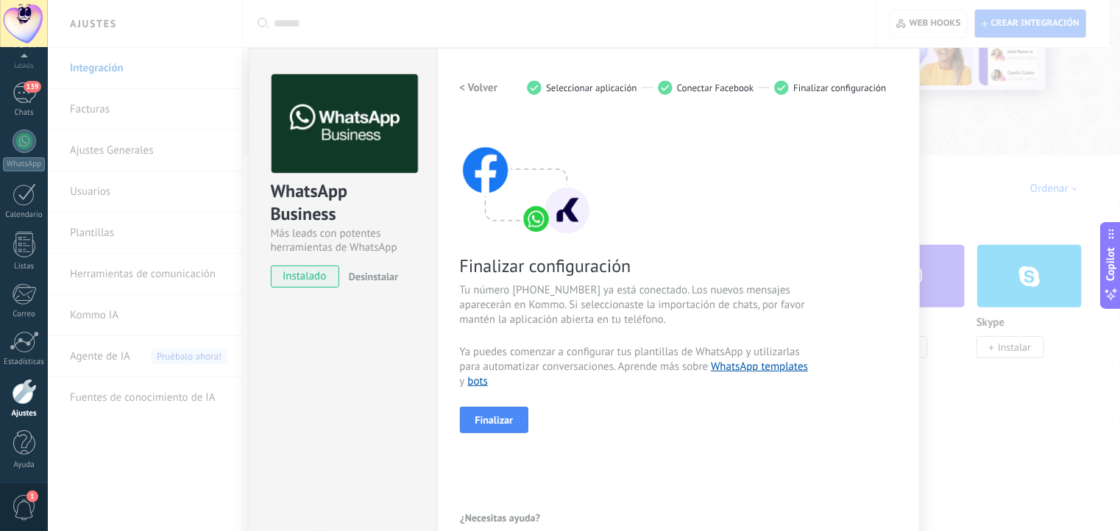
click at [946, 183] on div "WhatsApp Business Más leads con potentes herramientas de WhatsApp instalado Des…" at bounding box center [584, 265] width 1072 height 531
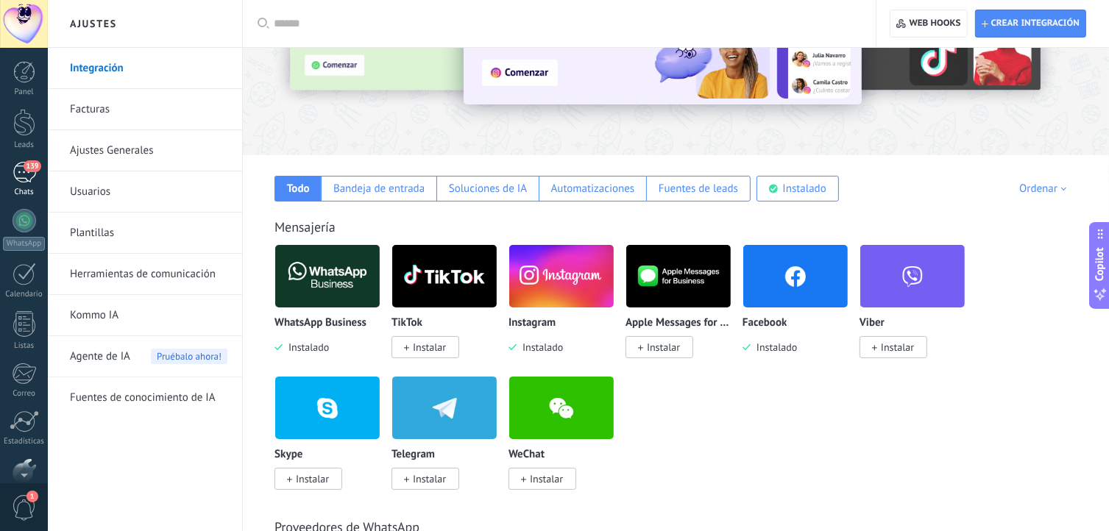
click at [29, 174] on div "139" at bounding box center [25, 172] width 24 height 21
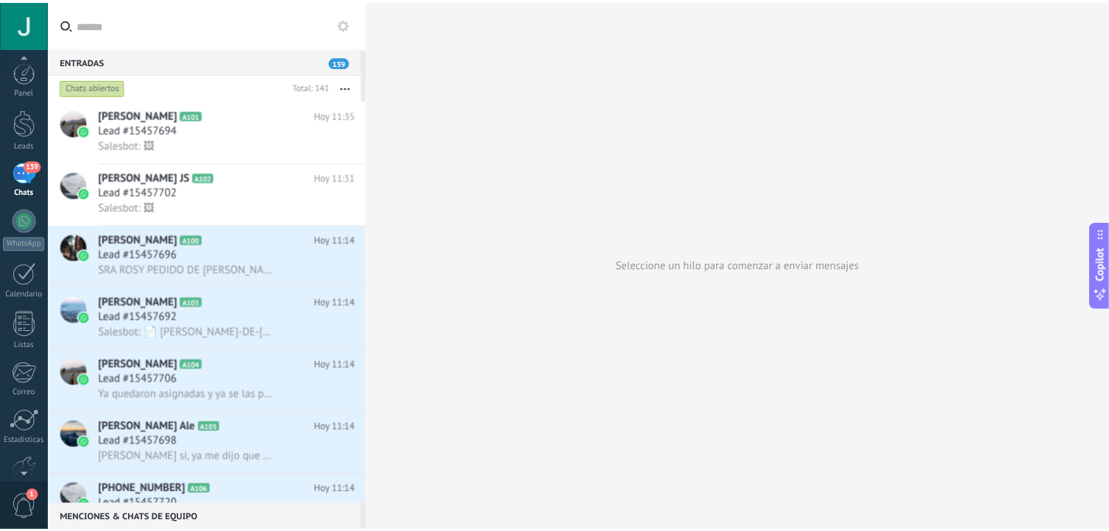
scroll to position [79, 0]
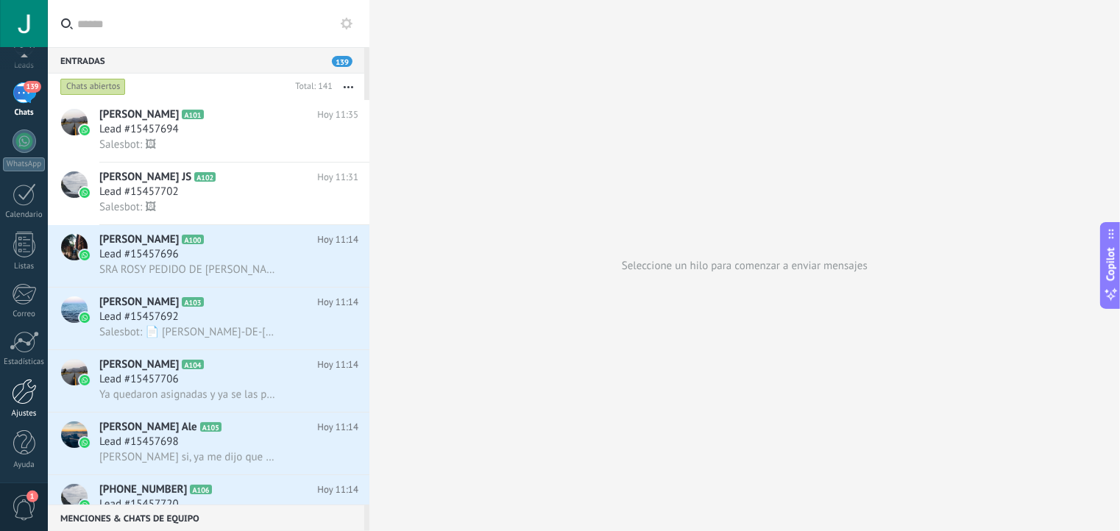
click at [16, 391] on div at bounding box center [24, 392] width 25 height 26
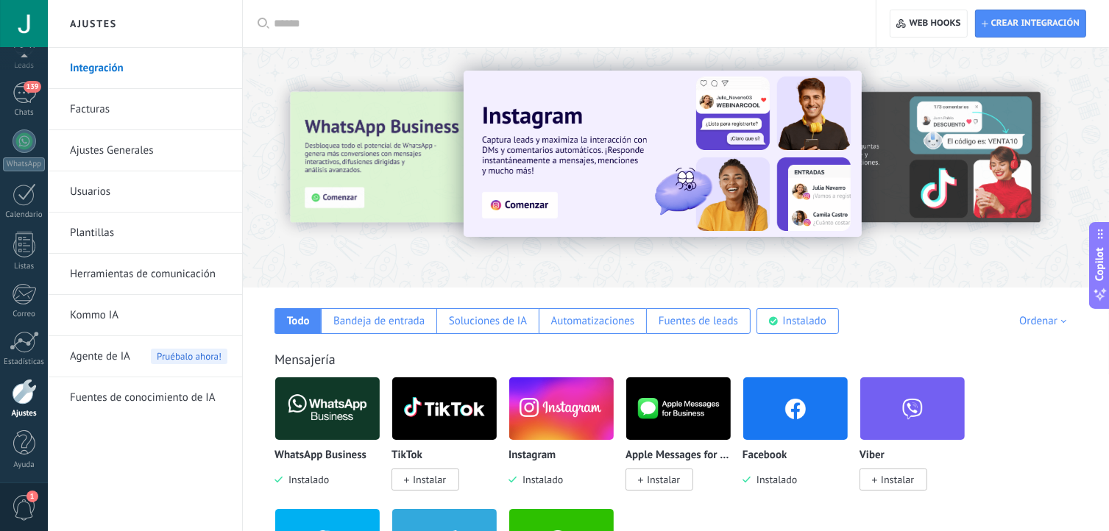
click at [306, 419] on img at bounding box center [327, 408] width 104 height 71
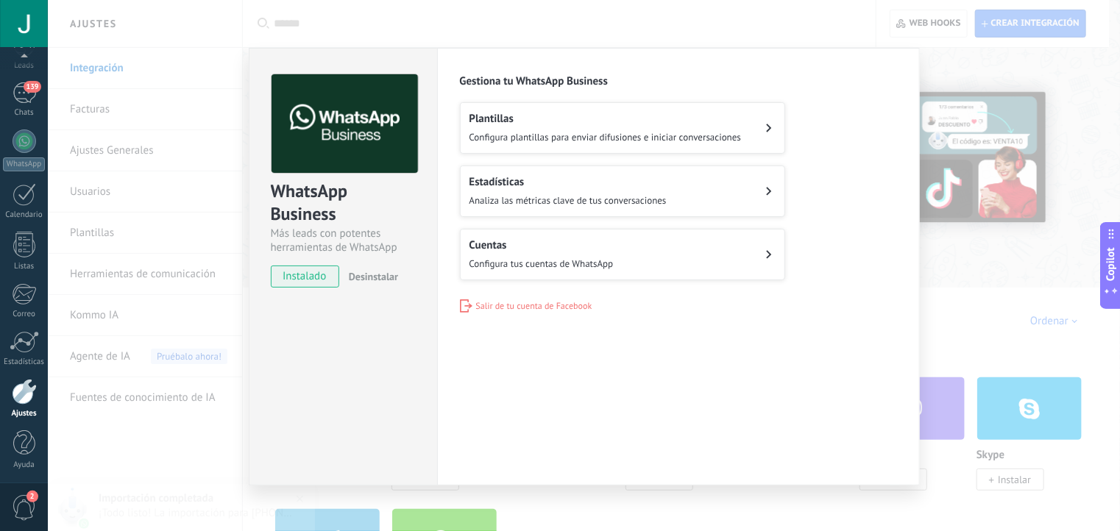
click at [500, 233] on button "Cuentas Configura tus cuentas de WhatsApp" at bounding box center [622, 255] width 325 height 52
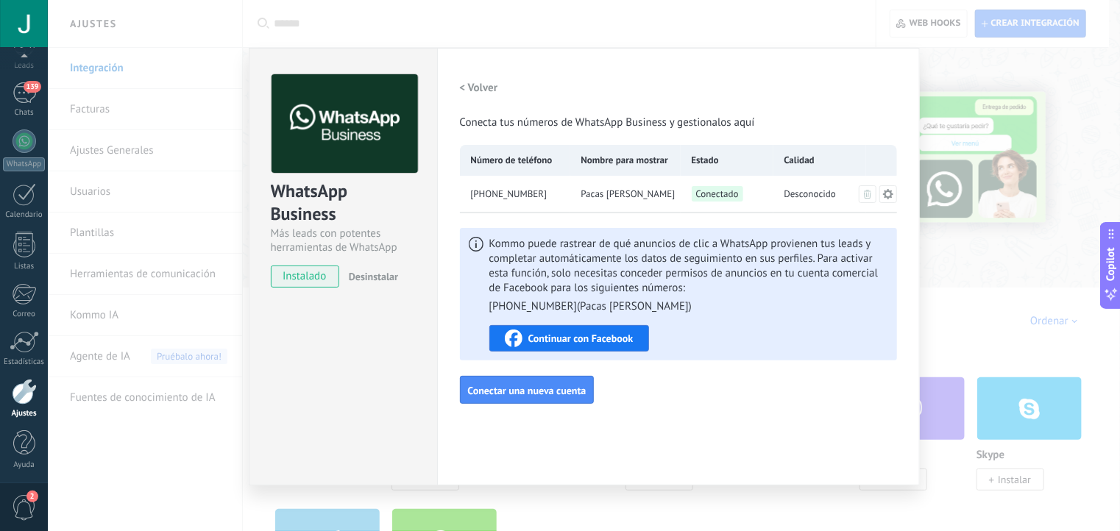
click at [590, 336] on span "Continuar con Facebook" at bounding box center [580, 338] width 105 height 10
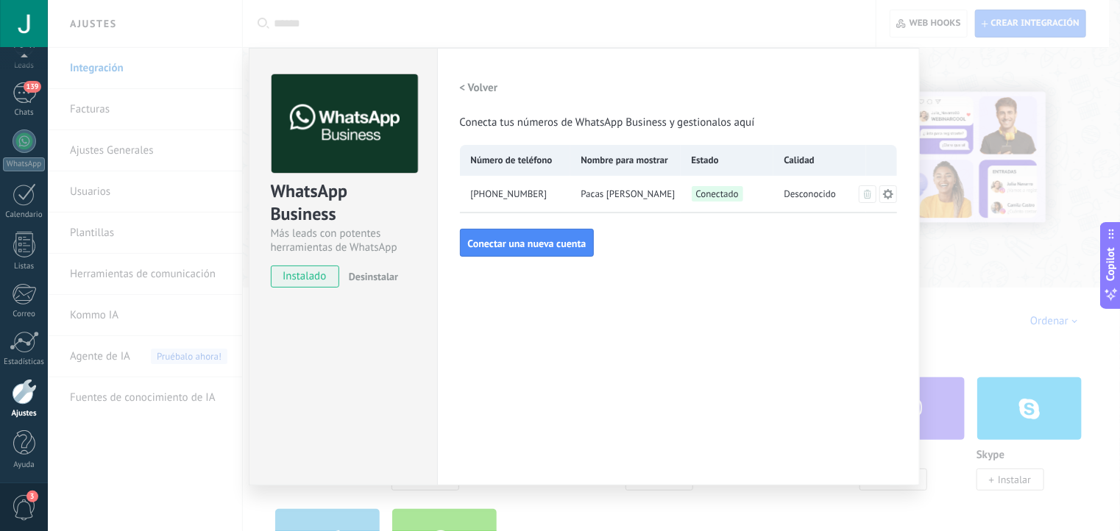
click at [1006, 266] on div "WhatsApp Business Más leads con potentes herramientas de WhatsApp instalado Des…" at bounding box center [584, 265] width 1072 height 531
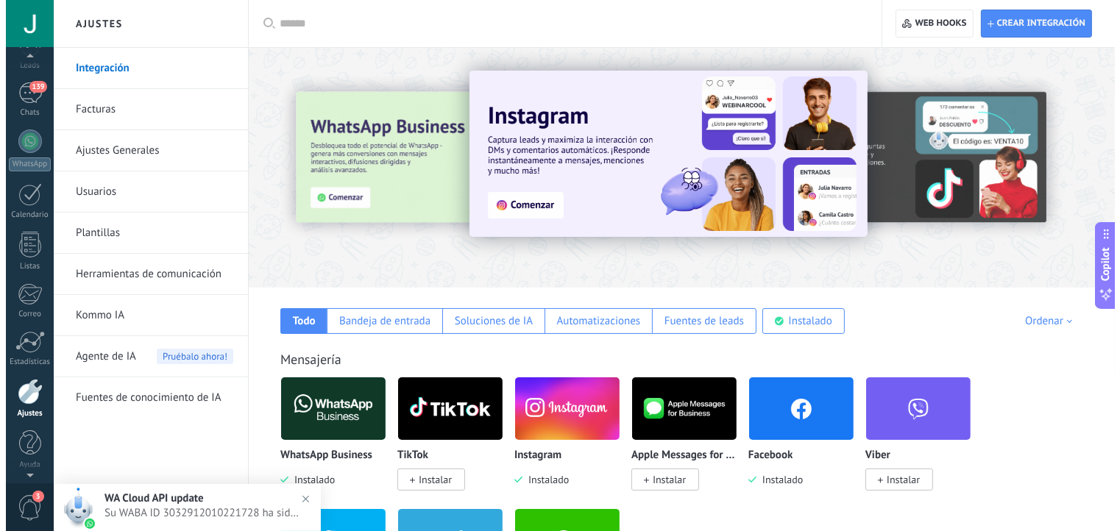
scroll to position [75, 0]
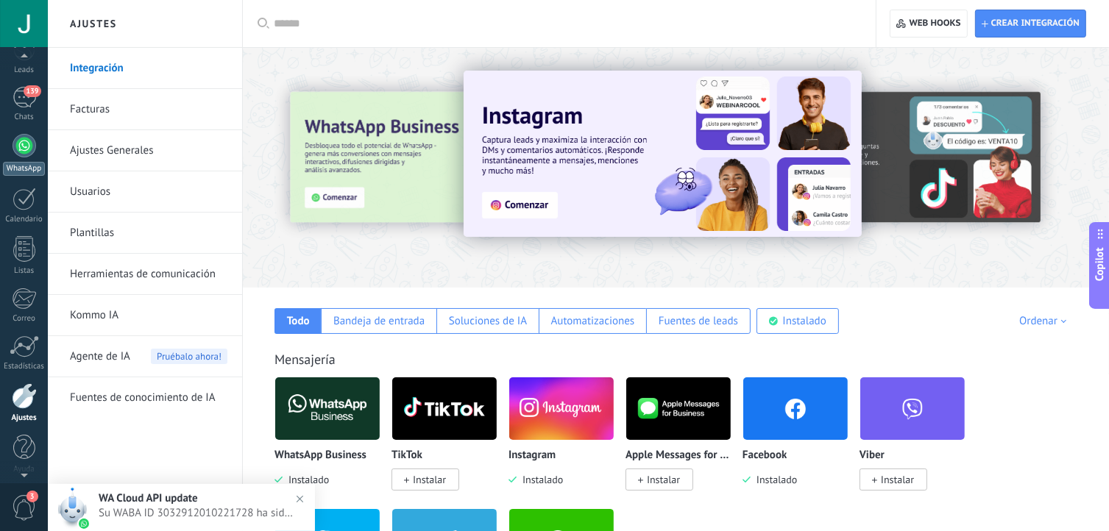
click at [24, 155] on div at bounding box center [25, 146] width 24 height 24
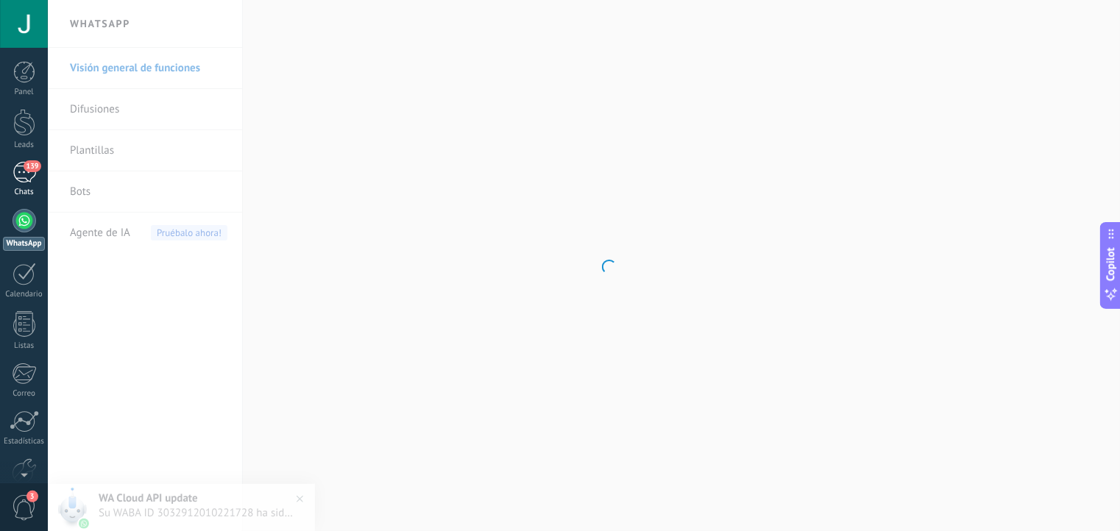
click at [21, 185] on link "139 Chats" at bounding box center [24, 179] width 48 height 35
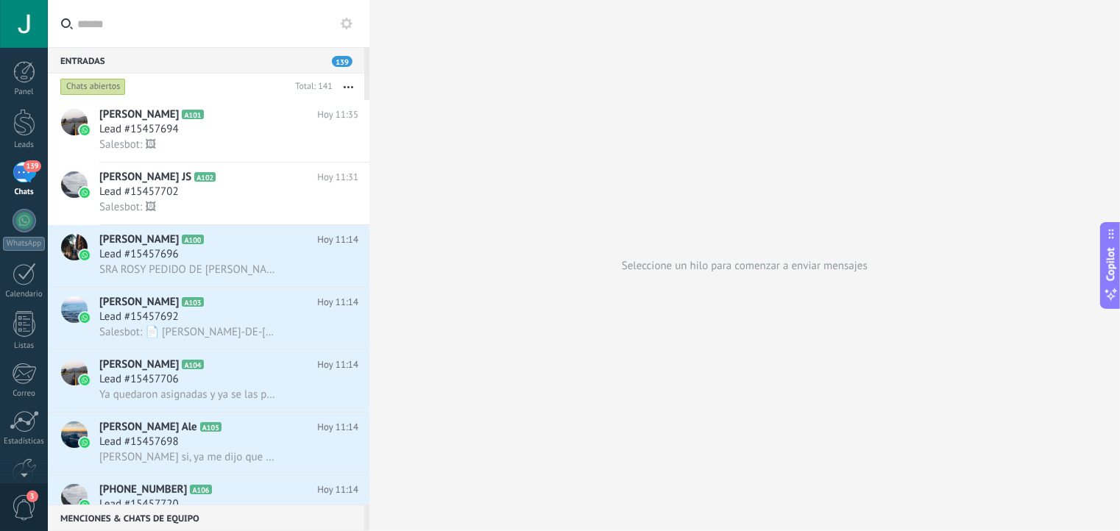
click at [344, 30] on button at bounding box center [347, 24] width 18 height 18
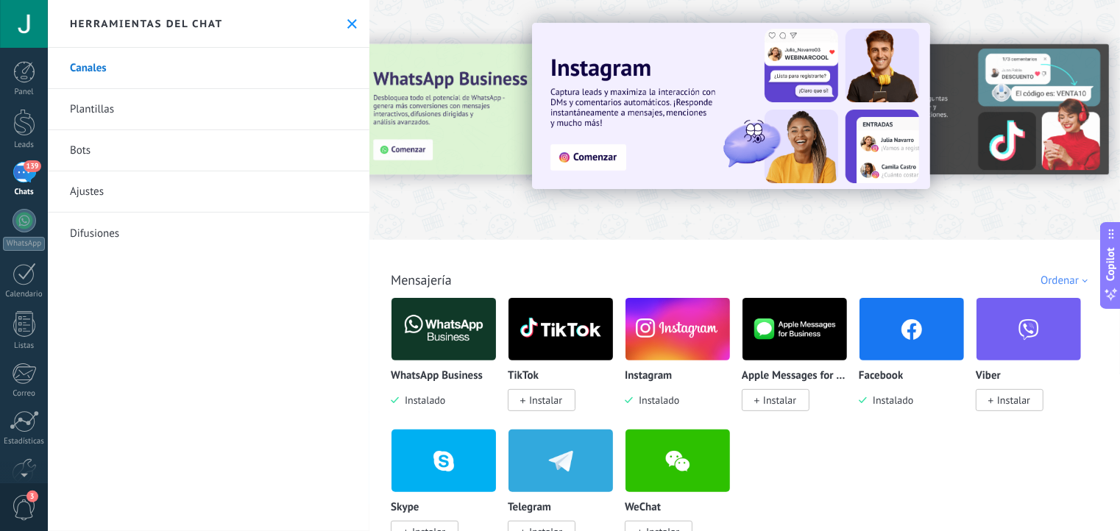
click at [138, 77] on link "Canales" at bounding box center [209, 68] width 322 height 41
click at [24, 163] on div "139" at bounding box center [25, 172] width 24 height 21
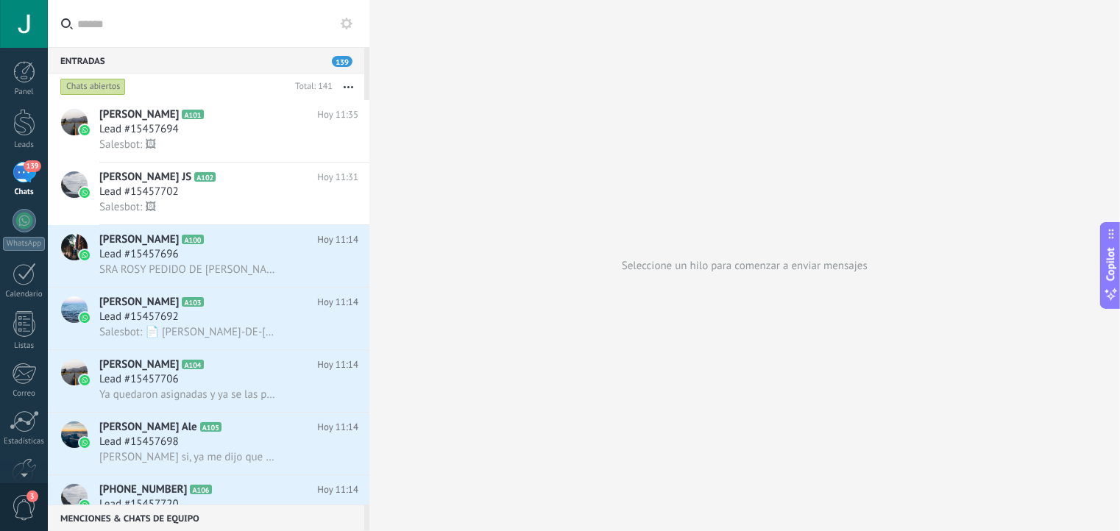
click at [21, 30] on div at bounding box center [24, 24] width 48 height 48
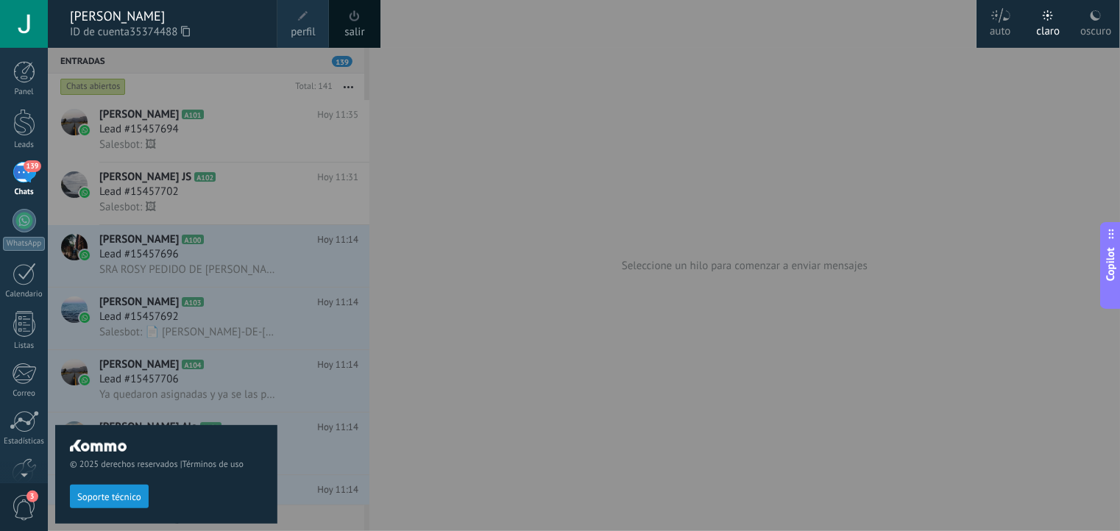
drag, startPoint x: 347, startPoint y: 30, endPoint x: 358, endPoint y: 29, distance: 11.8
click at [358, 29] on link "salir" at bounding box center [354, 32] width 20 height 16
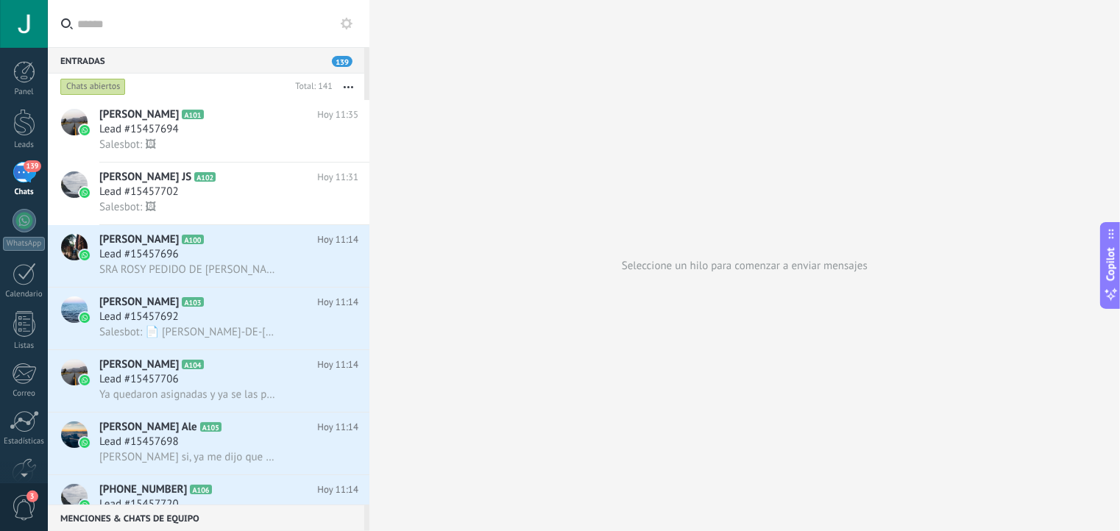
click at [22, 180] on div "139" at bounding box center [25, 172] width 24 height 21
click at [357, 88] on button "button" at bounding box center [349, 87] width 32 height 26
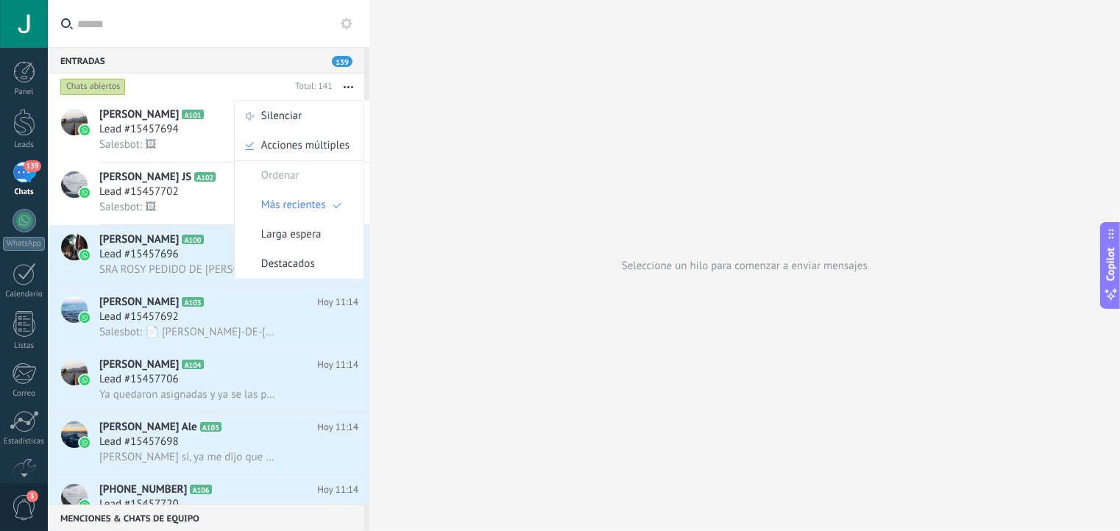
click at [347, 24] on icon at bounding box center [347, 24] width 12 height 12
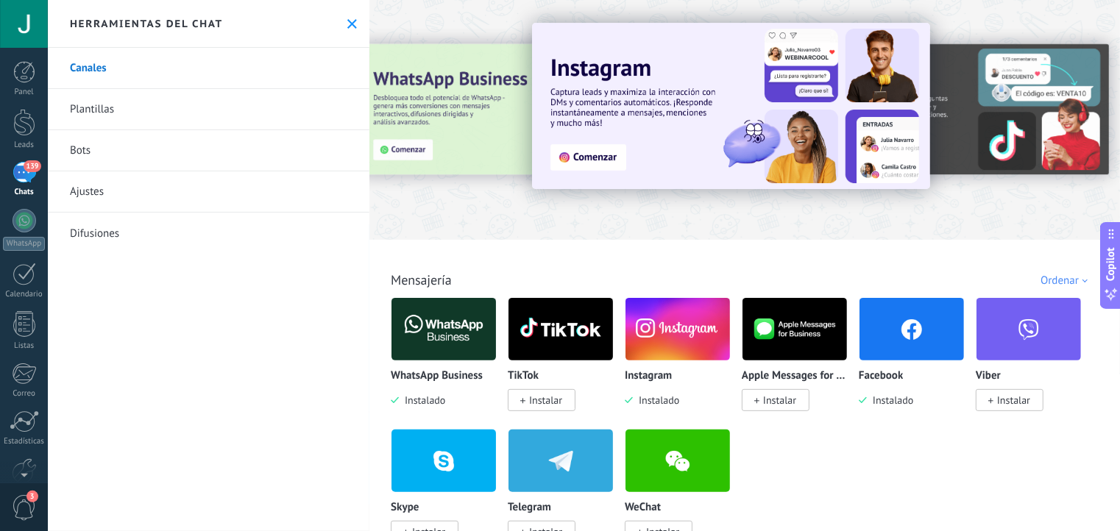
click at [24, 171] on div "139" at bounding box center [25, 172] width 24 height 21
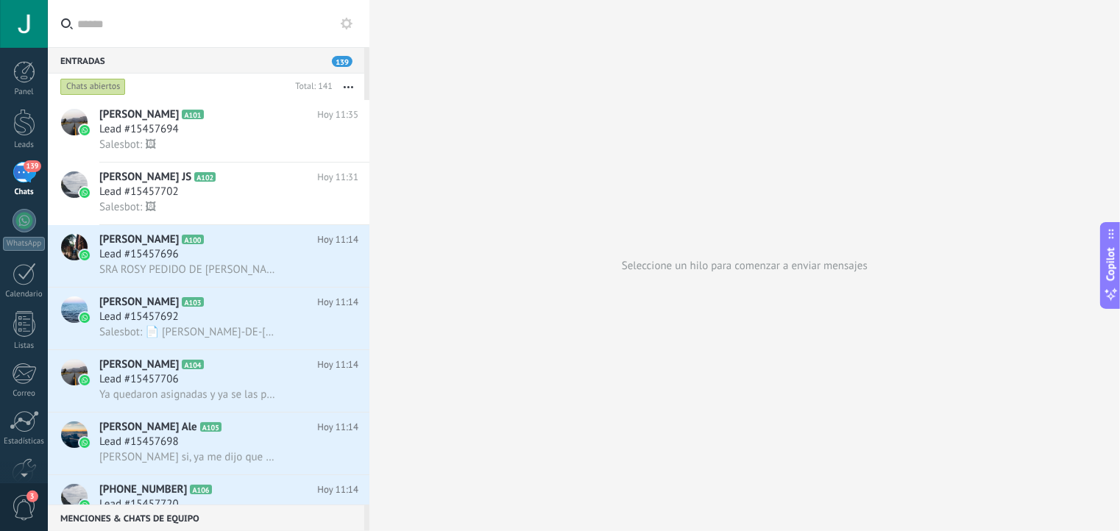
click at [347, 92] on button "button" at bounding box center [349, 87] width 32 height 26
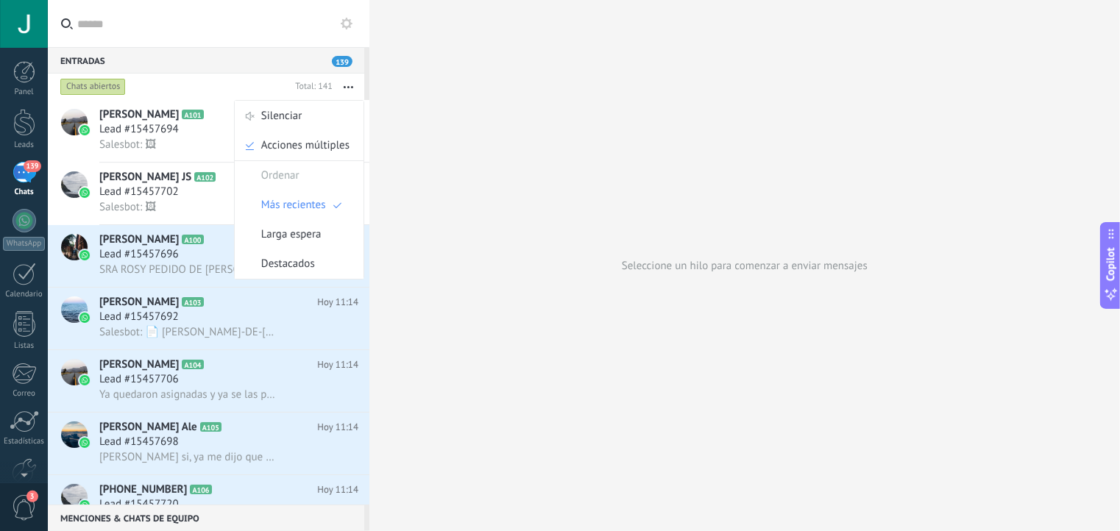
click at [469, 196] on div "Seleccione un hilo para comenzar a enviar mensajes" at bounding box center [744, 265] width 751 height 531
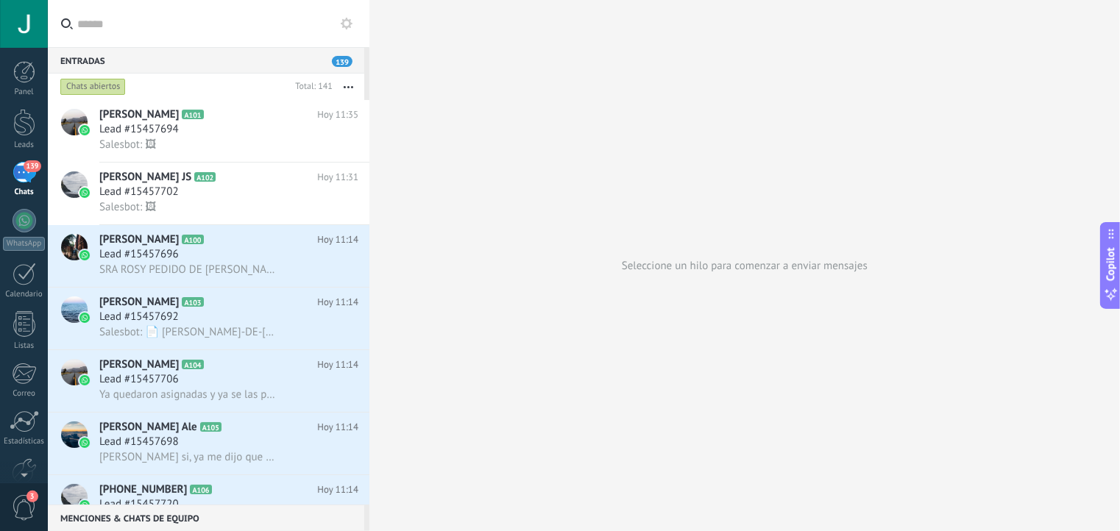
click at [136, 95] on div "Chats abiertos" at bounding box center [173, 87] width 232 height 26
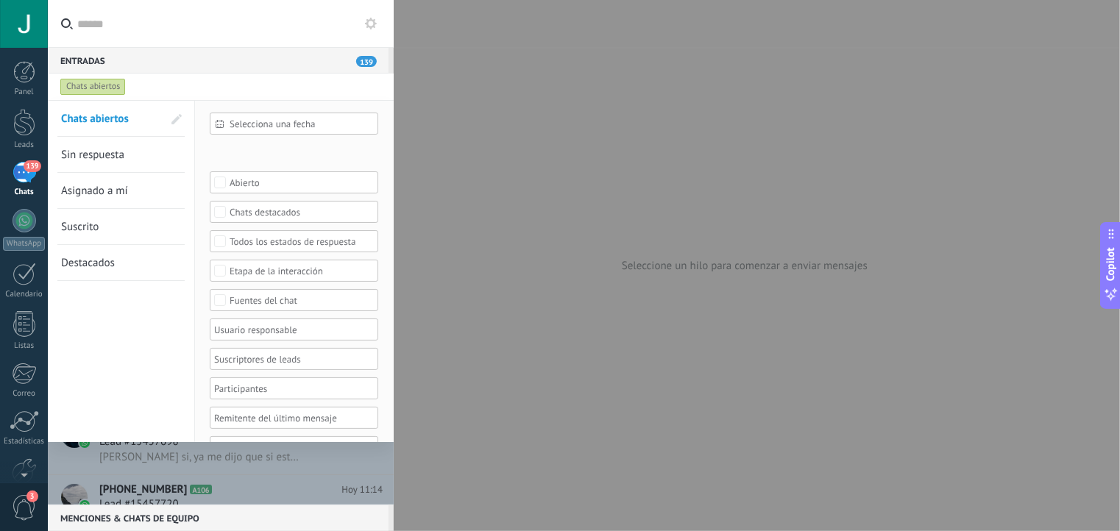
click at [510, 103] on div at bounding box center [560, 265] width 1120 height 531
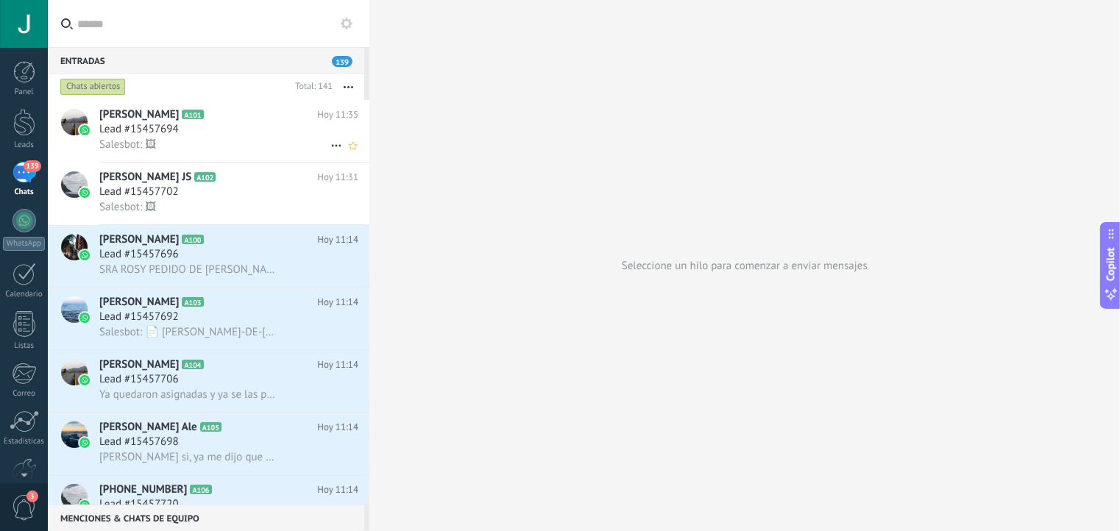
click at [182, 117] on span "A101" at bounding box center [192, 115] width 21 height 10
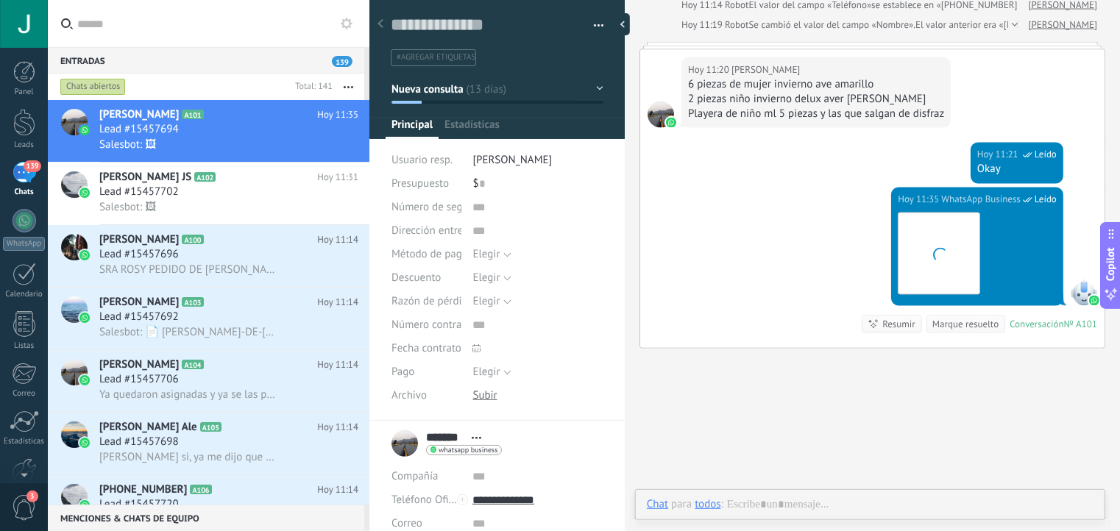
scroll to position [21, 0]
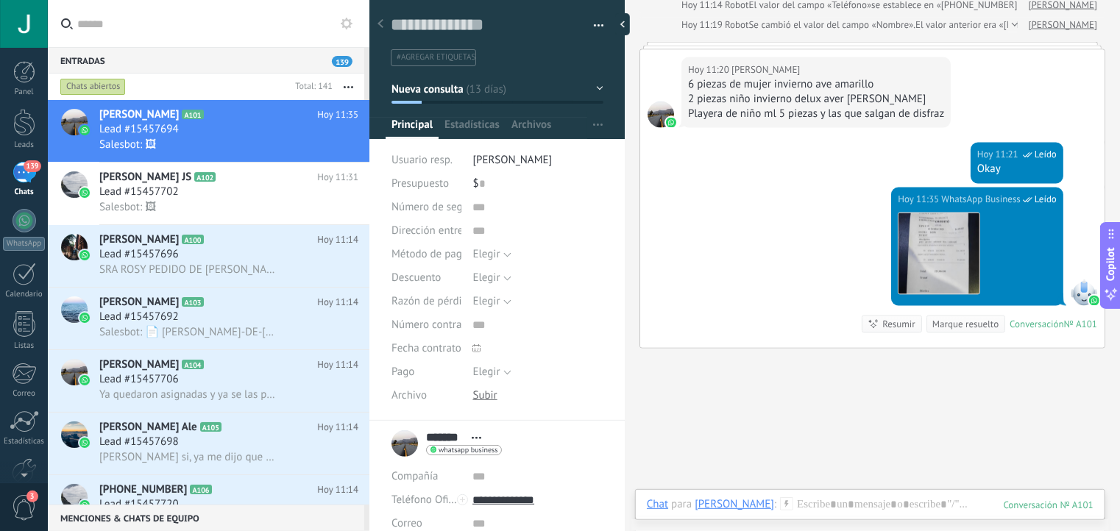
click at [592, 30] on button "button" at bounding box center [593, 26] width 21 height 22
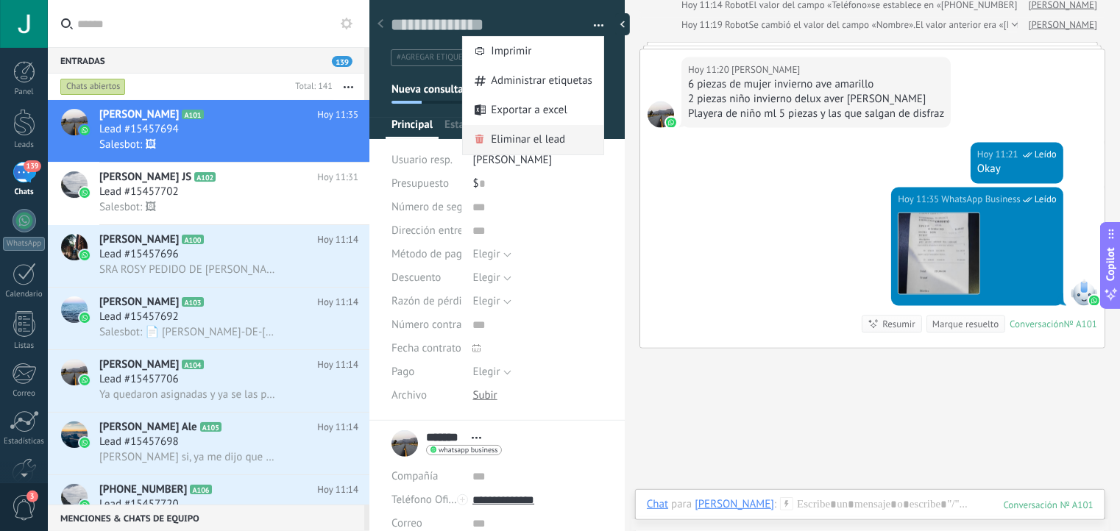
click at [544, 139] on span "Eliminar el lead" at bounding box center [528, 139] width 74 height 29
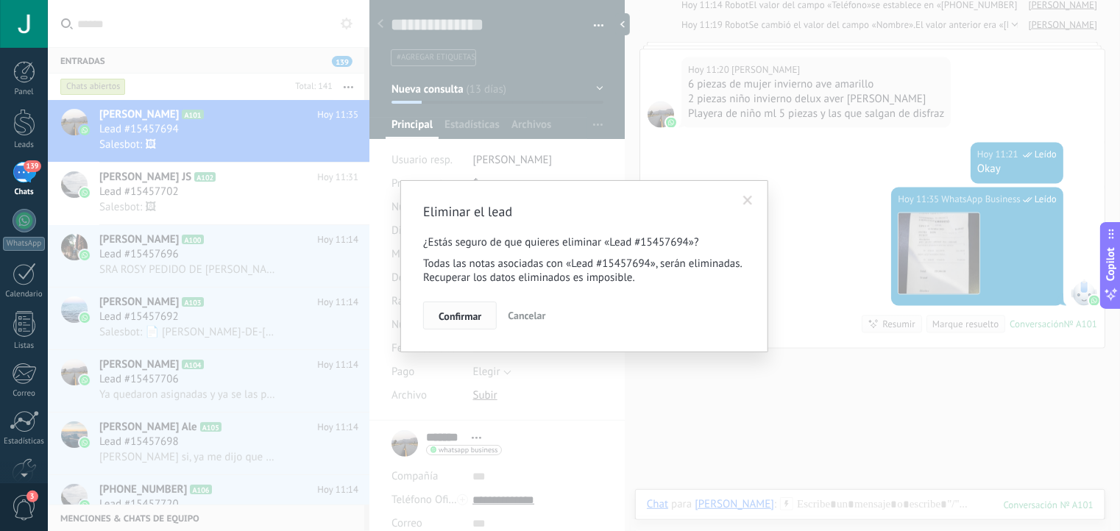
click at [456, 319] on span "Confirmar" at bounding box center [460, 316] width 43 height 10
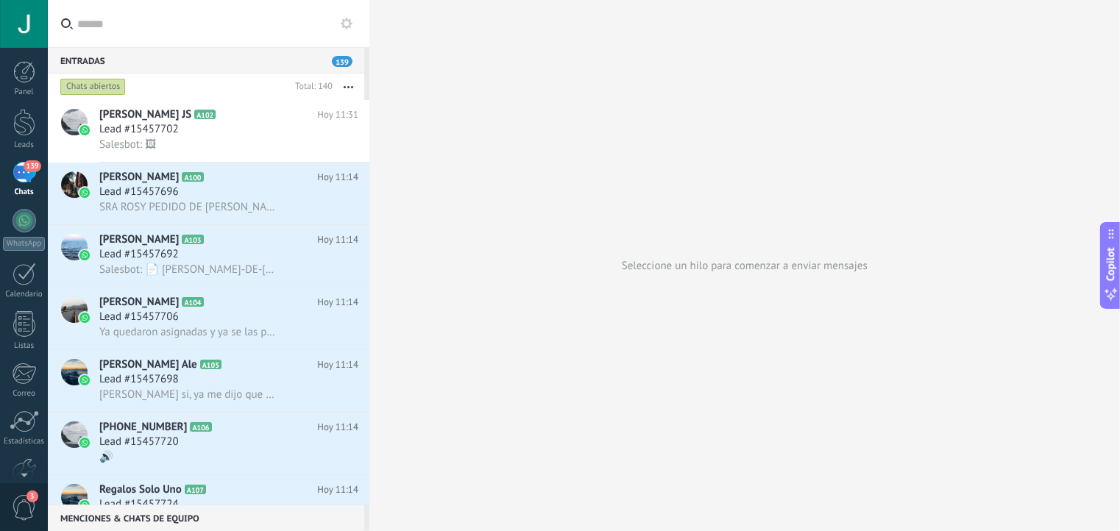
click at [344, 79] on button "button" at bounding box center [349, 87] width 32 height 26
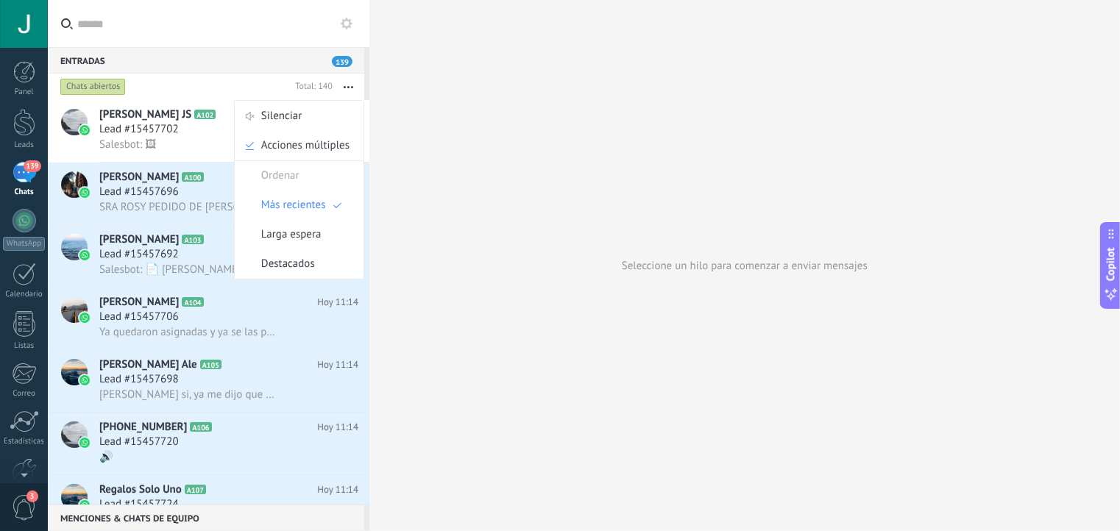
click at [457, 182] on div "Seleccione un hilo para comenzar a enviar mensajes" at bounding box center [744, 265] width 751 height 531
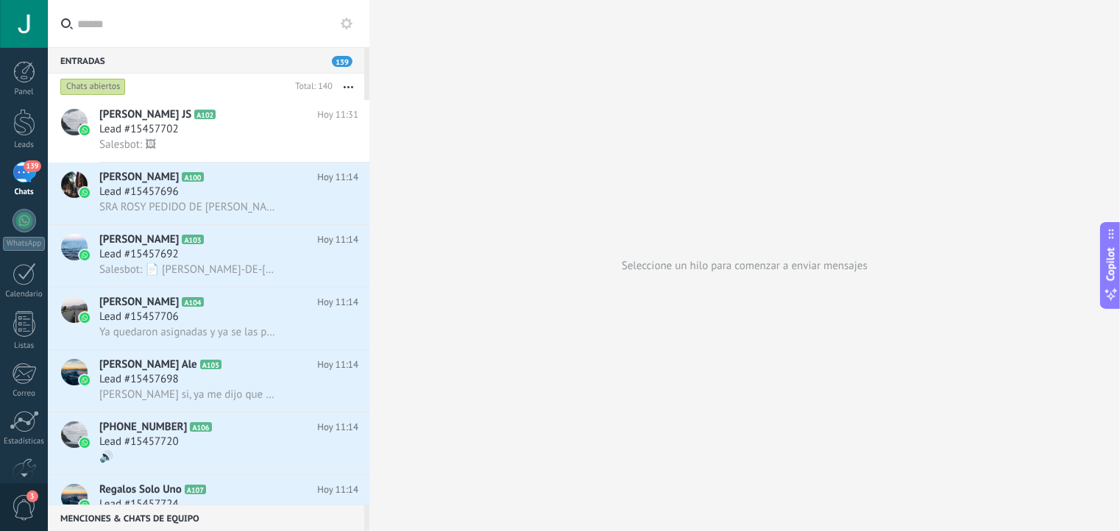
click at [347, 82] on button "button" at bounding box center [349, 87] width 32 height 26
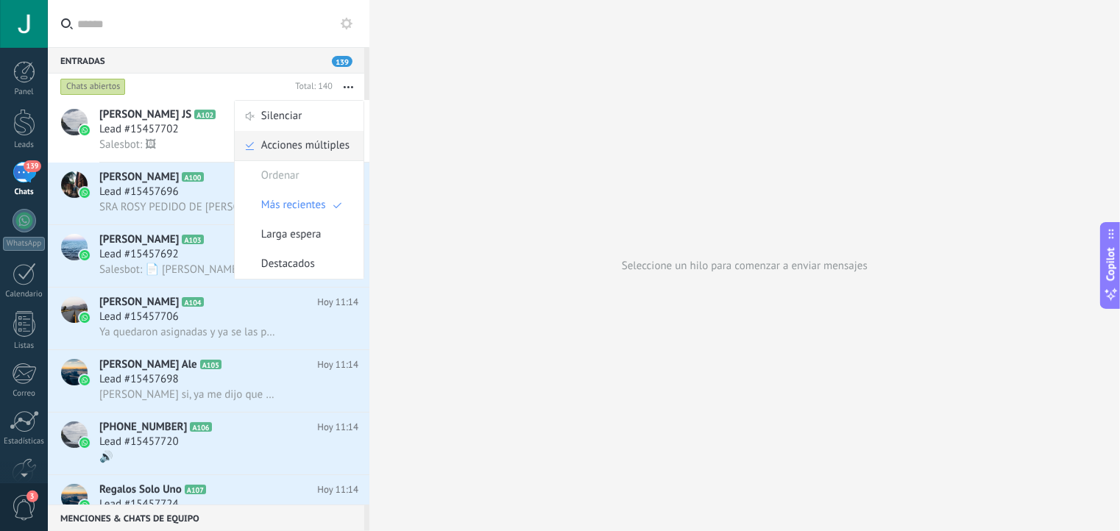
click at [304, 150] on span "Acciones múltiples" at bounding box center [305, 145] width 88 height 29
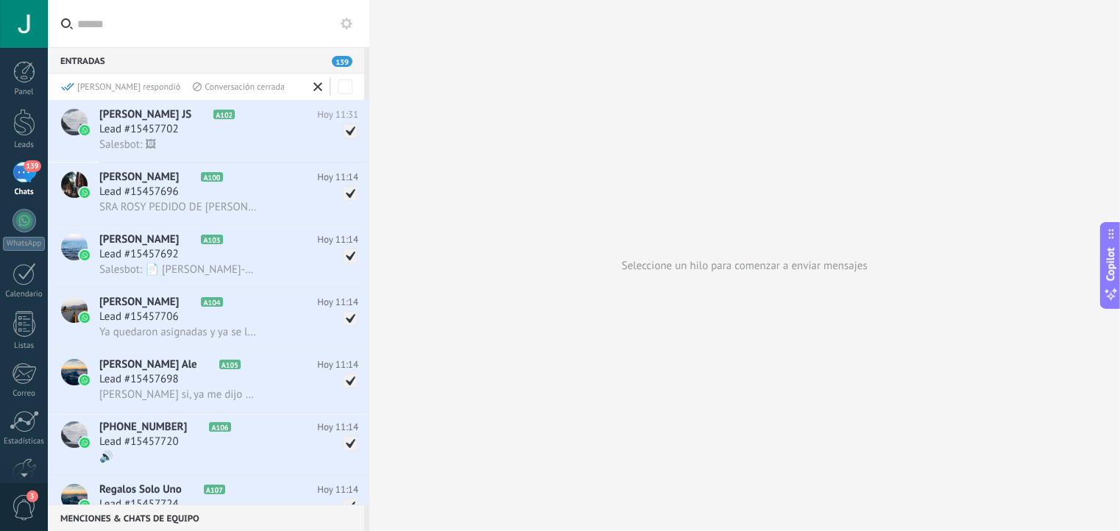
click at [202, 85] on div "Conversación cerrada" at bounding box center [239, 87] width 92 height 13
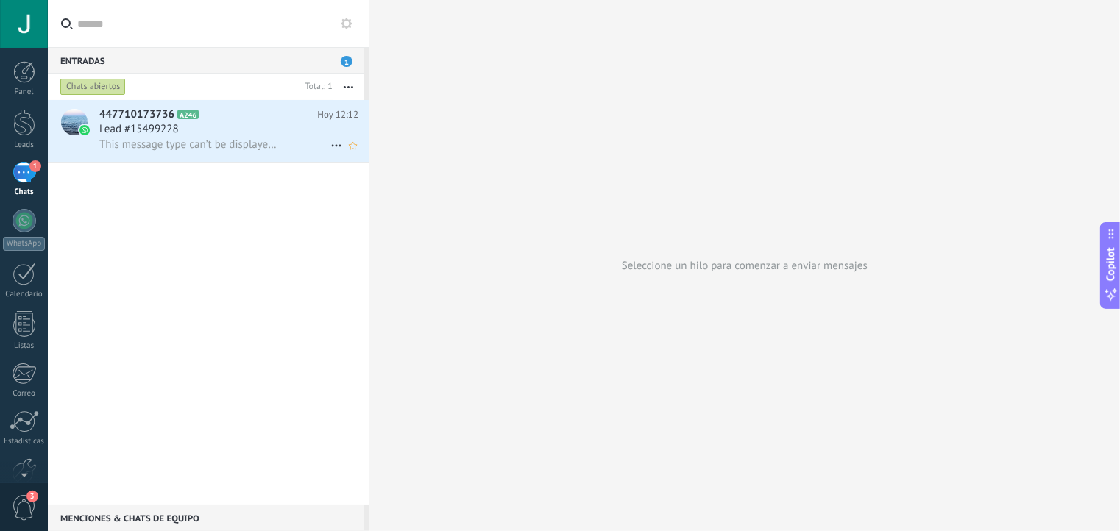
click at [247, 157] on div "447710173736 A246 Hoy 12:12 Lead #15499228 This message type can’t be displayed…" at bounding box center [234, 131] width 270 height 62
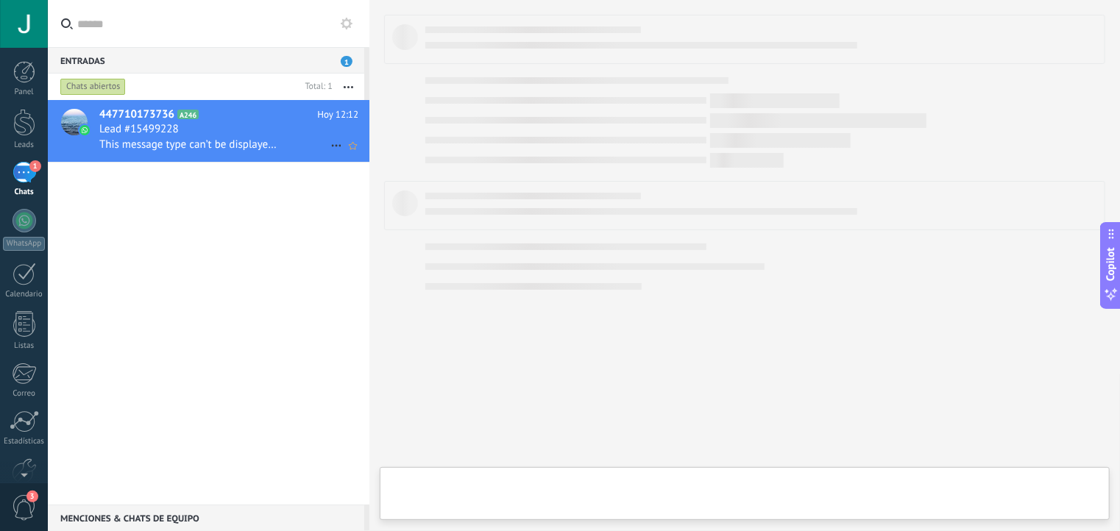
type textarea "**********"
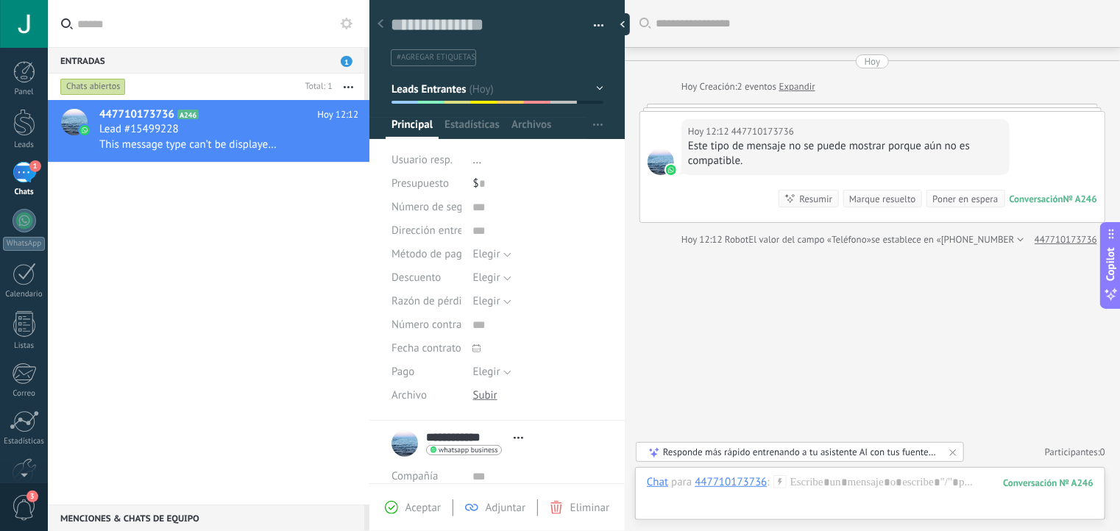
click at [377, 21] on icon at bounding box center [380, 23] width 6 height 9
